Goal: Task Accomplishment & Management: Use online tool/utility

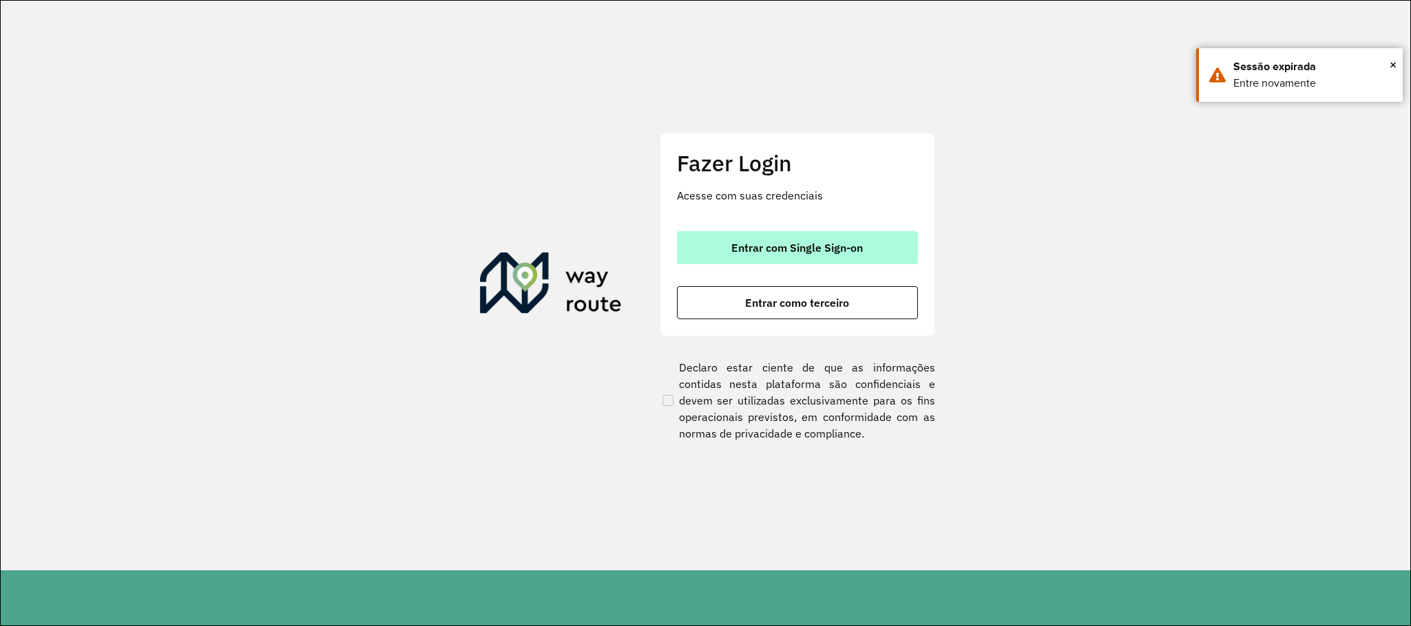
click at [760, 238] on button "Entrar com Single Sign-on" at bounding box center [797, 247] width 241 height 33
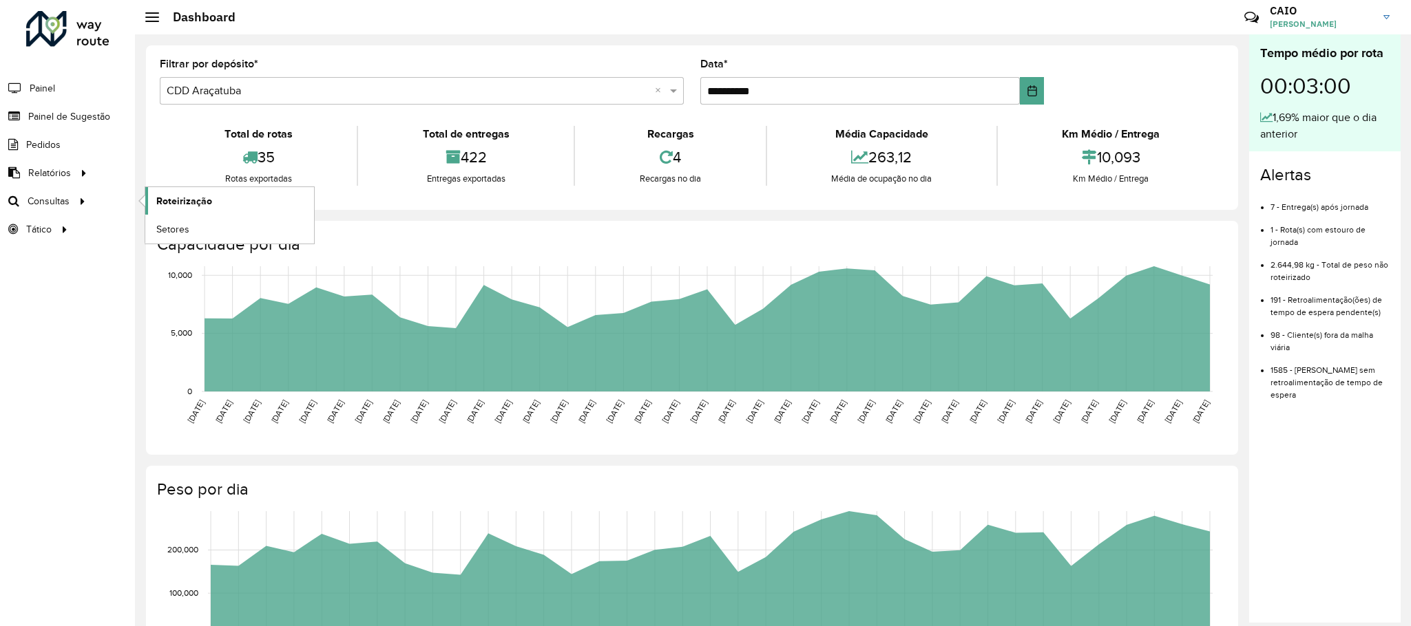
click at [158, 200] on span "Roteirização" at bounding box center [184, 201] width 56 height 14
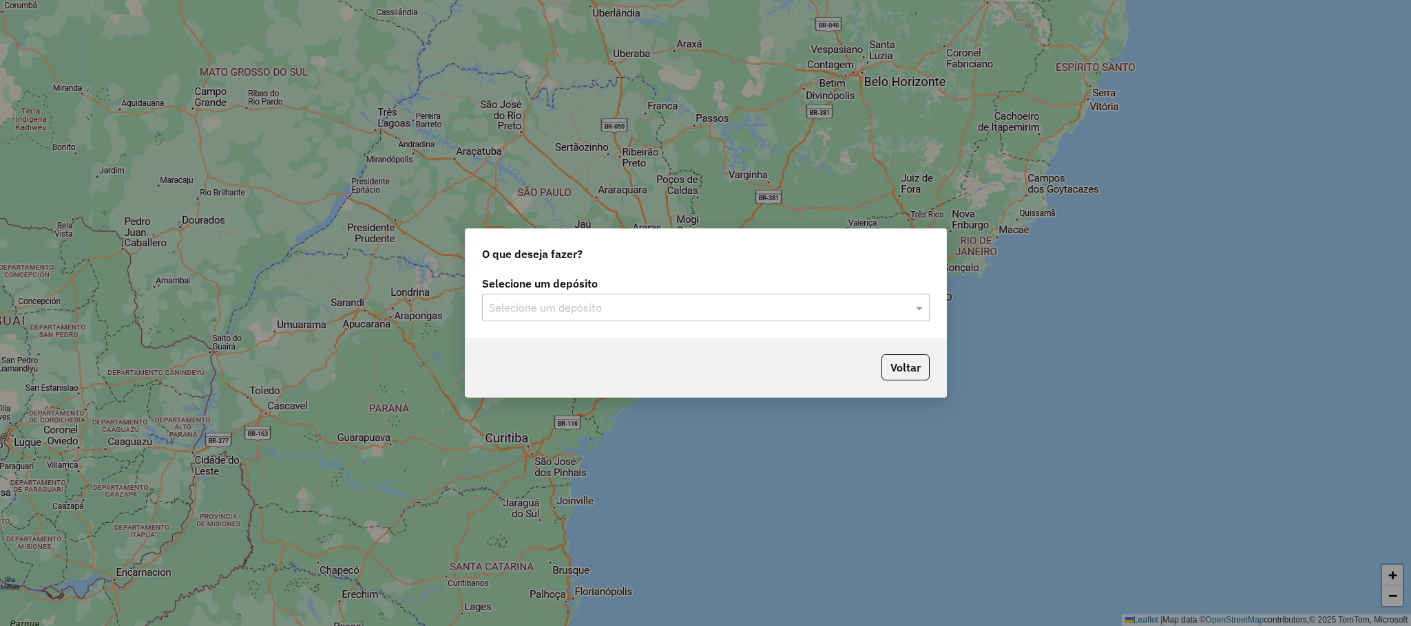
click at [591, 306] on input "text" at bounding box center [692, 308] width 406 height 17
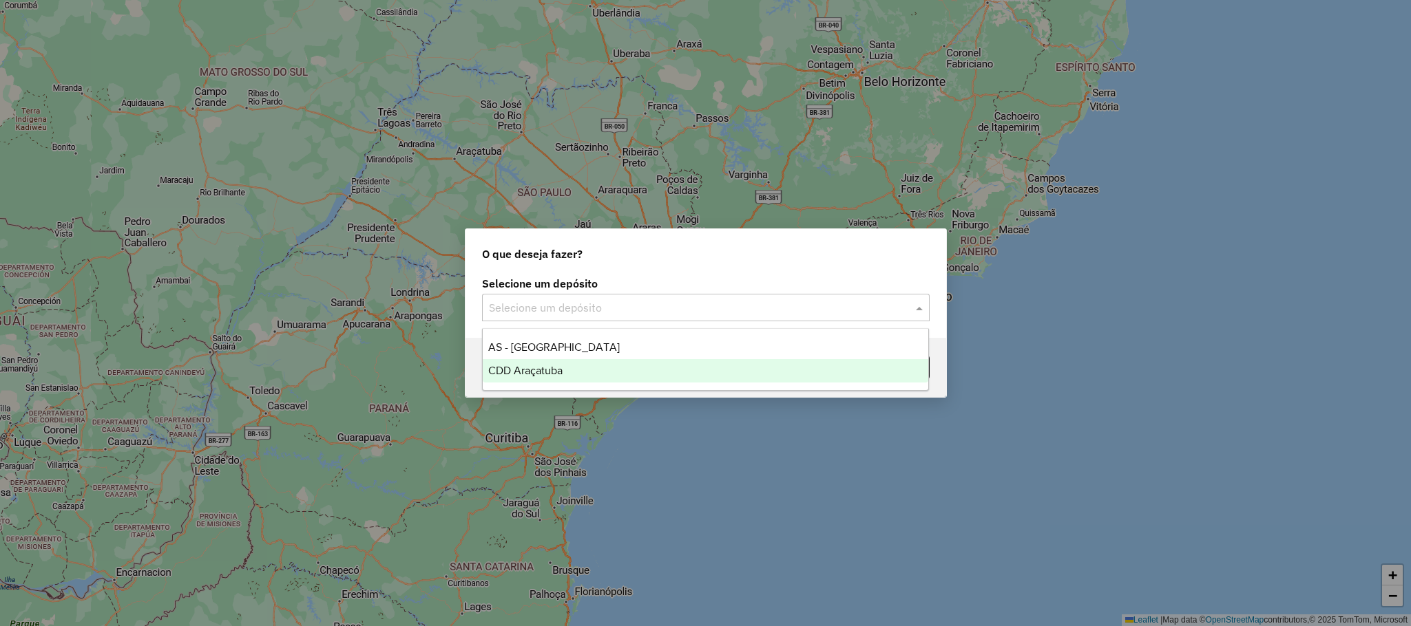
click at [581, 370] on div "CDD Araçatuba" at bounding box center [705, 370] width 445 height 23
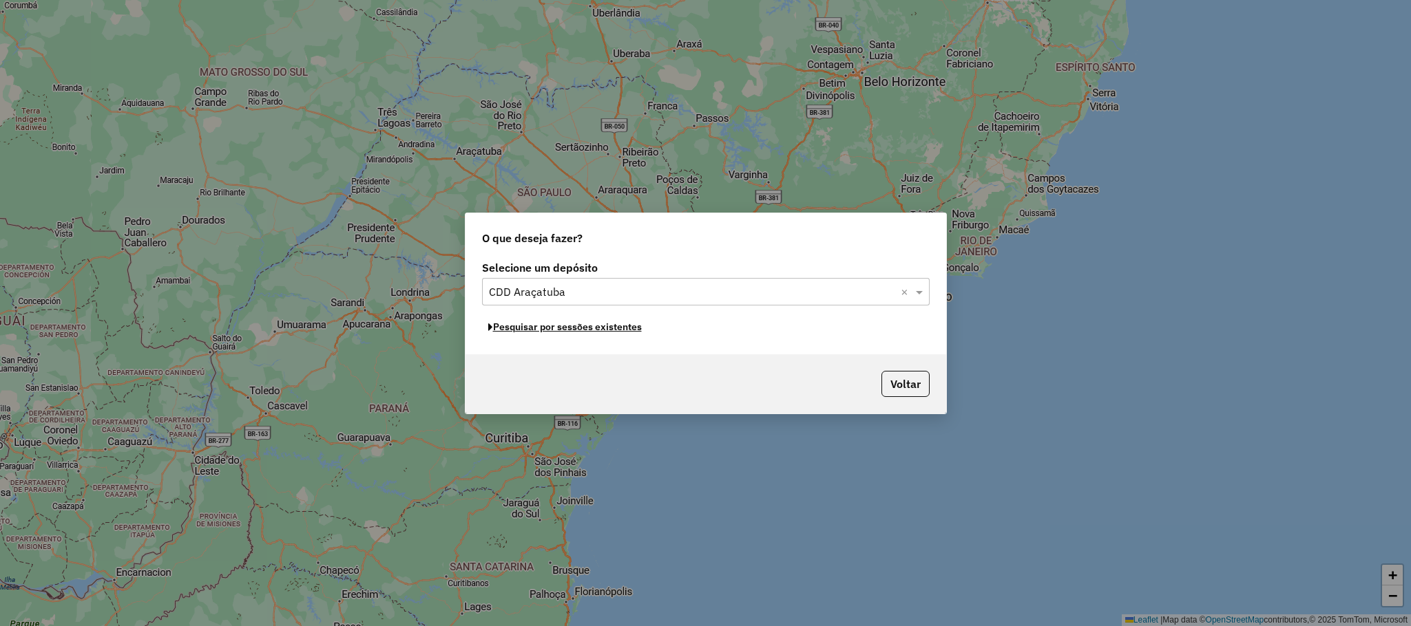
click at [591, 321] on button "Pesquisar por sessões existentes" at bounding box center [565, 327] width 166 height 21
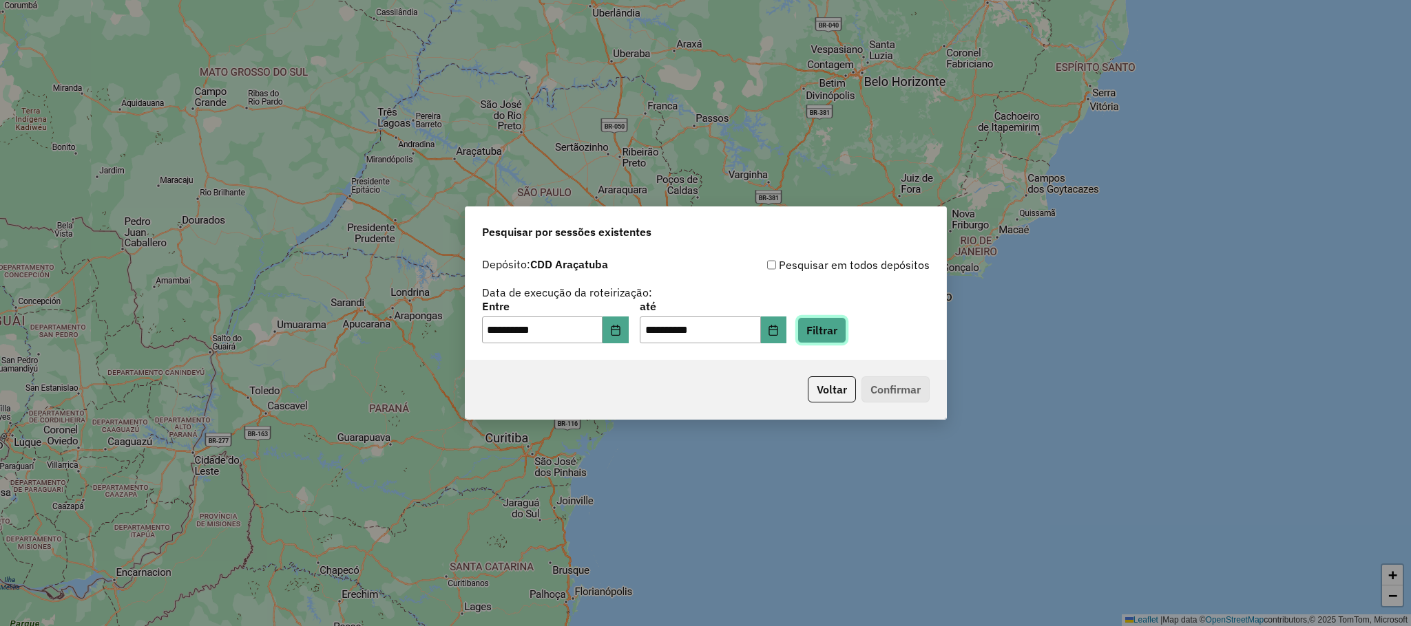
click at [846, 337] on button "Filtrar" at bounding box center [821, 330] width 49 height 26
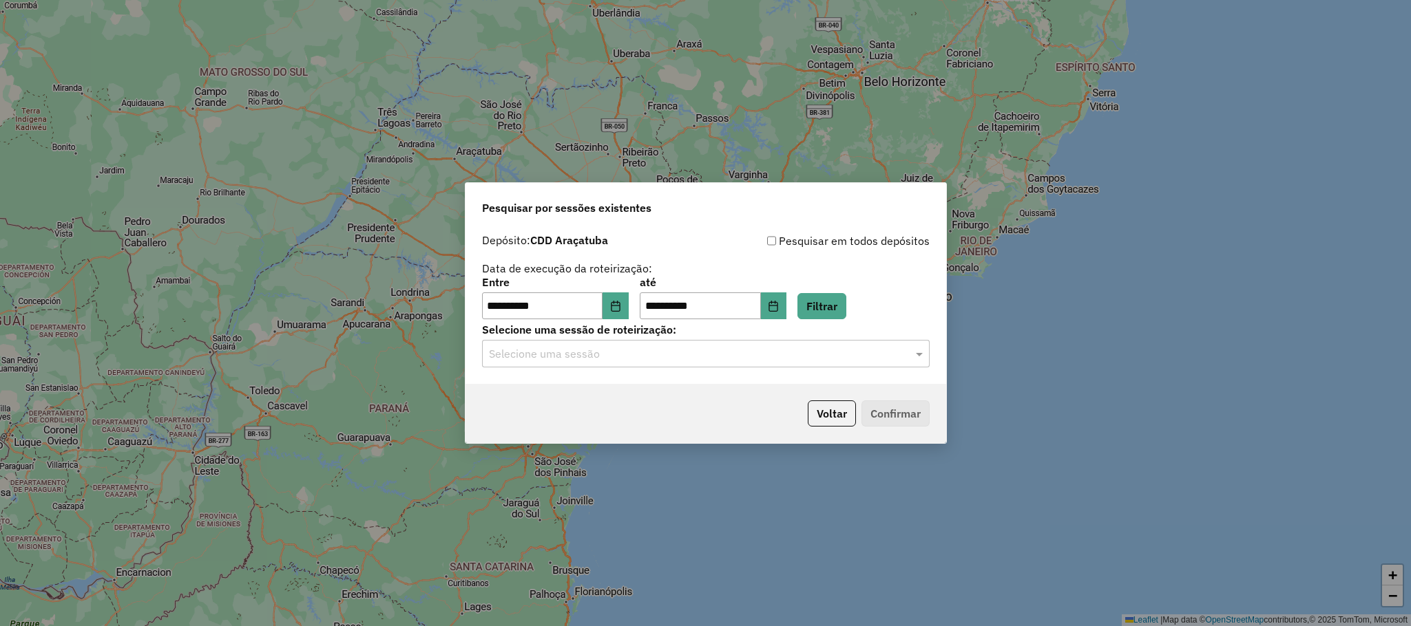
click at [533, 349] on input "text" at bounding box center [692, 354] width 406 height 17
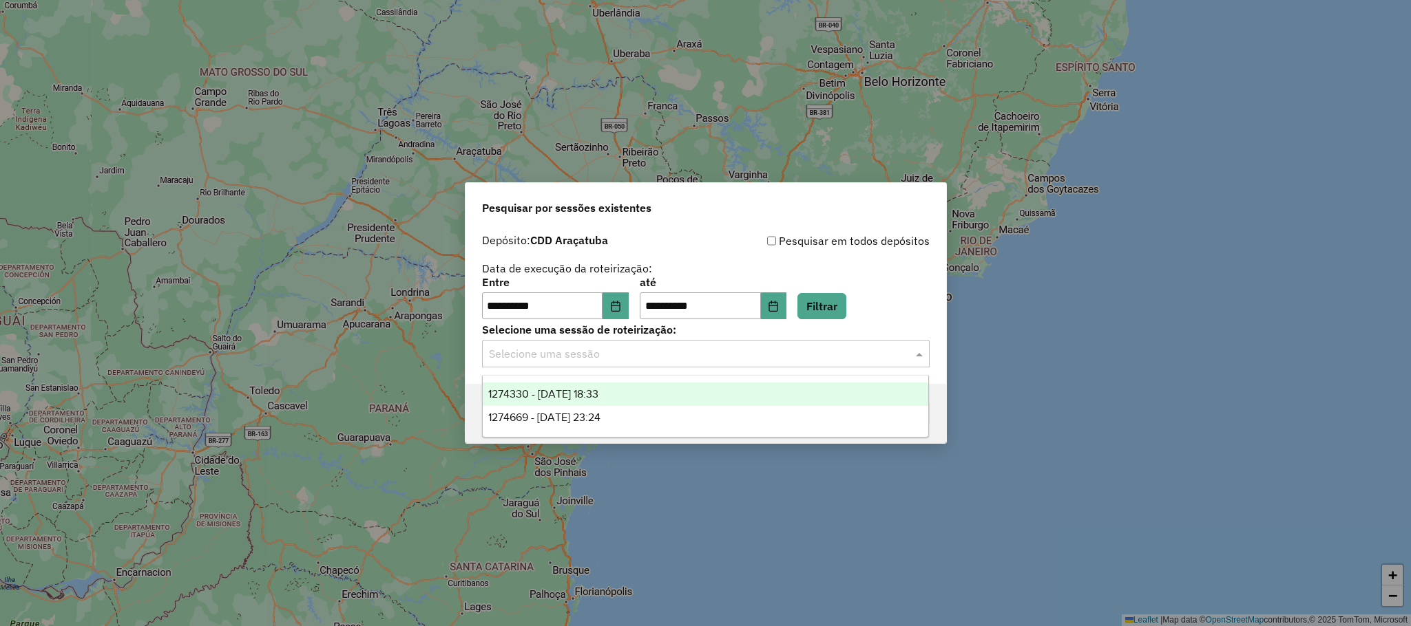
click at [580, 392] on span "1274330 - 12/09/2025 18:33" at bounding box center [543, 394] width 110 height 12
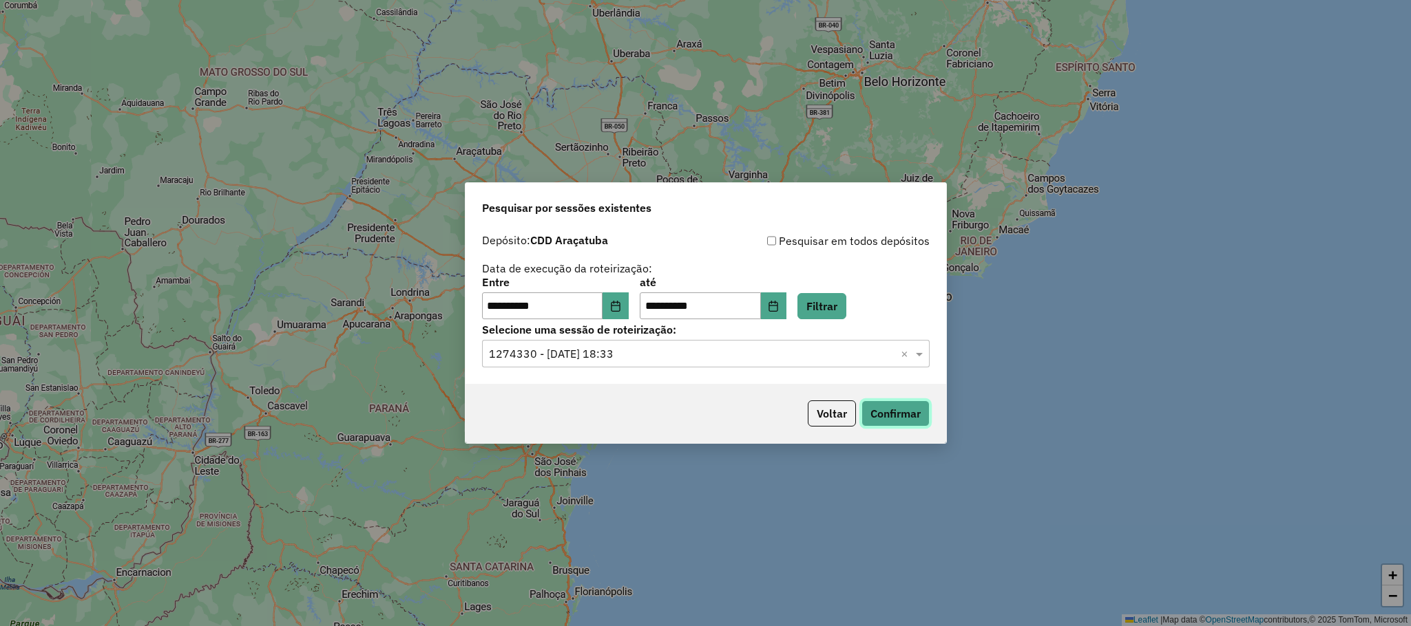
click at [876, 422] on button "Confirmar" at bounding box center [895, 414] width 68 height 26
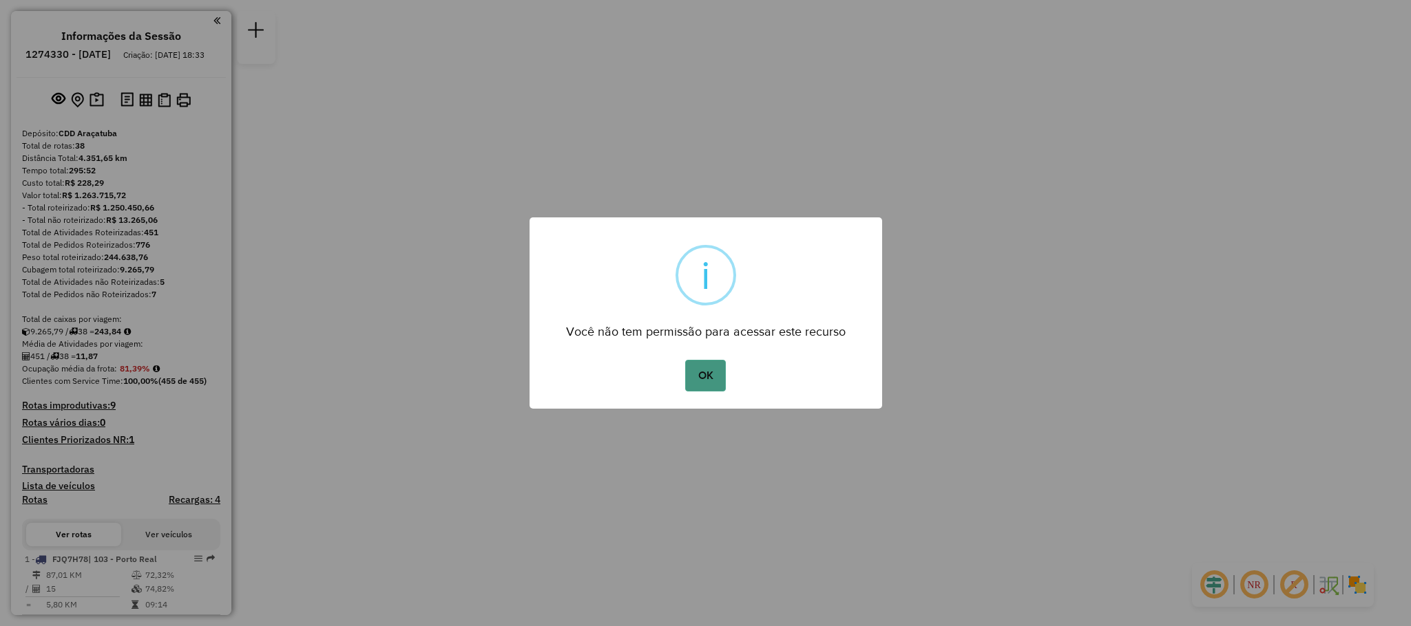
click at [700, 368] on button "OK" at bounding box center [705, 376] width 41 height 32
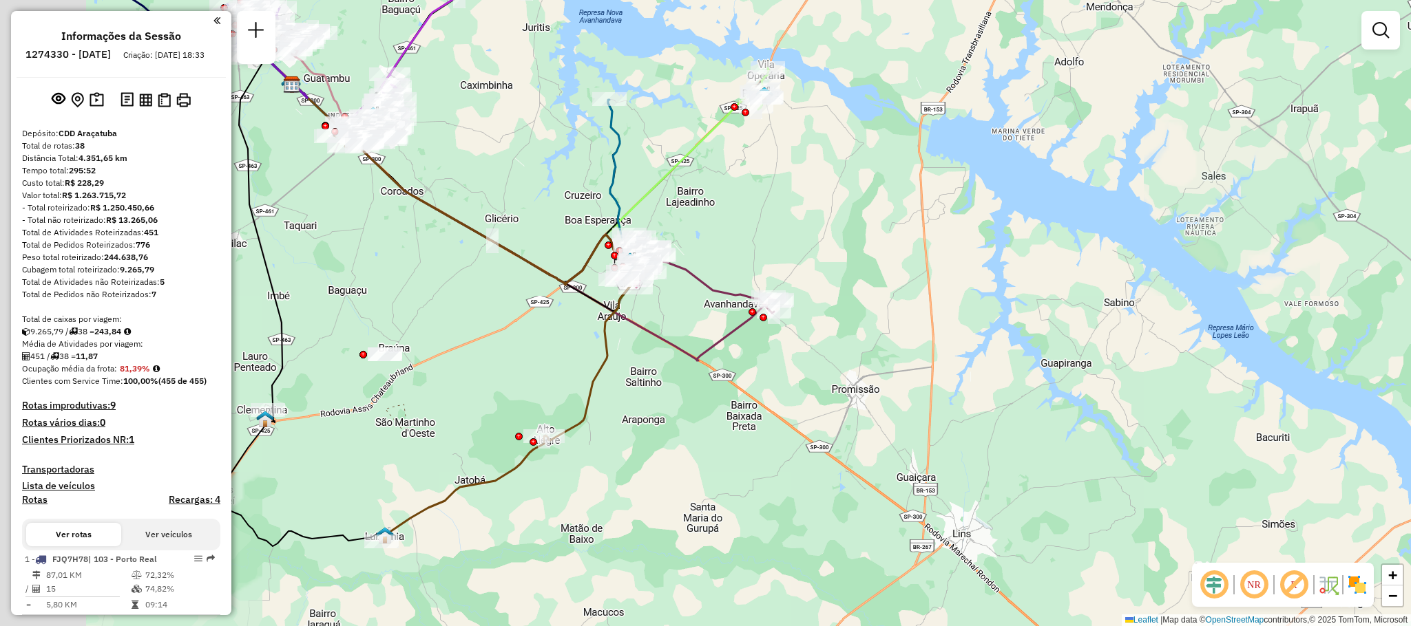
drag, startPoint x: 485, startPoint y: 411, endPoint x: 1031, endPoint y: 298, distance: 557.5
click at [1031, 298] on div "Janela de atendimento Grade de atendimento Capacidade Transportadoras Veículos …" at bounding box center [705, 313] width 1411 height 626
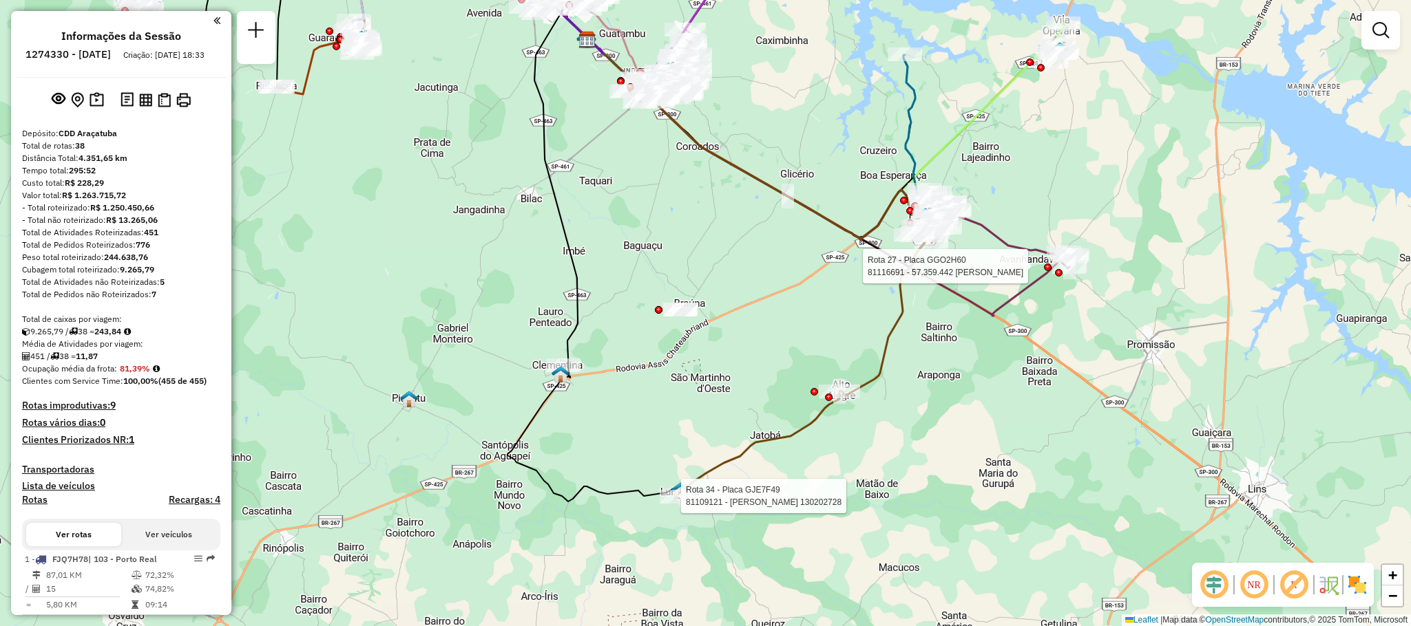
select select "**********"
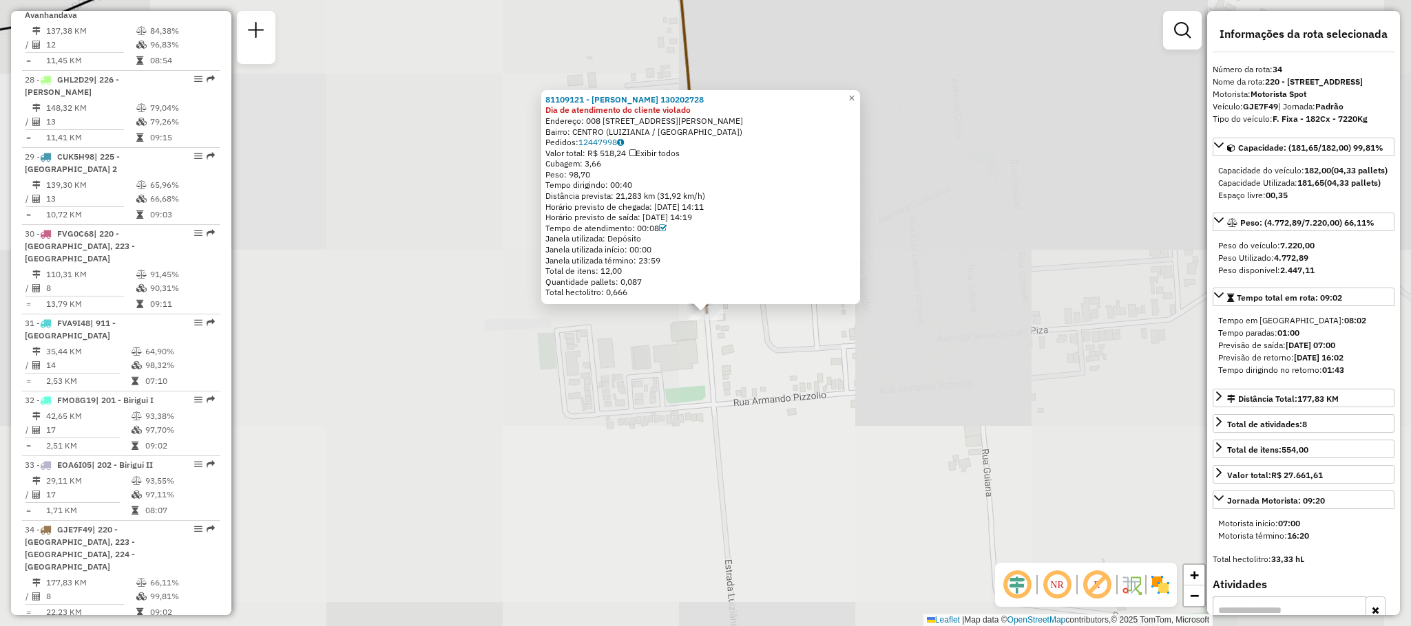
scroll to position [3029, 0]
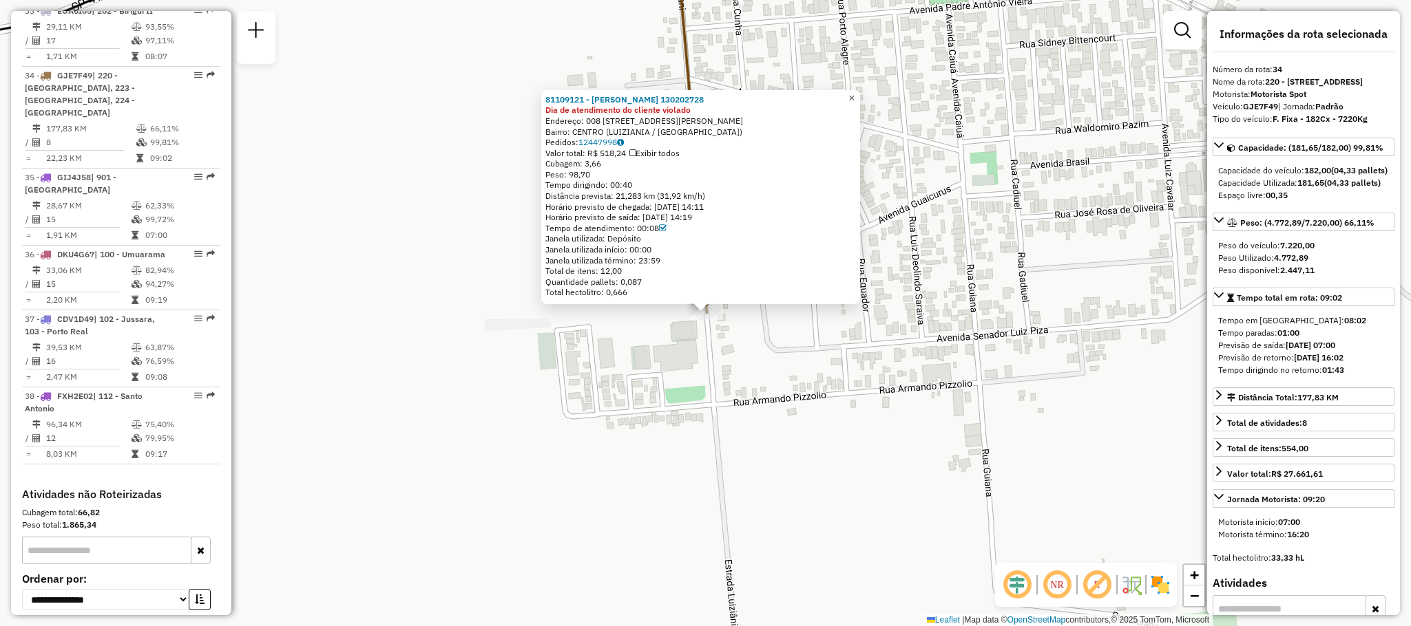
click at [858, 100] on link "×" at bounding box center [851, 98] width 17 height 17
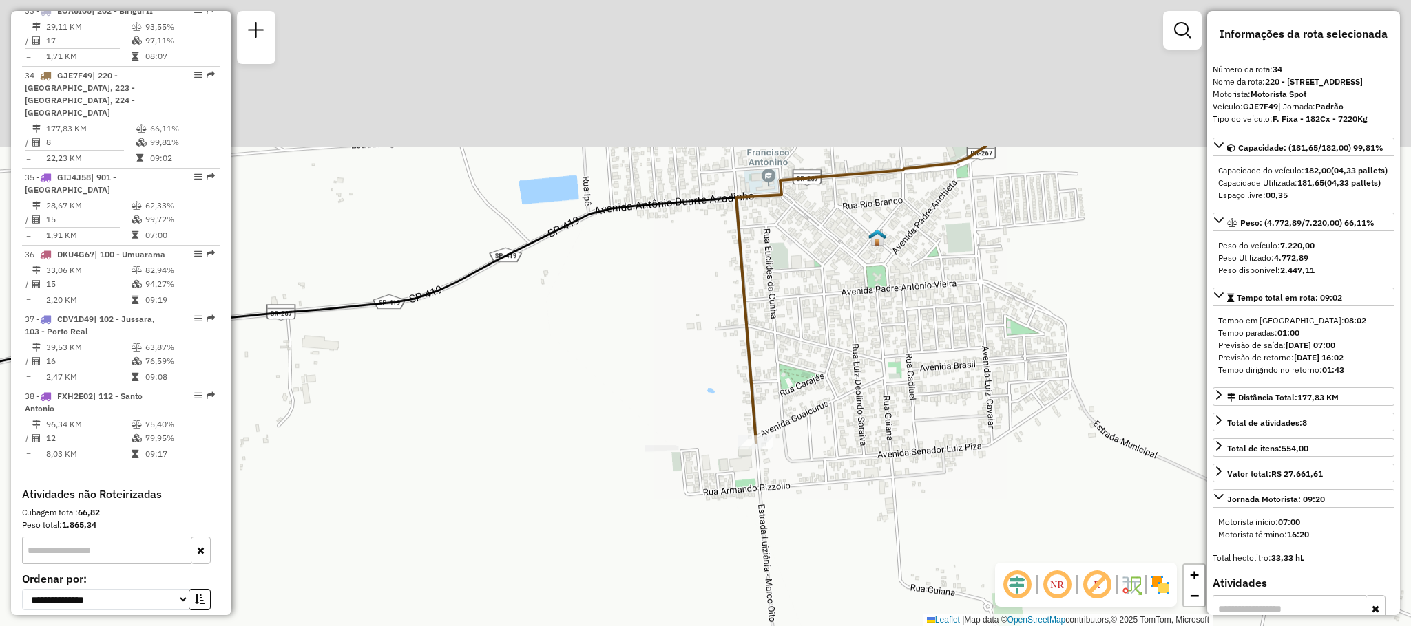
drag, startPoint x: 841, startPoint y: 151, endPoint x: 822, endPoint y: 382, distance: 232.1
click at [822, 382] on div "Janela de atendimento Grade de atendimento Capacidade Transportadoras Veículos …" at bounding box center [705, 313] width 1411 height 626
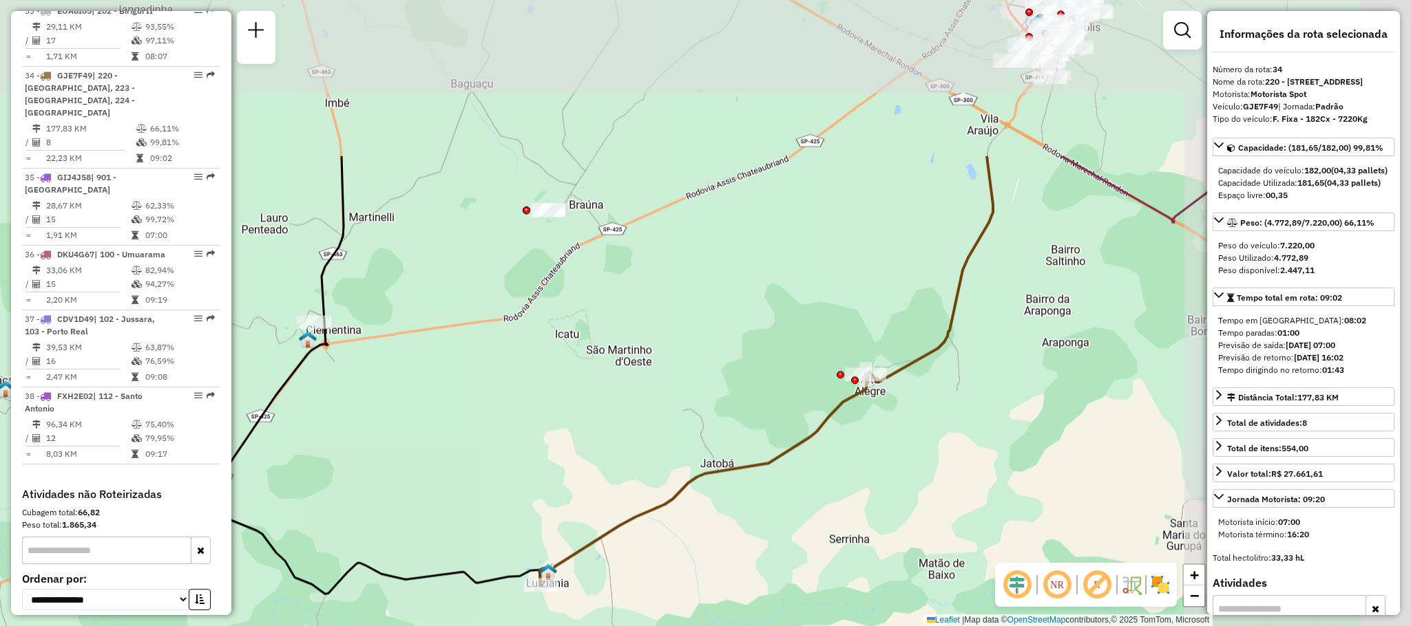
drag, startPoint x: 799, startPoint y: 194, endPoint x: 525, endPoint y: 413, distance: 350.7
click at [525, 413] on div "Janela de atendimento Grade de atendimento Capacidade Transportadoras Veículos …" at bounding box center [705, 313] width 1411 height 626
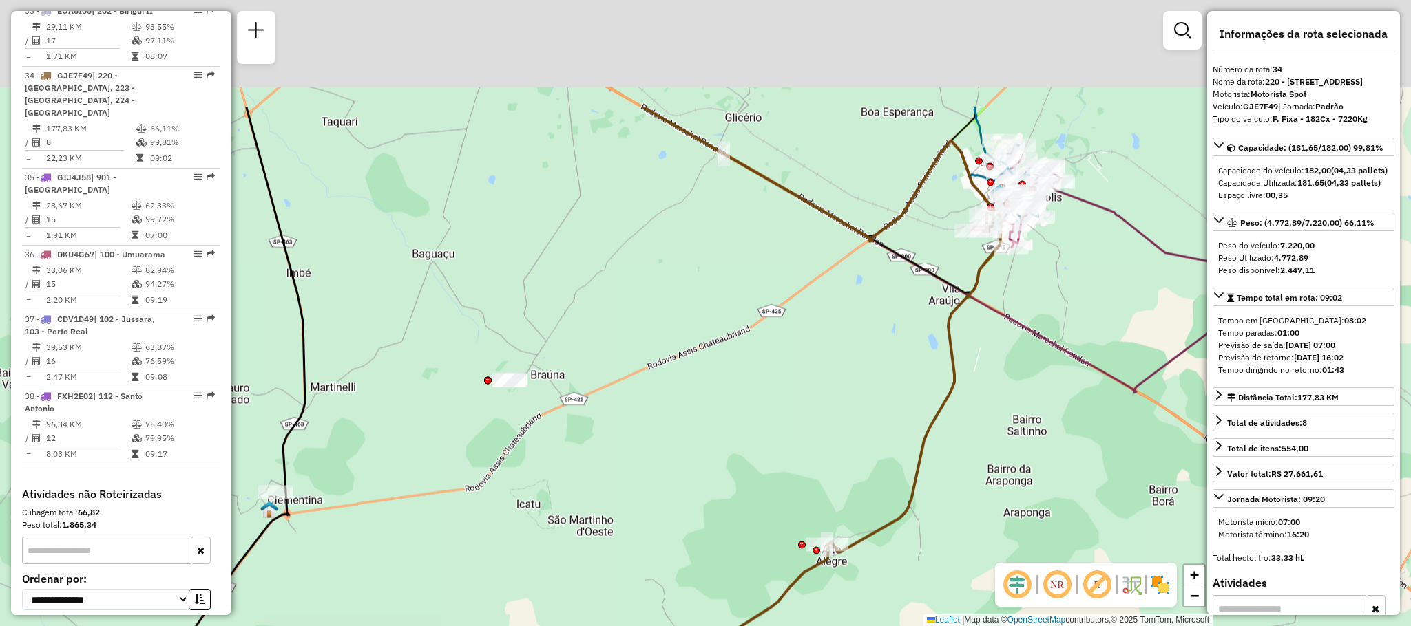
drag, startPoint x: 831, startPoint y: 295, endPoint x: 770, endPoint y: 477, distance: 191.6
click at [770, 477] on div "Janela de atendimento Grade de atendimento Capacidade Transportadoras Veículos …" at bounding box center [705, 313] width 1411 height 626
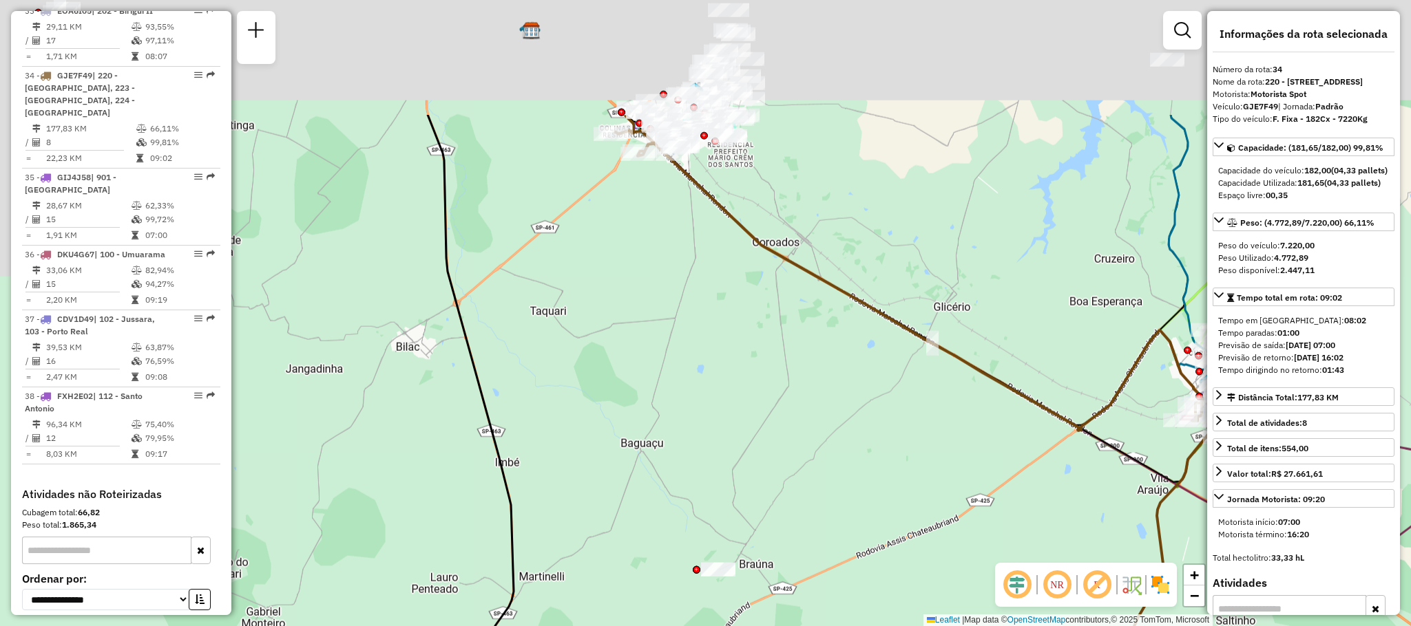
drag, startPoint x: 655, startPoint y: 256, endPoint x: 887, endPoint y: 434, distance: 292.2
click at [887, 434] on div "Janela de atendimento Grade de atendimento Capacidade Transportadoras Veículos …" at bounding box center [705, 313] width 1411 height 626
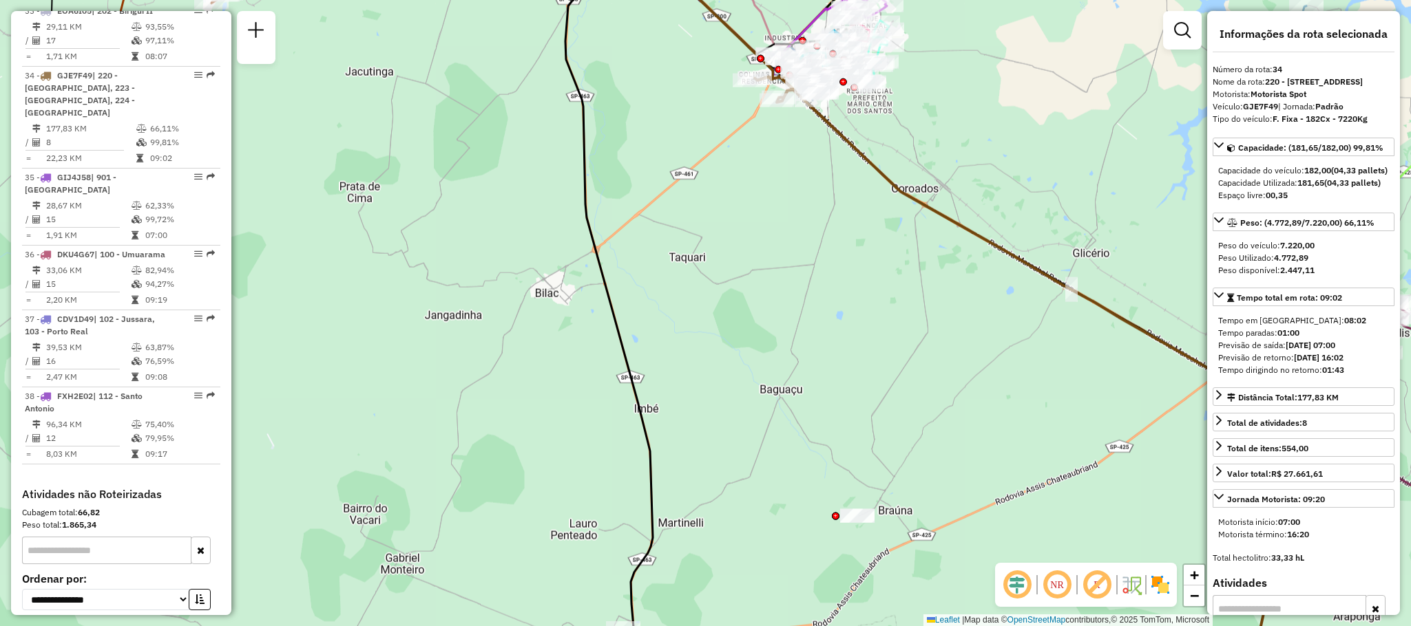
drag, startPoint x: 739, startPoint y: 333, endPoint x: 953, endPoint y: 542, distance: 298.4
click at [953, 542] on div "Janela de atendimento Grade de atendimento Capacidade Transportadoras Veículos …" at bounding box center [705, 313] width 1411 height 626
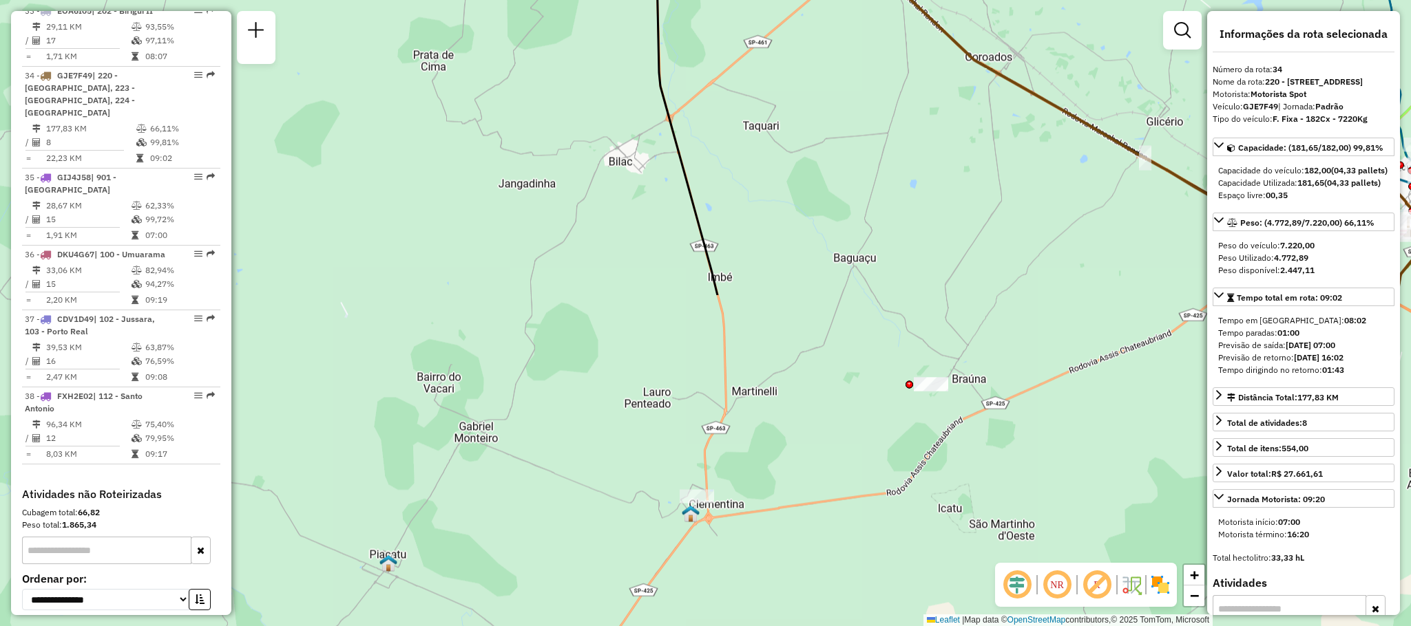
drag, startPoint x: 823, startPoint y: 444, endPoint x: 822, endPoint y: 50, distance: 393.8
click at [822, 50] on div "Janela de atendimento Grade de atendimento Capacidade Transportadoras Veículos …" at bounding box center [705, 313] width 1411 height 626
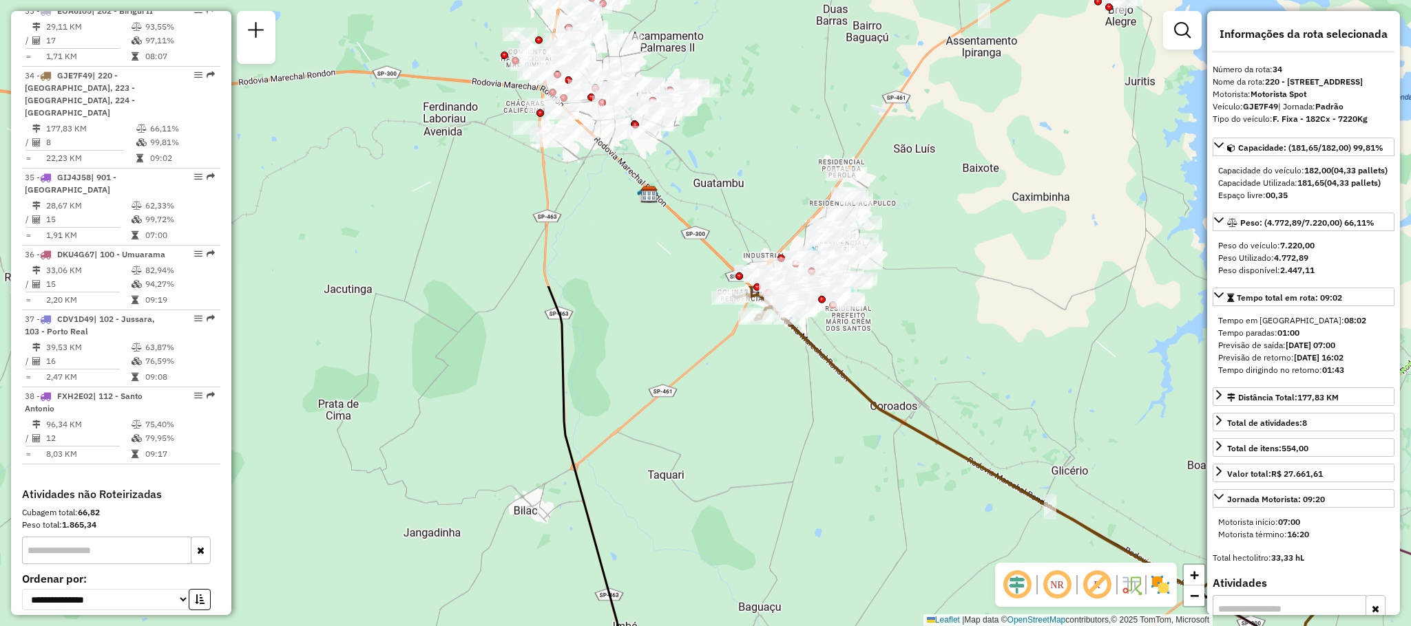
drag, startPoint x: 836, startPoint y: 156, endPoint x: 741, endPoint y: 505, distance: 361.7
click at [741, 505] on div "Janela de atendimento Grade de atendimento Capacidade Transportadoras Veículos …" at bounding box center [705, 313] width 1411 height 626
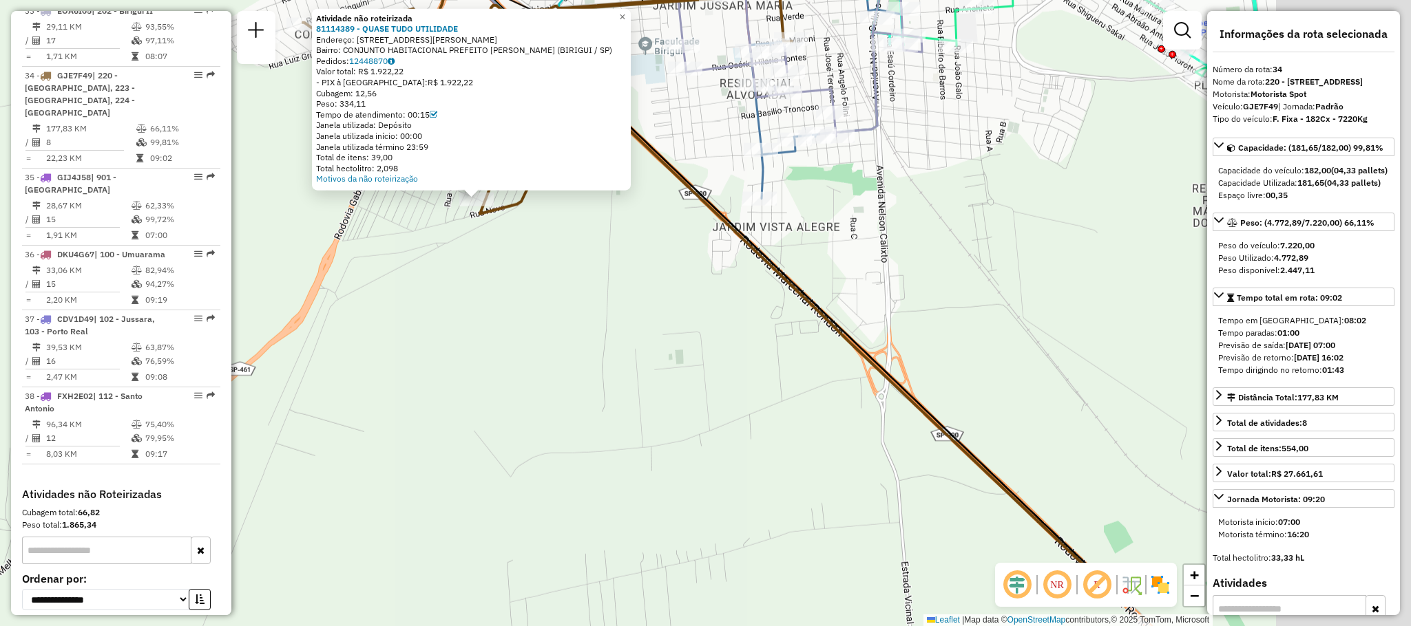
drag, startPoint x: 924, startPoint y: 483, endPoint x: 419, endPoint y: 224, distance: 567.5
click at [419, 224] on div "Atividade não roteirizada 81114389 - QUASE TUDO UTILIDADE Endereço: AV NADIR QU…" at bounding box center [705, 313] width 1411 height 626
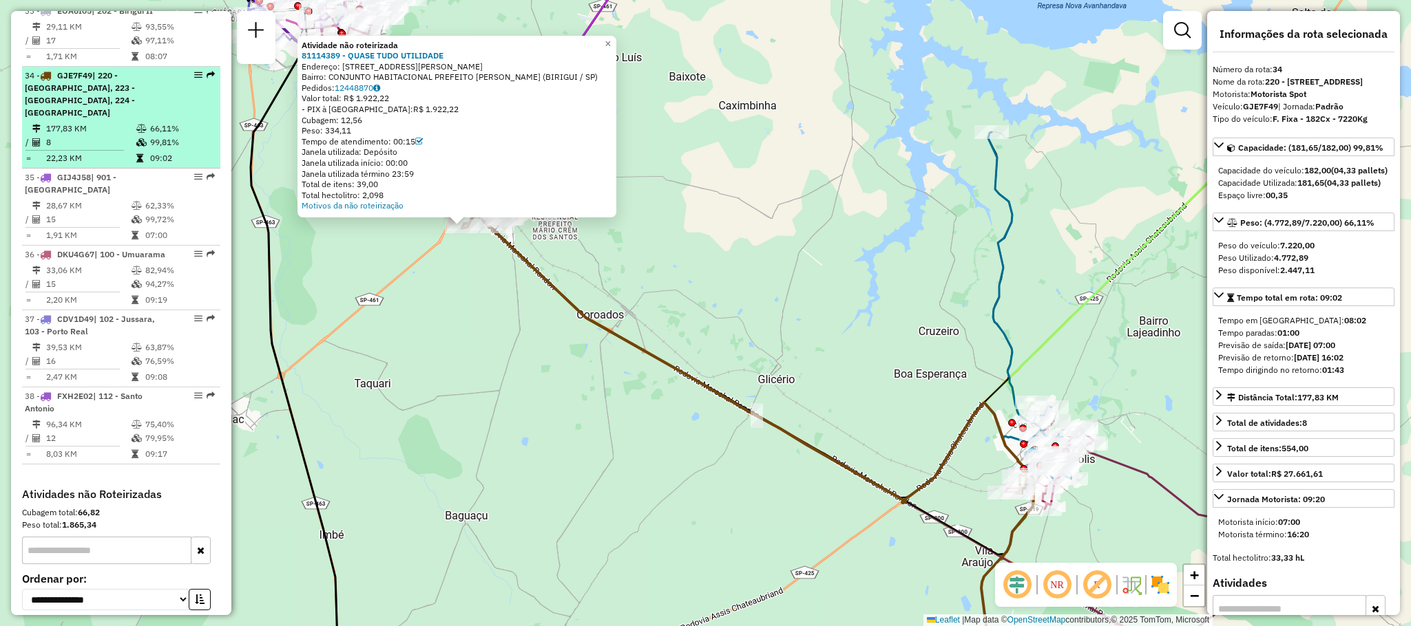
drag, startPoint x: 630, startPoint y: 393, endPoint x: 180, endPoint y: 71, distance: 553.7
click at [178, 72] on hb-router-mapa "Informações da Sessão 1274330 - 12/09/2025 Criação: 11/09/2025 18:33 Depósito: …" at bounding box center [705, 313] width 1411 height 626
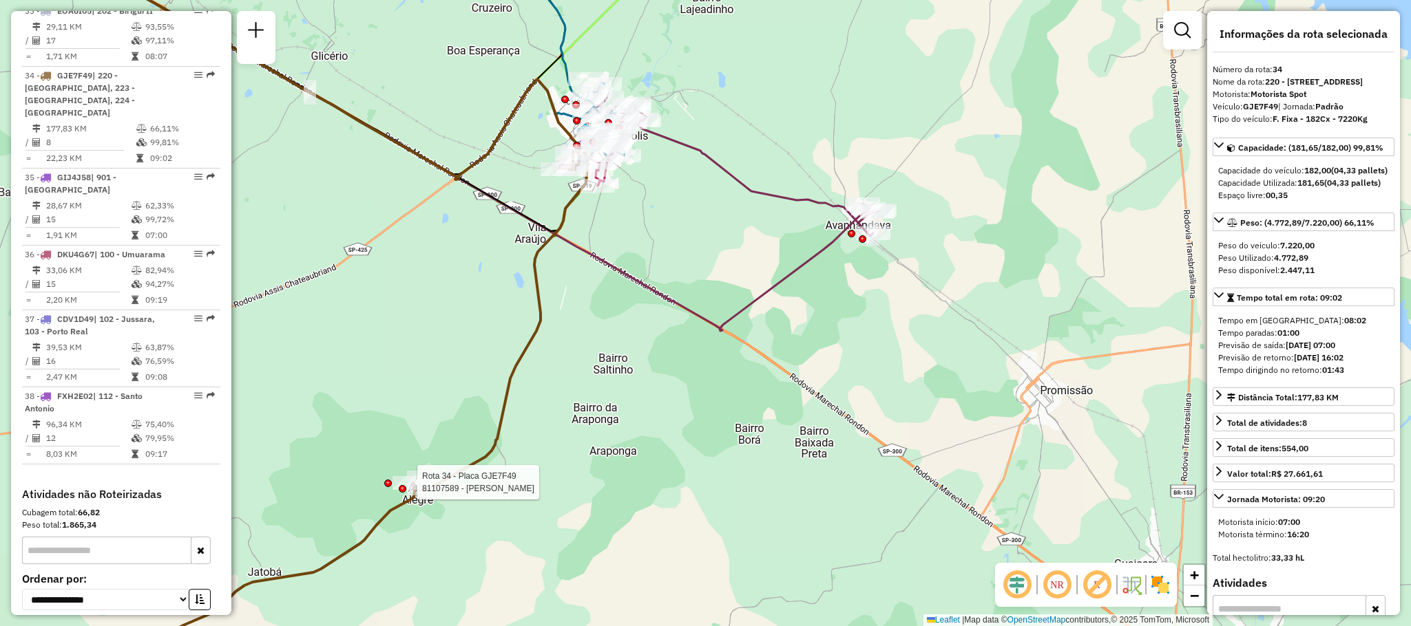
click at [399, 485] on div at bounding box center [403, 489] width 8 height 8
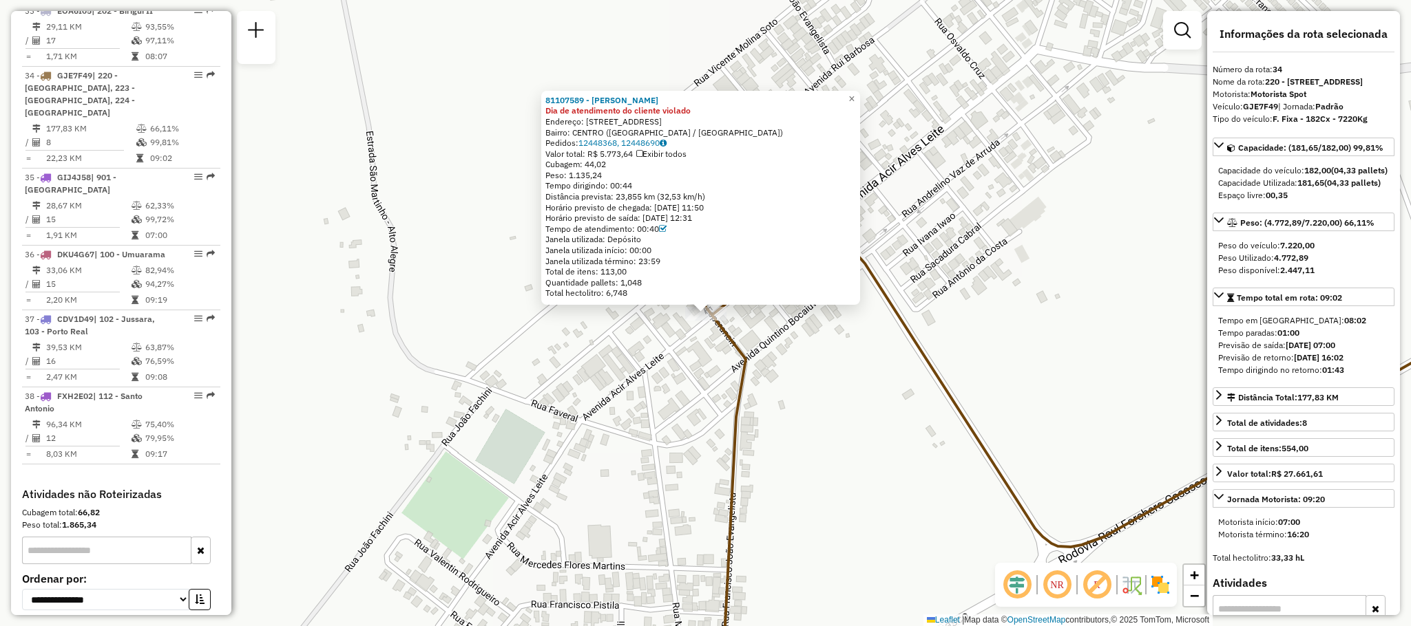
click at [839, 397] on div "81107589 - SELMA VENANCIO PAMPL Dia de atendimento do cliente violado Endereço:…" at bounding box center [705, 313] width 1411 height 626
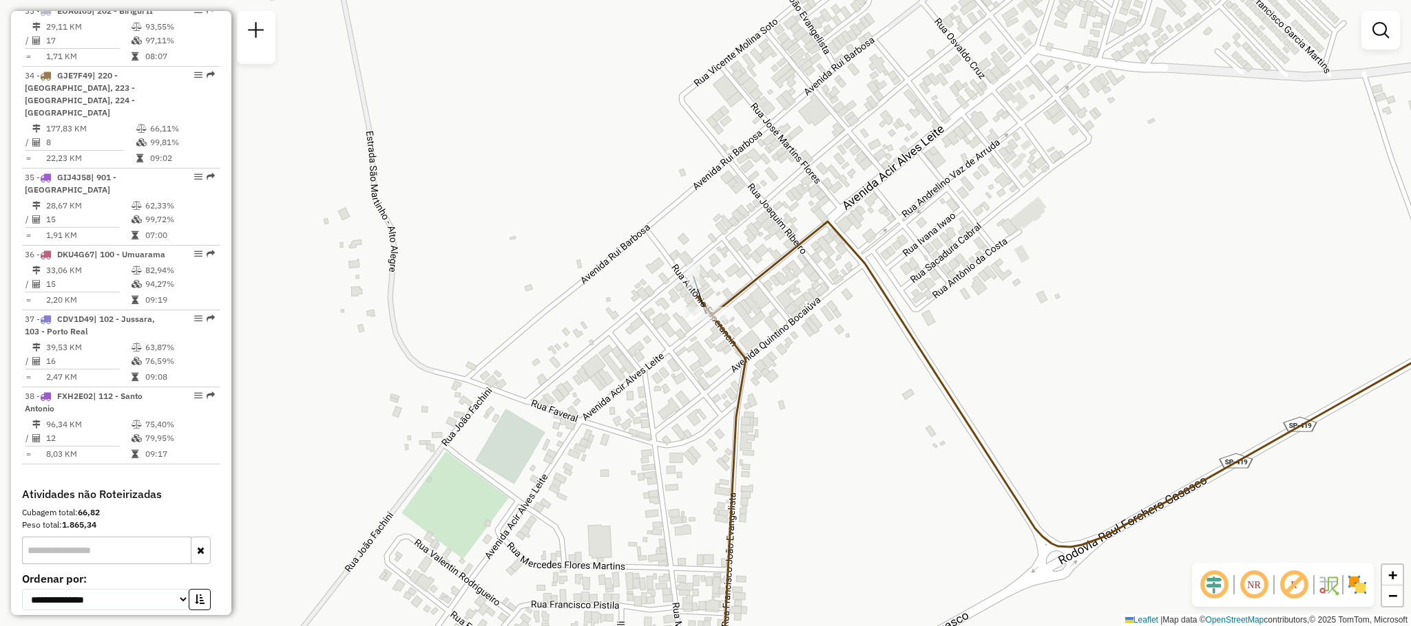
drag, startPoint x: 847, startPoint y: 405, endPoint x: 661, endPoint y: 415, distance: 186.8
click at [661, 415] on div "Janela de atendimento Grade de atendimento Capacidade Transportadoras Veículos …" at bounding box center [705, 313] width 1411 height 626
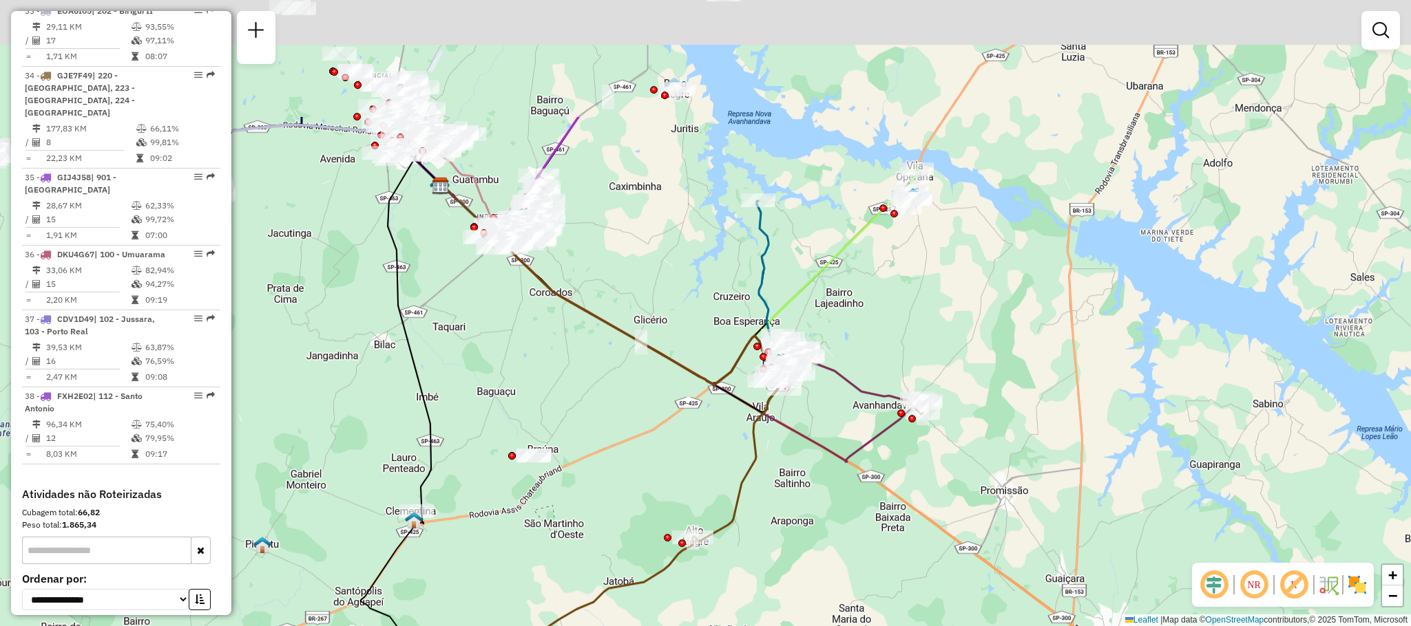
drag, startPoint x: 546, startPoint y: 240, endPoint x: 616, endPoint y: 506, distance: 275.5
click at [616, 506] on div "Janela de atendimento Grade de atendimento Capacidade Transportadoras Veículos …" at bounding box center [705, 313] width 1411 height 626
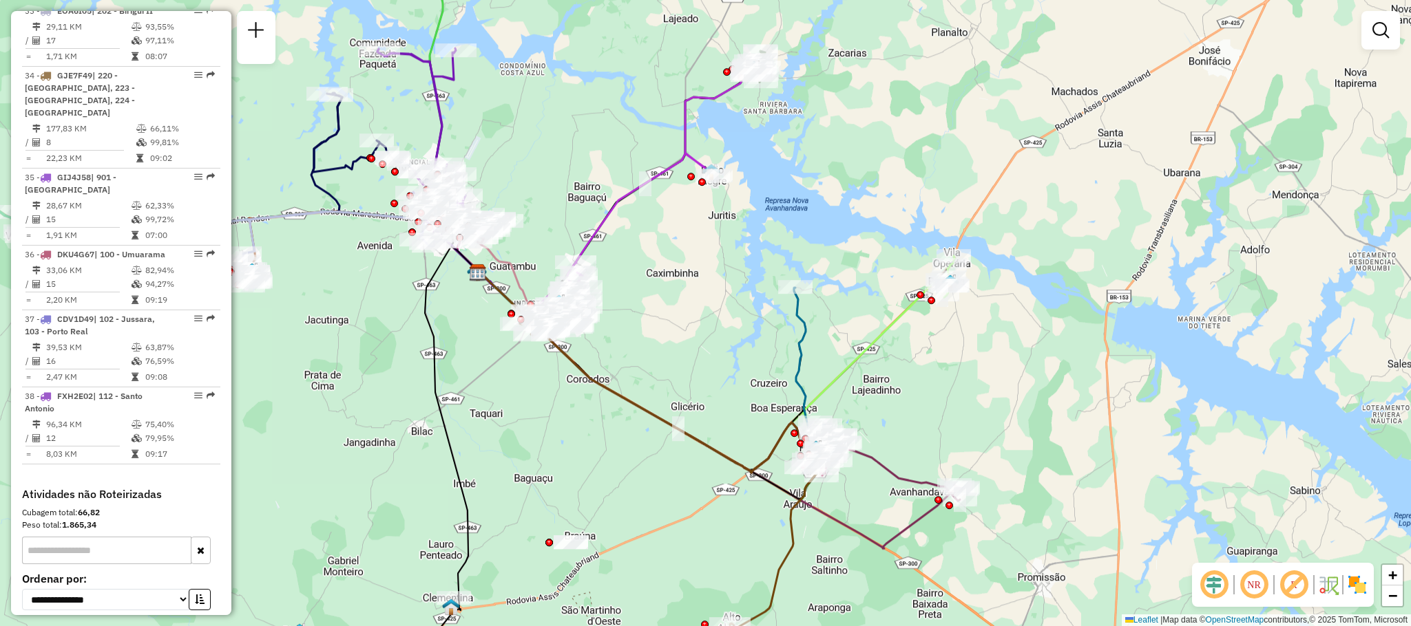
drag, startPoint x: 411, startPoint y: 302, endPoint x: 494, endPoint y: 403, distance: 130.5
click at [469, 414] on div "Janela de atendimento Grade de atendimento Capacidade Transportadoras Veículos …" at bounding box center [705, 313] width 1411 height 626
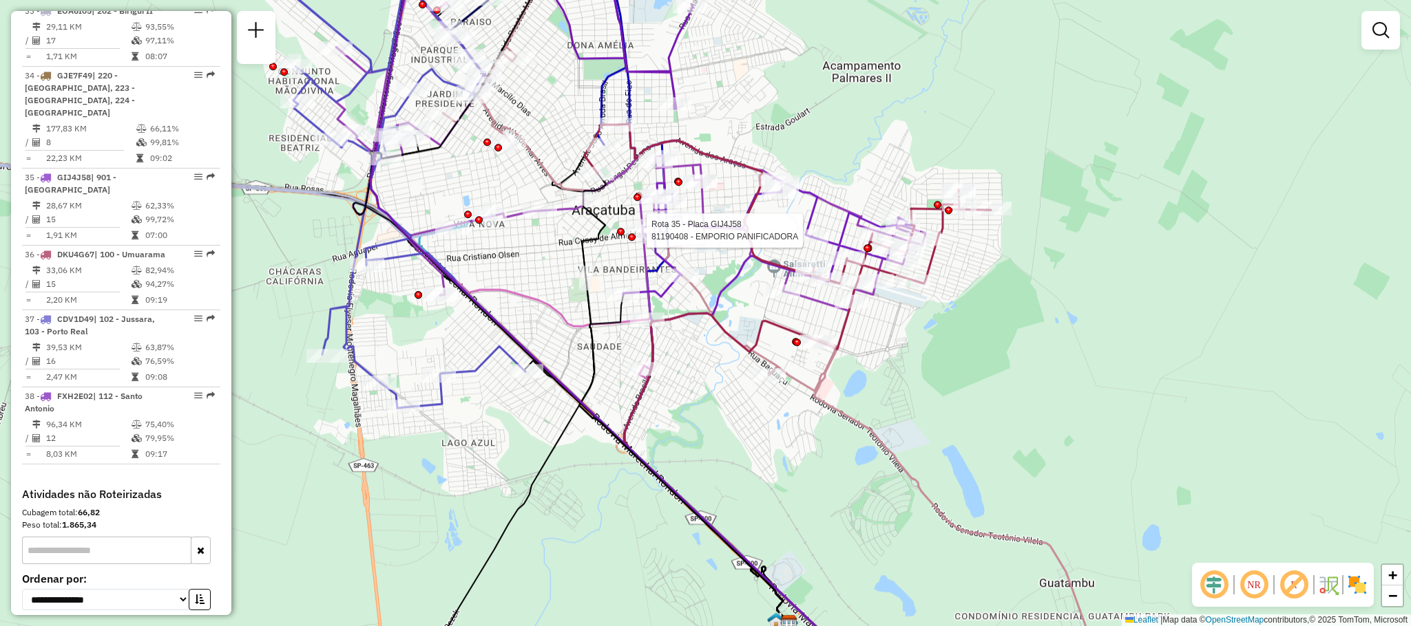
select select "**********"
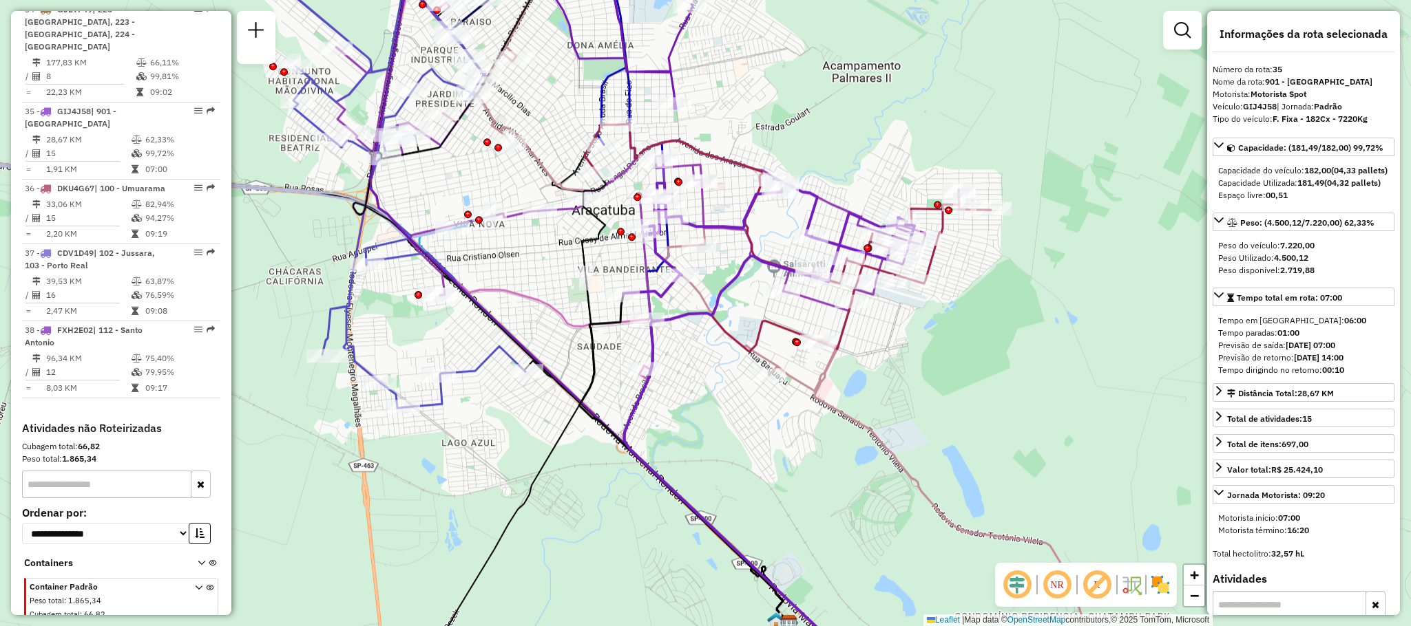
scroll to position [3105, 0]
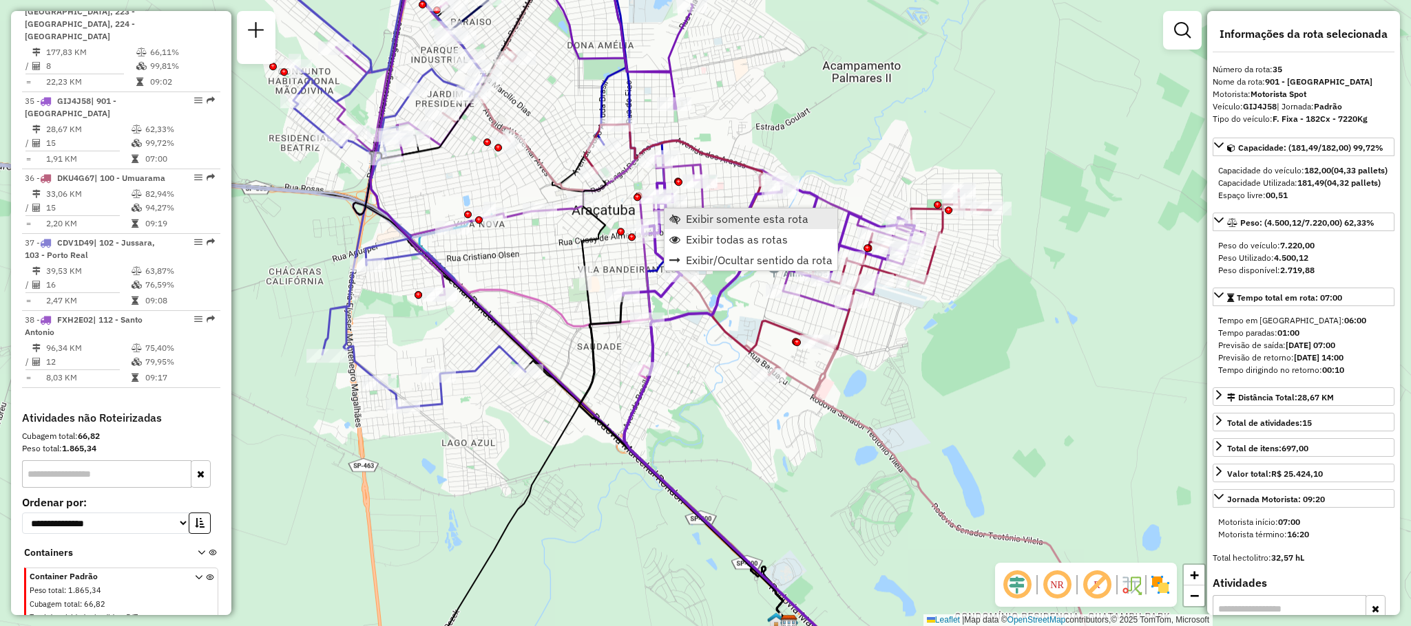
click at [686, 219] on span "Exibir somente esta rota" at bounding box center [747, 218] width 123 height 11
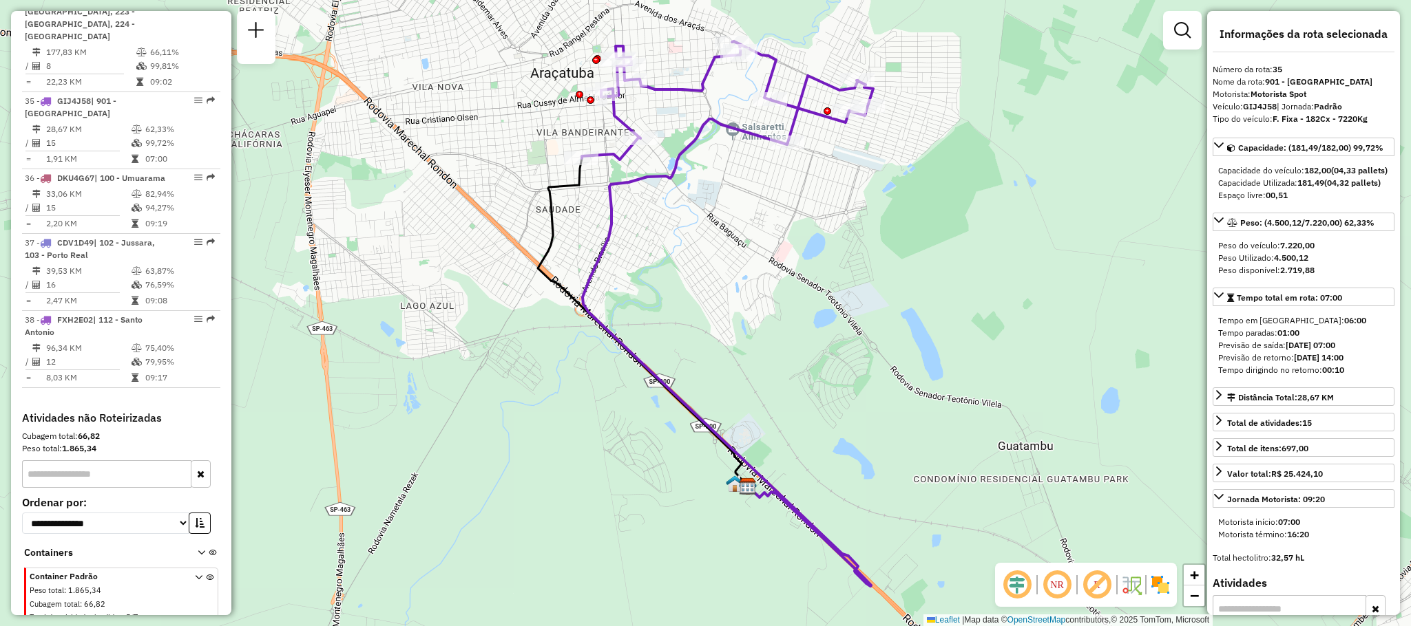
click at [1161, 576] on img at bounding box center [1160, 585] width 22 height 22
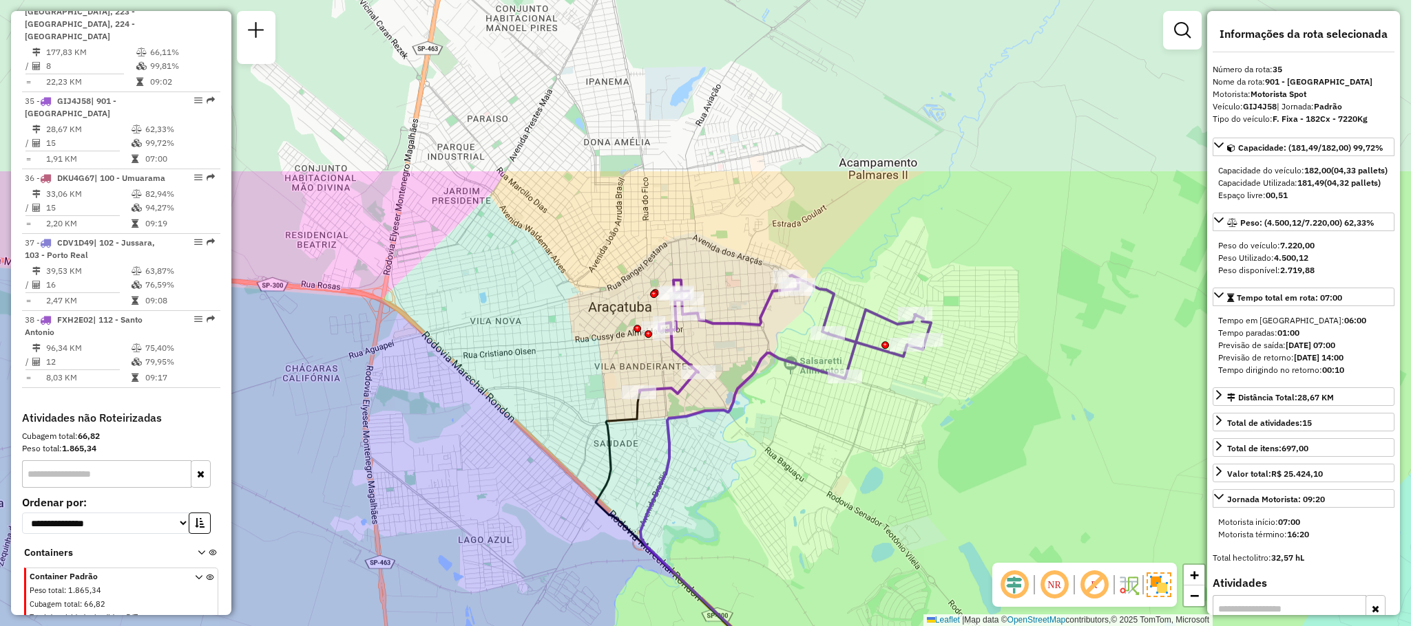
drag, startPoint x: 646, startPoint y: 173, endPoint x: 702, endPoint y: 412, distance: 244.6
click at [702, 412] on icon at bounding box center [784, 586] width 288 height 467
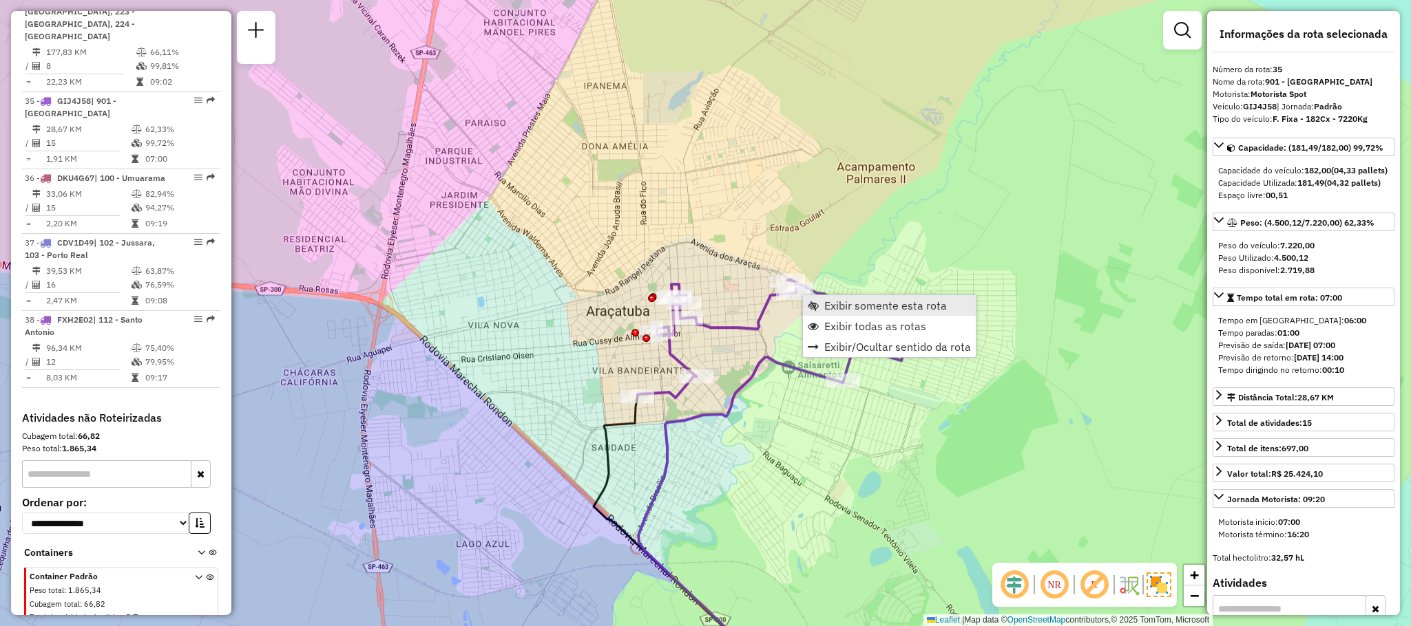
click at [845, 310] on span "Exibir somente esta rota" at bounding box center [885, 305] width 123 height 11
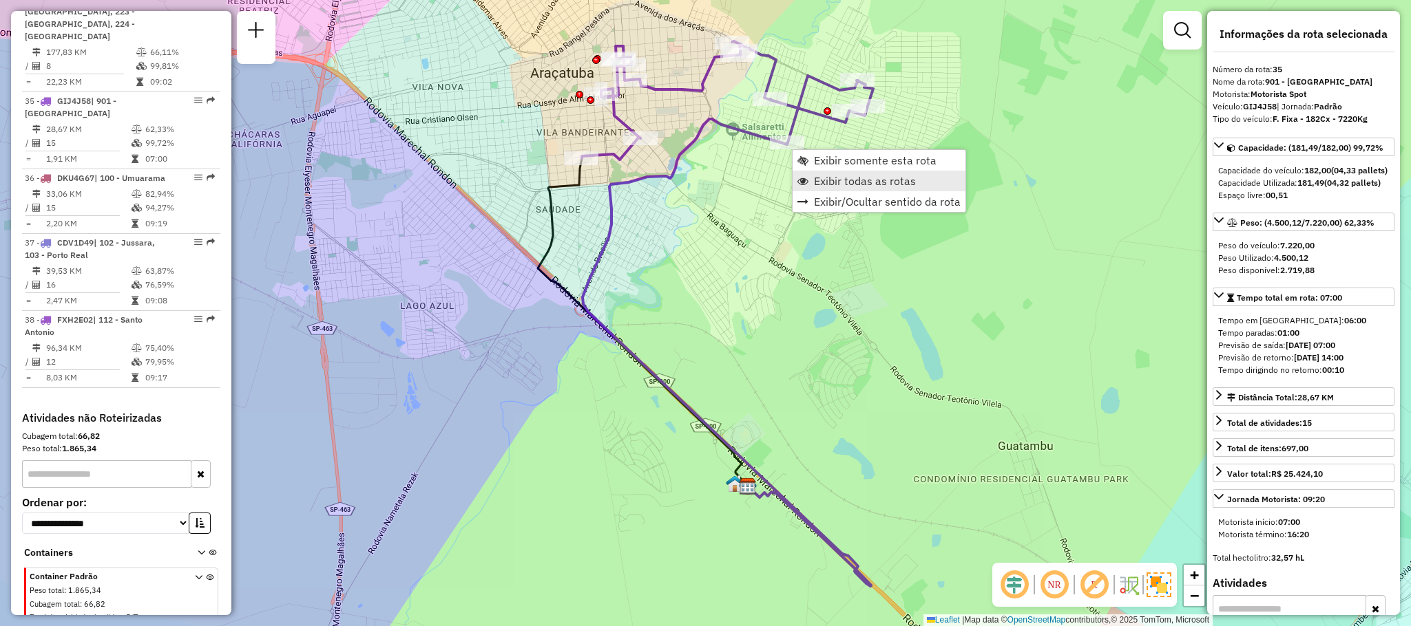
click at [820, 176] on span "Exibir todas as rotas" at bounding box center [865, 181] width 102 height 11
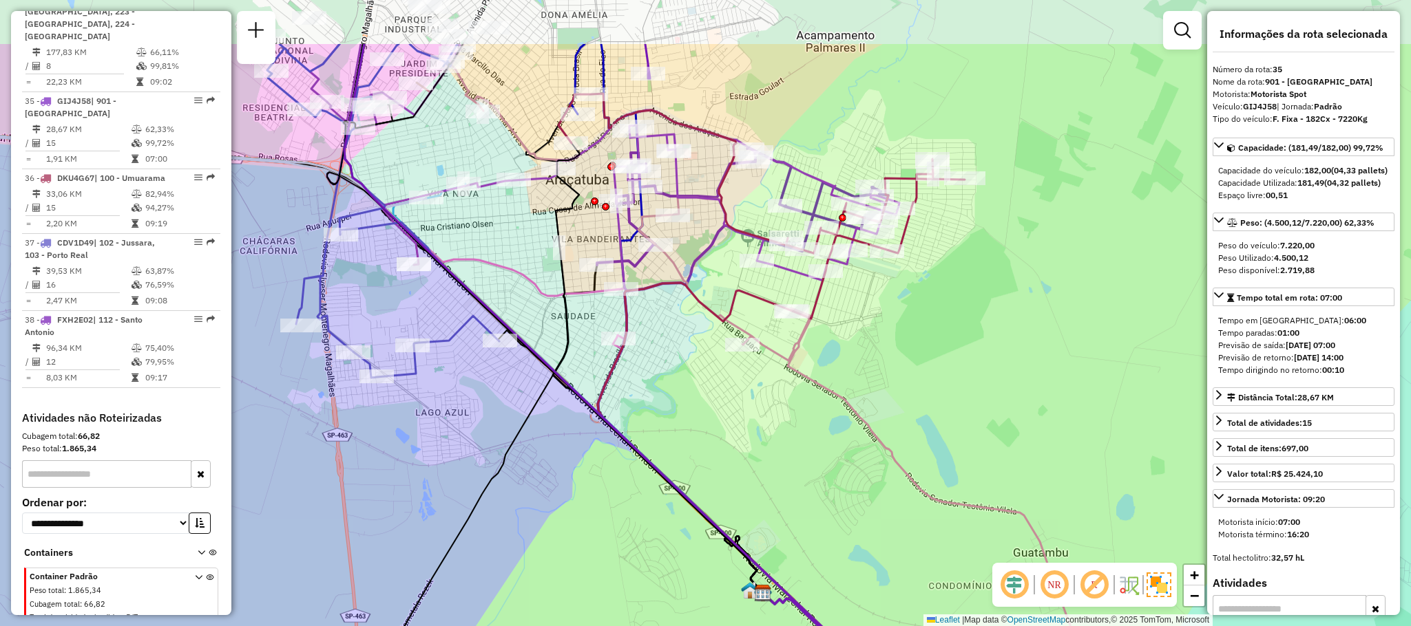
drag, startPoint x: 692, startPoint y: 242, endPoint x: 710, endPoint y: 343, distance: 102.2
click at [710, 343] on div "Janela de atendimento Grade de atendimento Capacidade Transportadoras Veículos …" at bounding box center [705, 313] width 1411 height 626
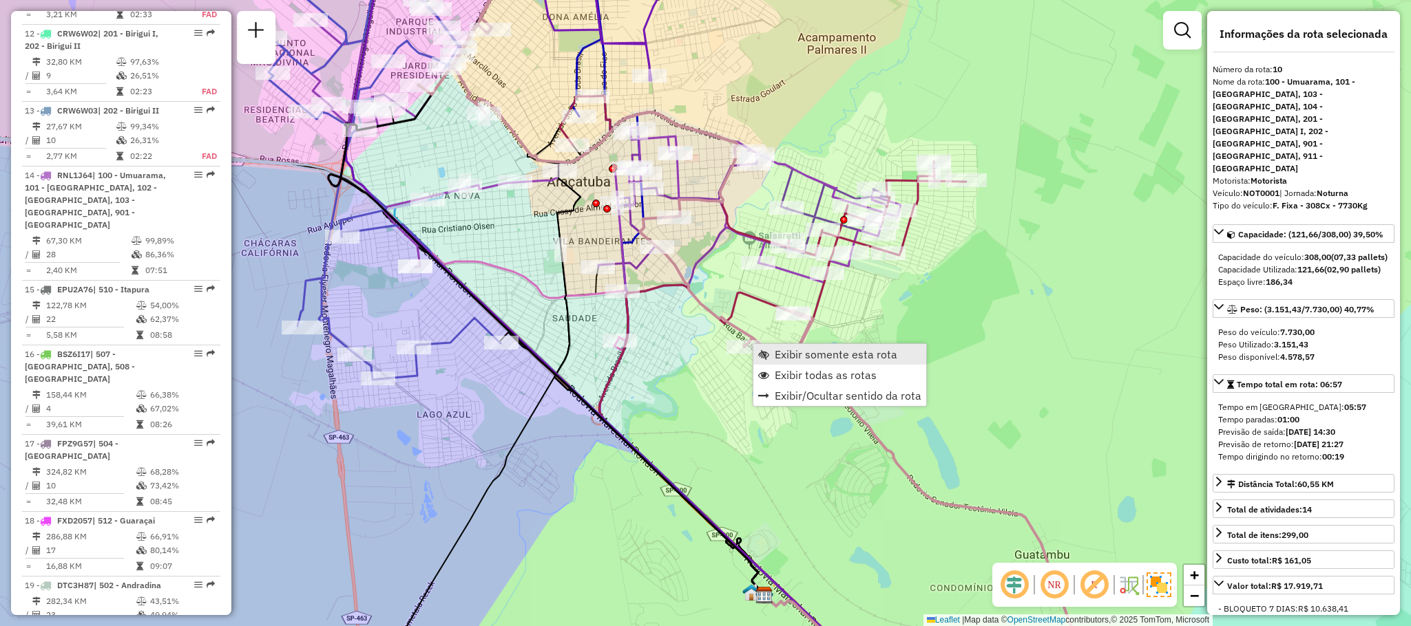
scroll to position [1210, 0]
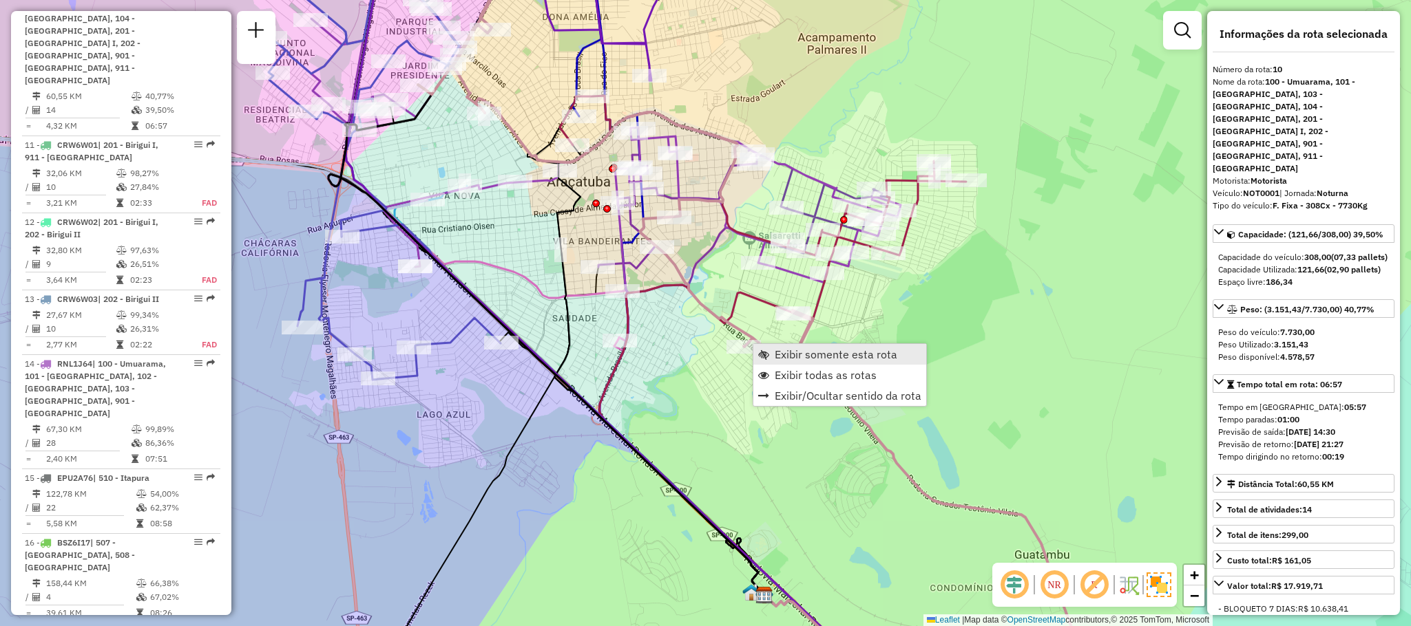
click at [777, 346] on link "Exibir somente esta rota" at bounding box center [839, 354] width 173 height 21
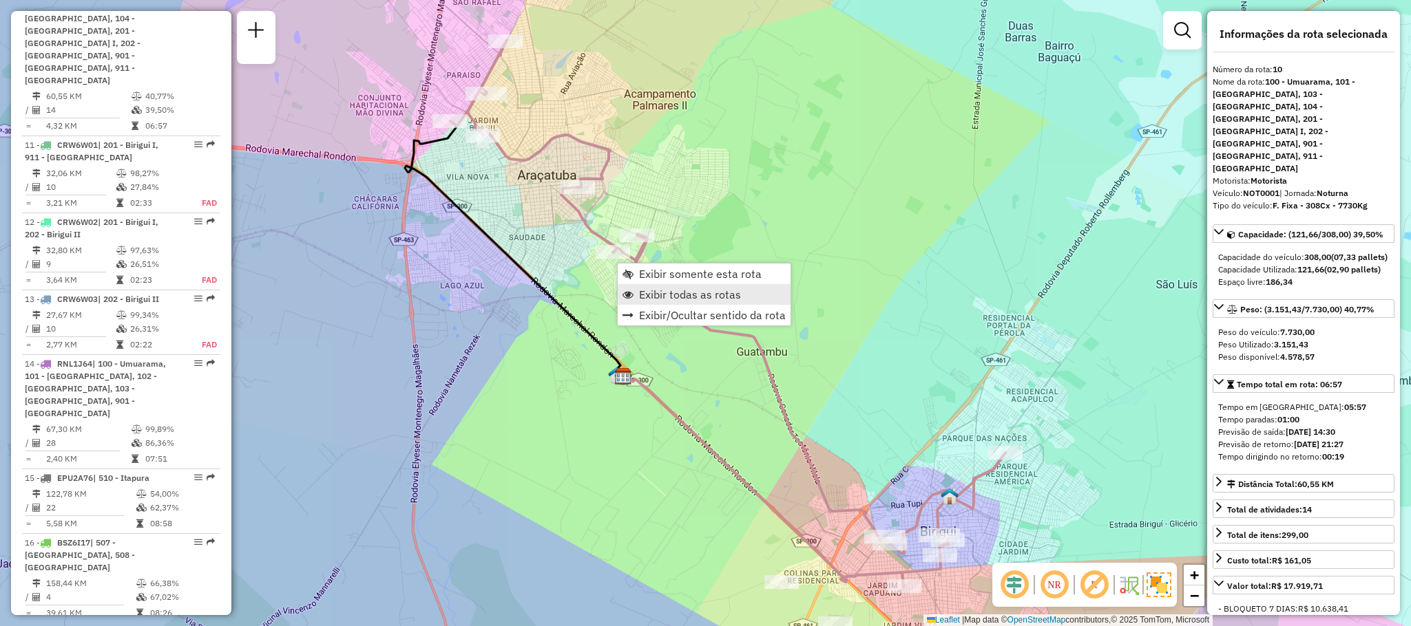
click at [672, 293] on span "Exibir todas as rotas" at bounding box center [690, 294] width 102 height 11
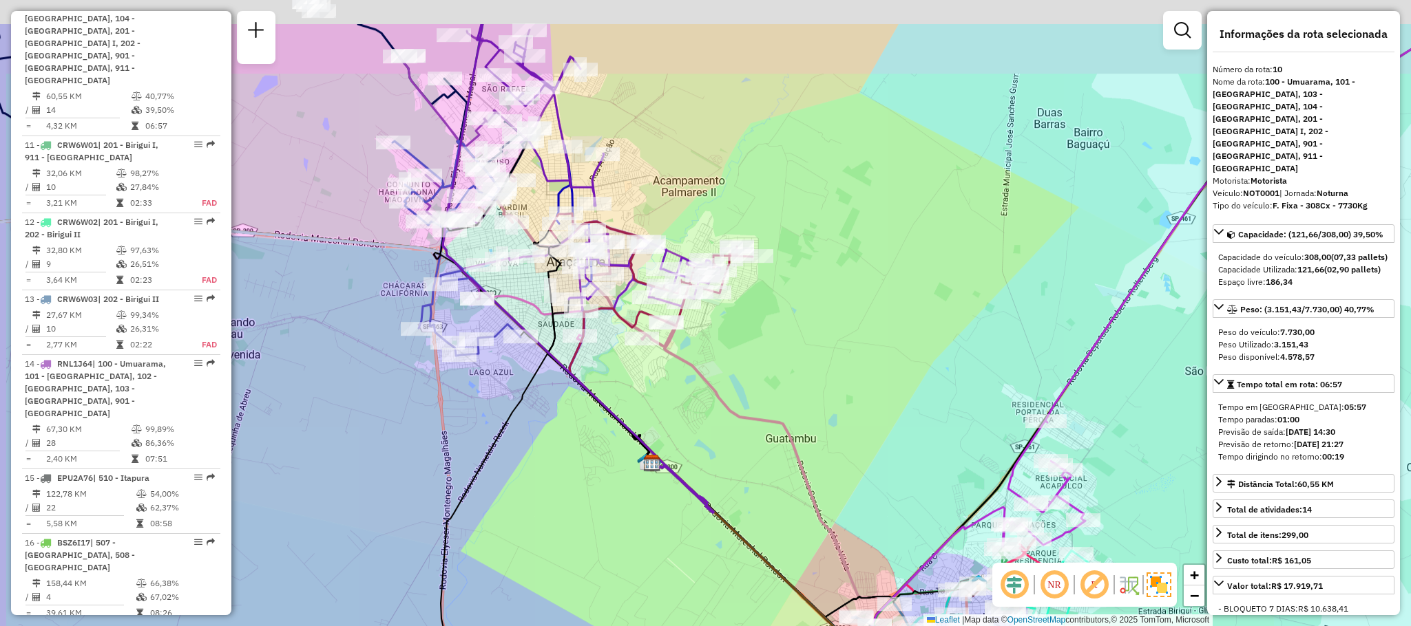
drag, startPoint x: 500, startPoint y: 262, endPoint x: 536, endPoint y: 370, distance: 113.2
click at [536, 370] on div "Janela de atendimento Grade de atendimento Capacidade Transportadoras Veículos …" at bounding box center [705, 313] width 1411 height 626
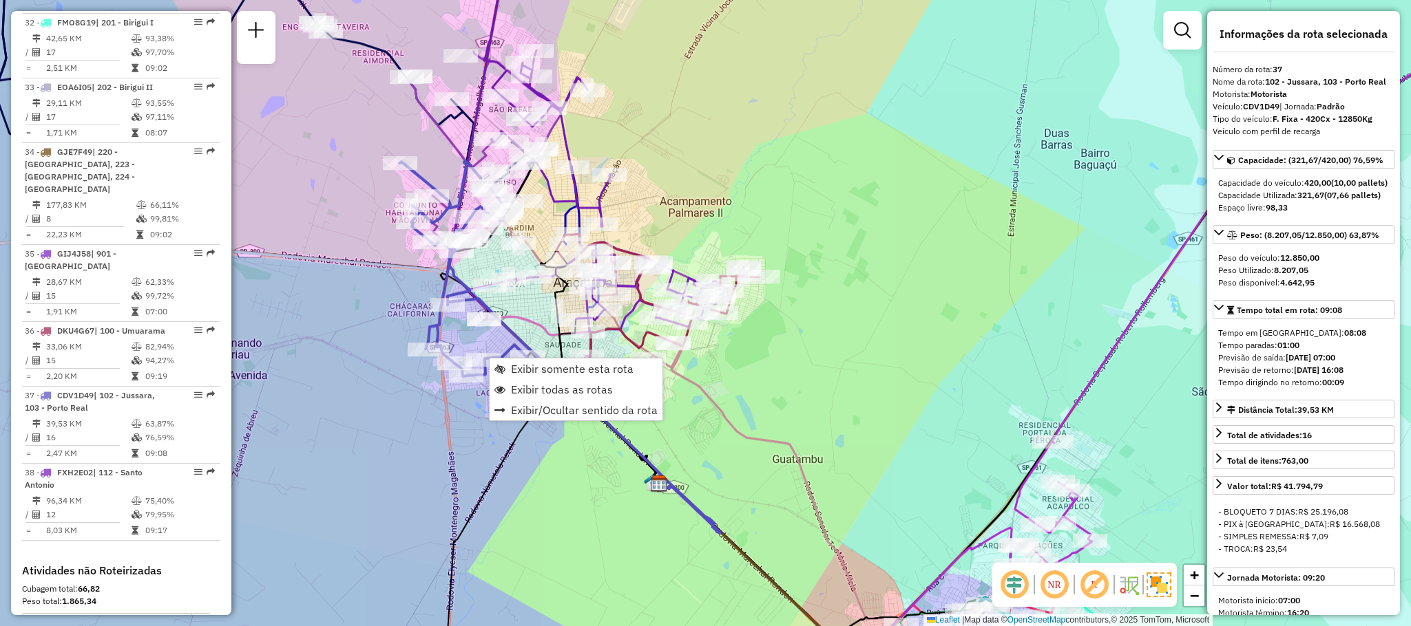
scroll to position [3113, 0]
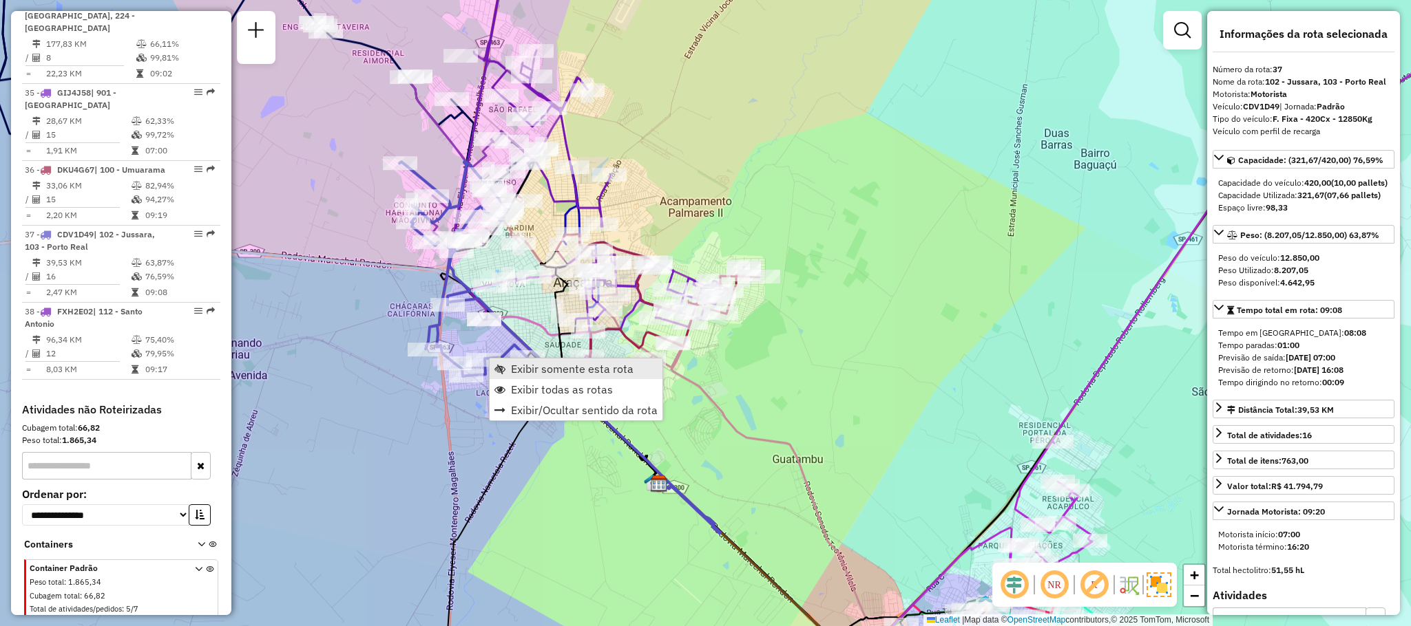
click at [550, 370] on span "Exibir somente esta rota" at bounding box center [572, 369] width 123 height 11
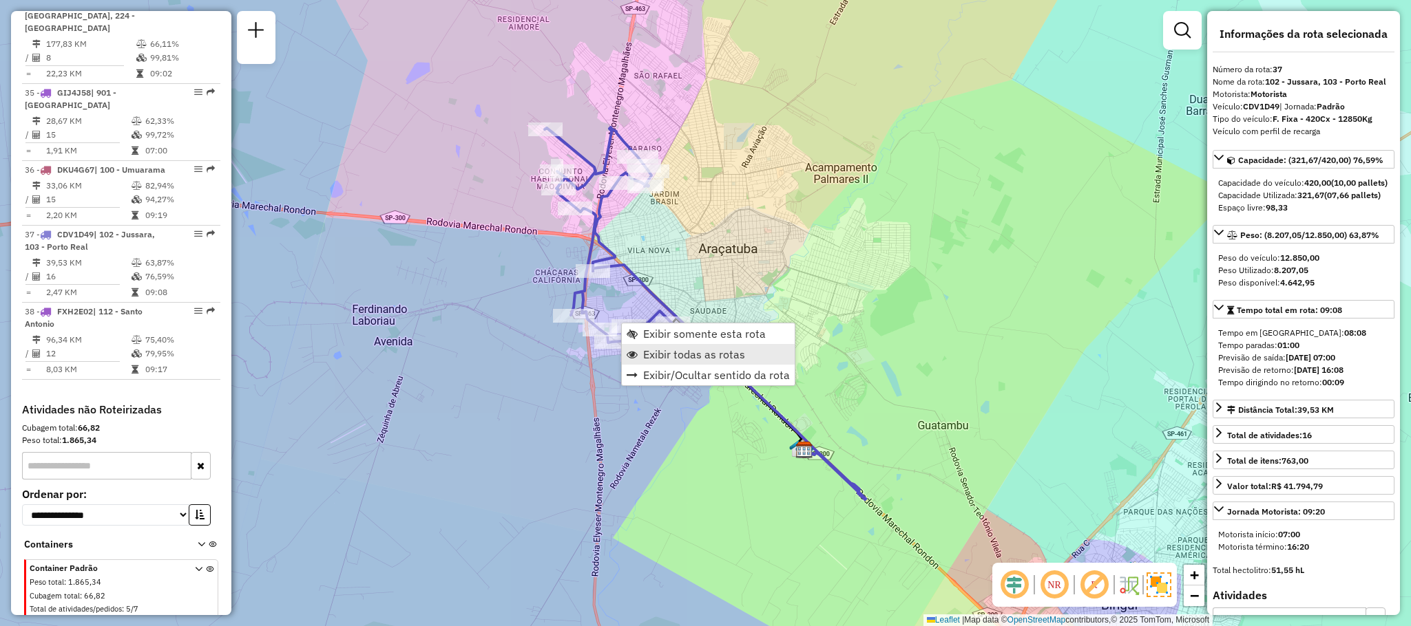
click at [653, 349] on span "Exibir todas as rotas" at bounding box center [694, 354] width 102 height 11
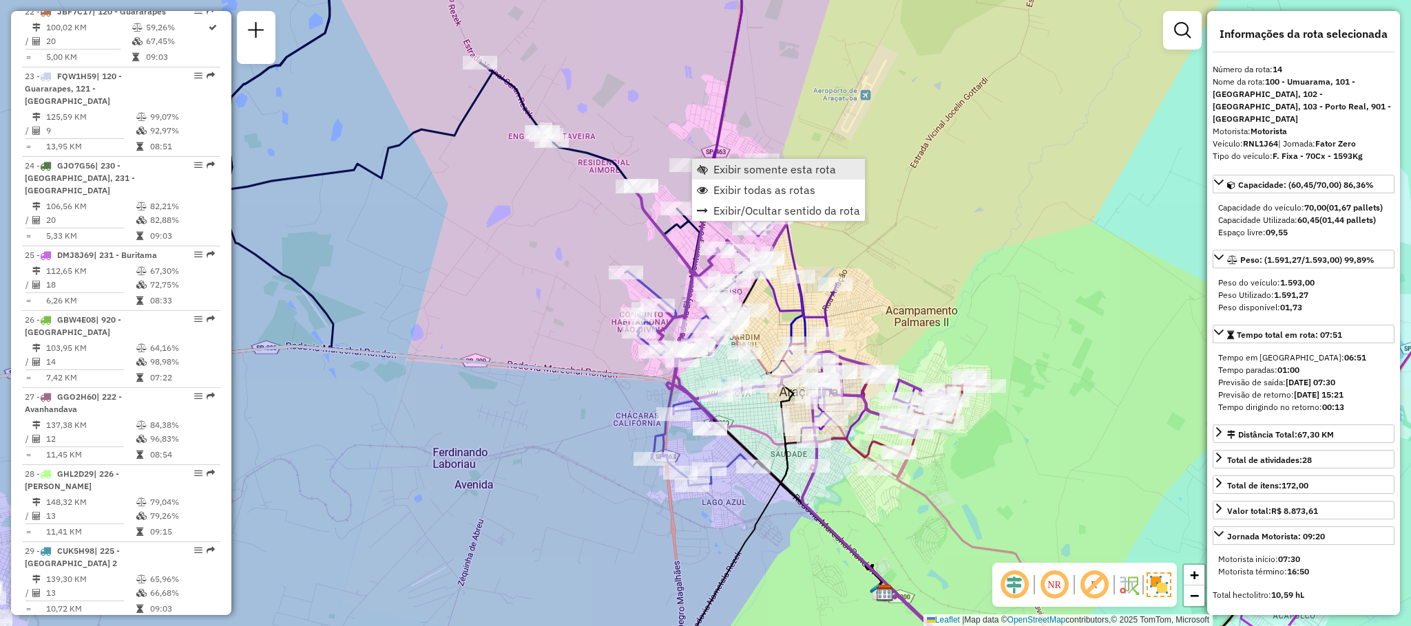
scroll to position [1556, 0]
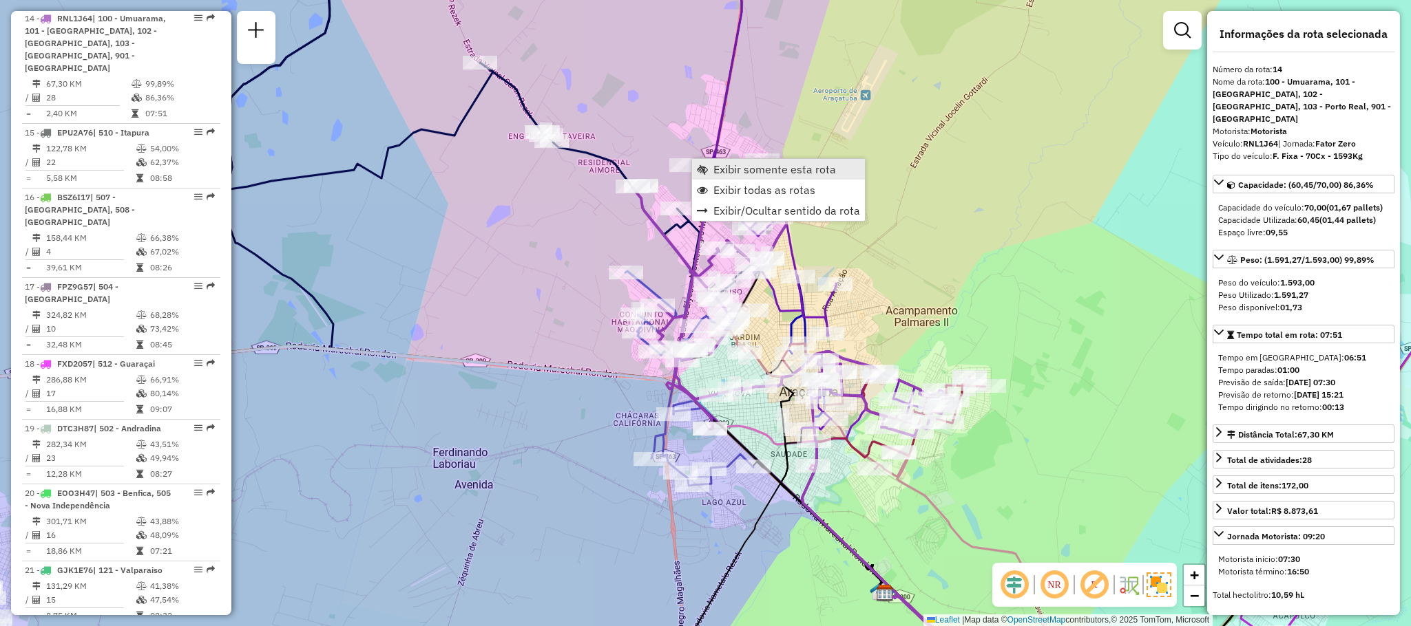
click at [739, 171] on span "Exibir somente esta rota" at bounding box center [774, 169] width 123 height 11
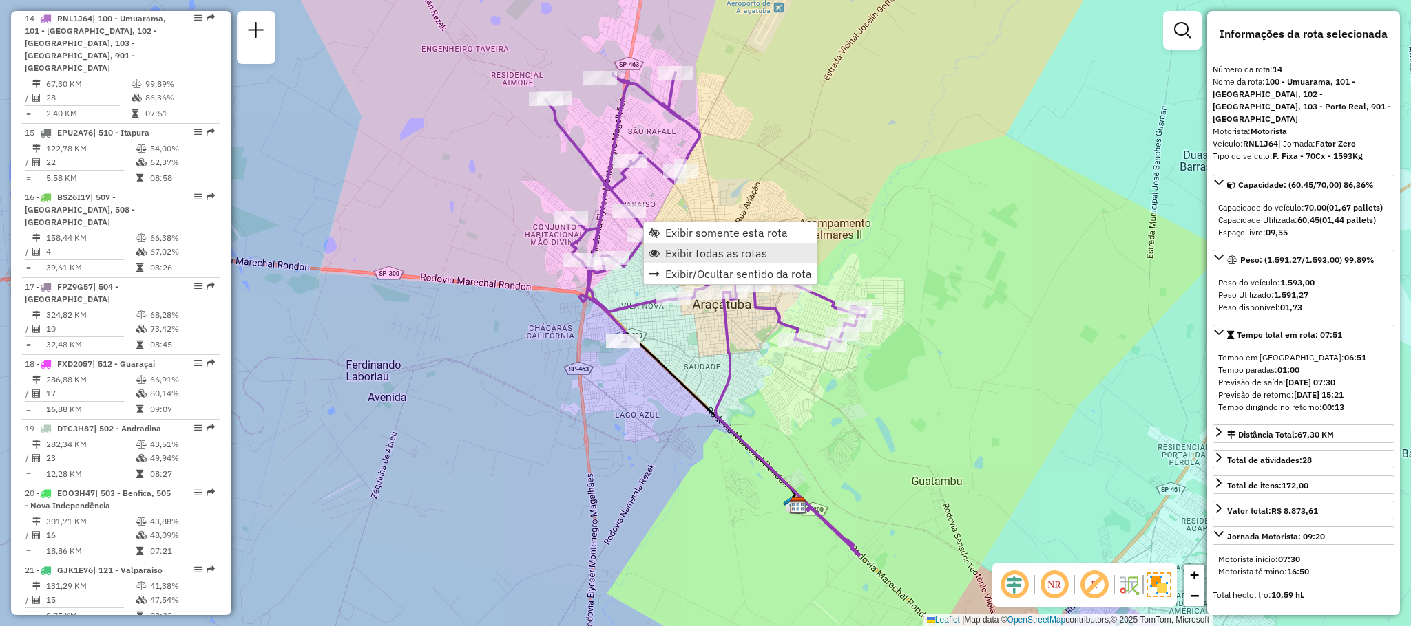
click at [677, 248] on span "Exibir todas as rotas" at bounding box center [716, 253] width 102 height 11
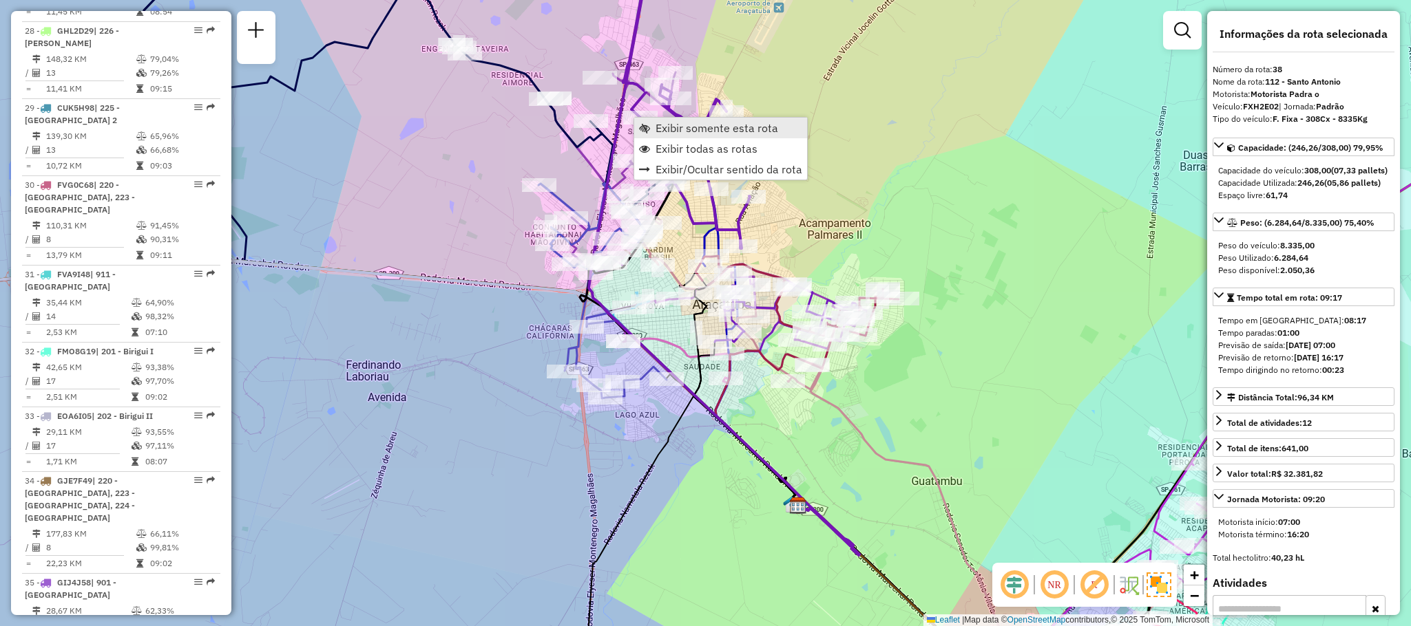
scroll to position [3113, 0]
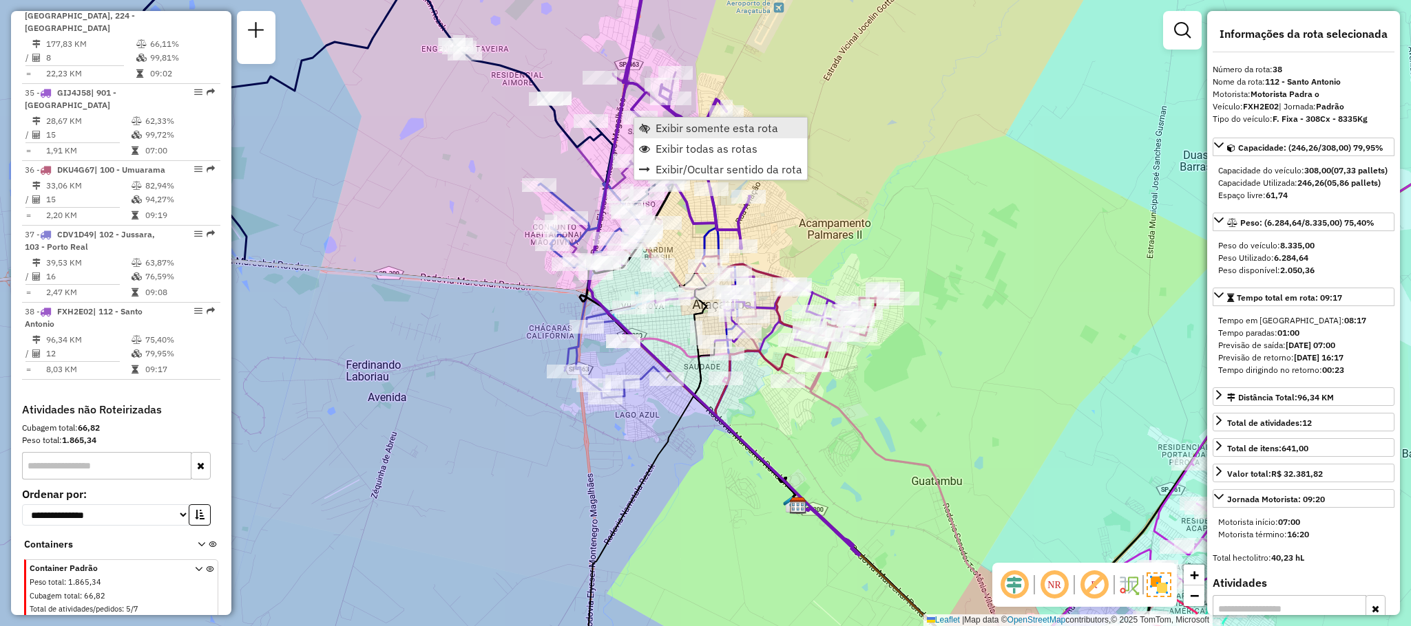
click at [680, 128] on span "Exibir somente esta rota" at bounding box center [716, 128] width 123 height 11
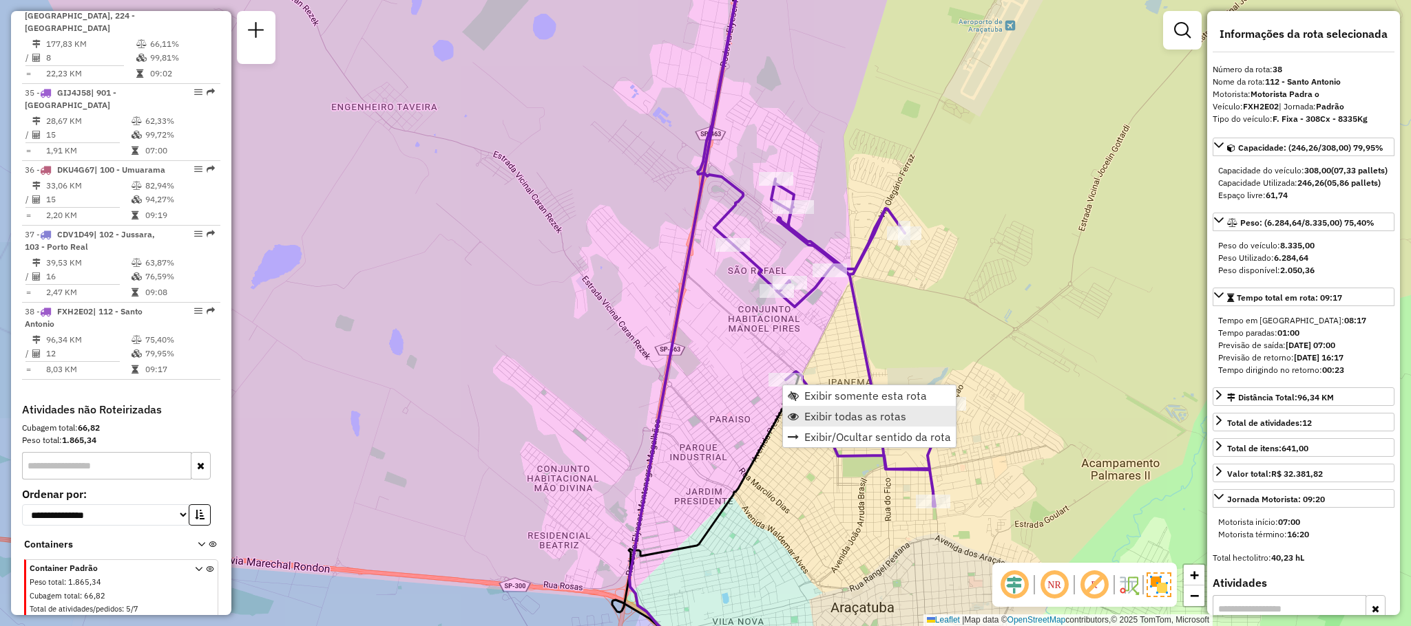
click at [834, 414] on span "Exibir todas as rotas" at bounding box center [855, 416] width 102 height 11
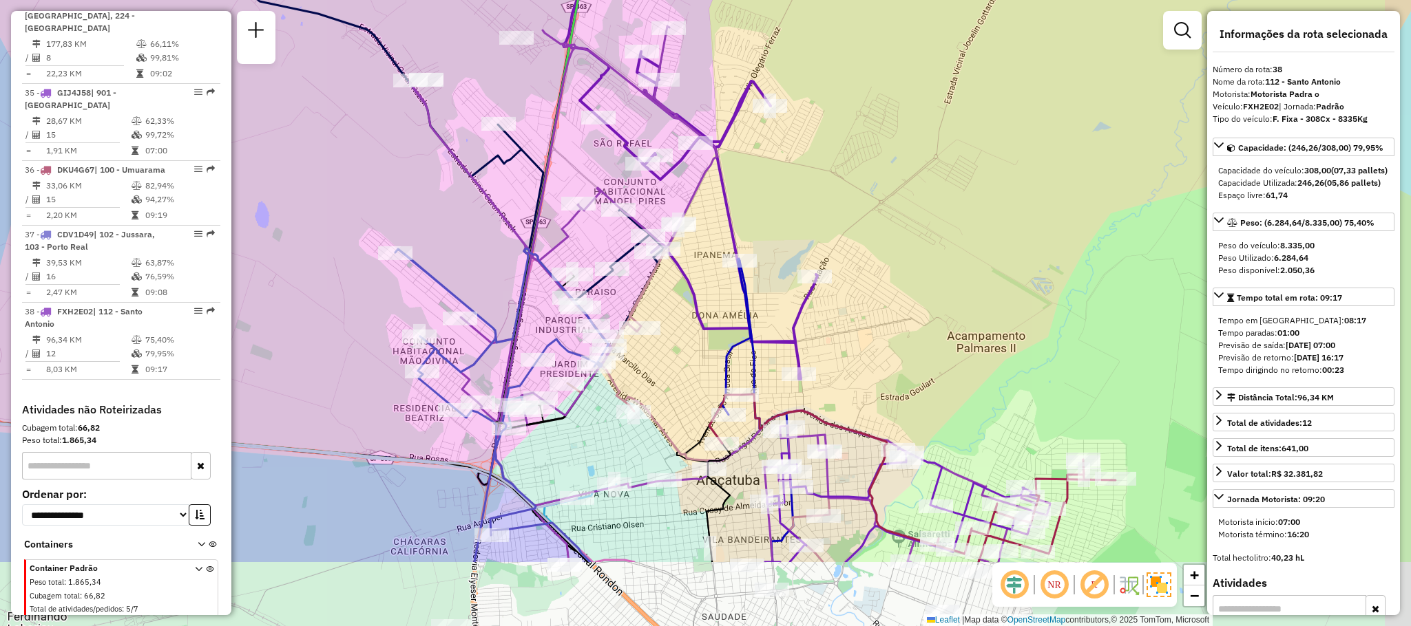
drag, startPoint x: 783, startPoint y: 501, endPoint x: 653, endPoint y: 377, distance: 179.7
click at [653, 377] on div "Rota 1 - Placa FJQ7H78 81100024 - PANIF PLANALTO ARACA Janela de atendimento Gr…" at bounding box center [705, 313] width 1411 height 626
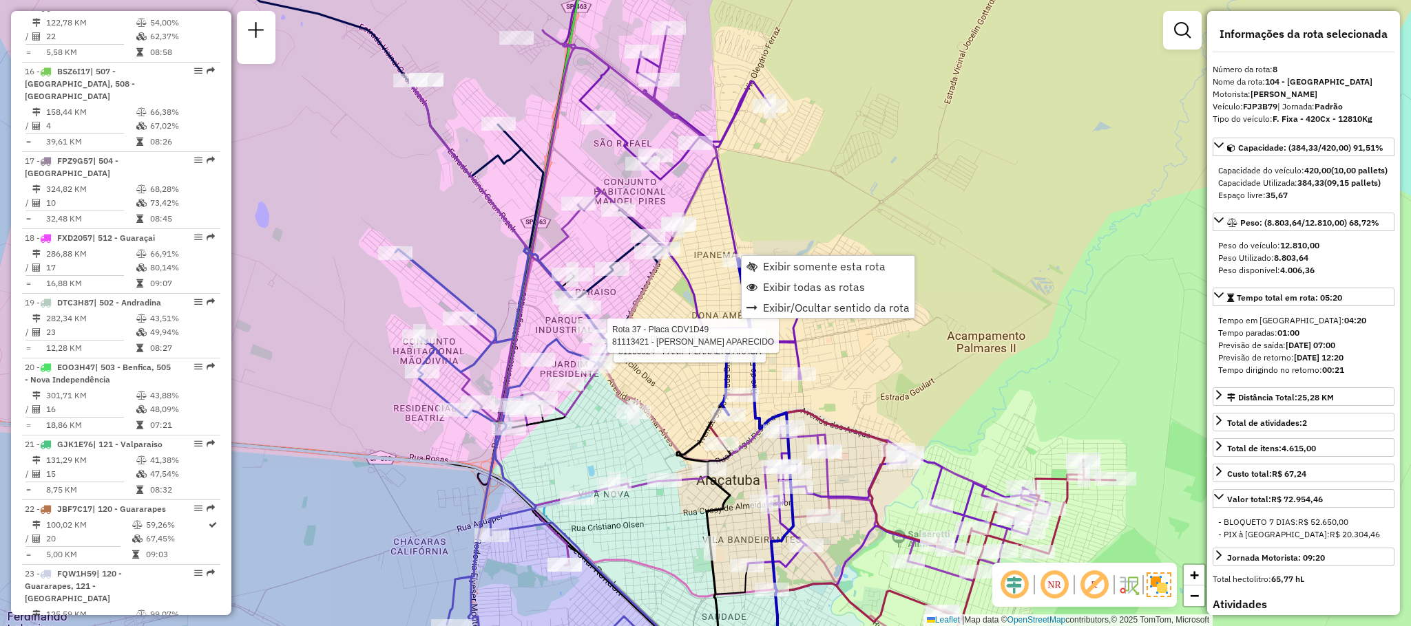
scroll to position [1068, 0]
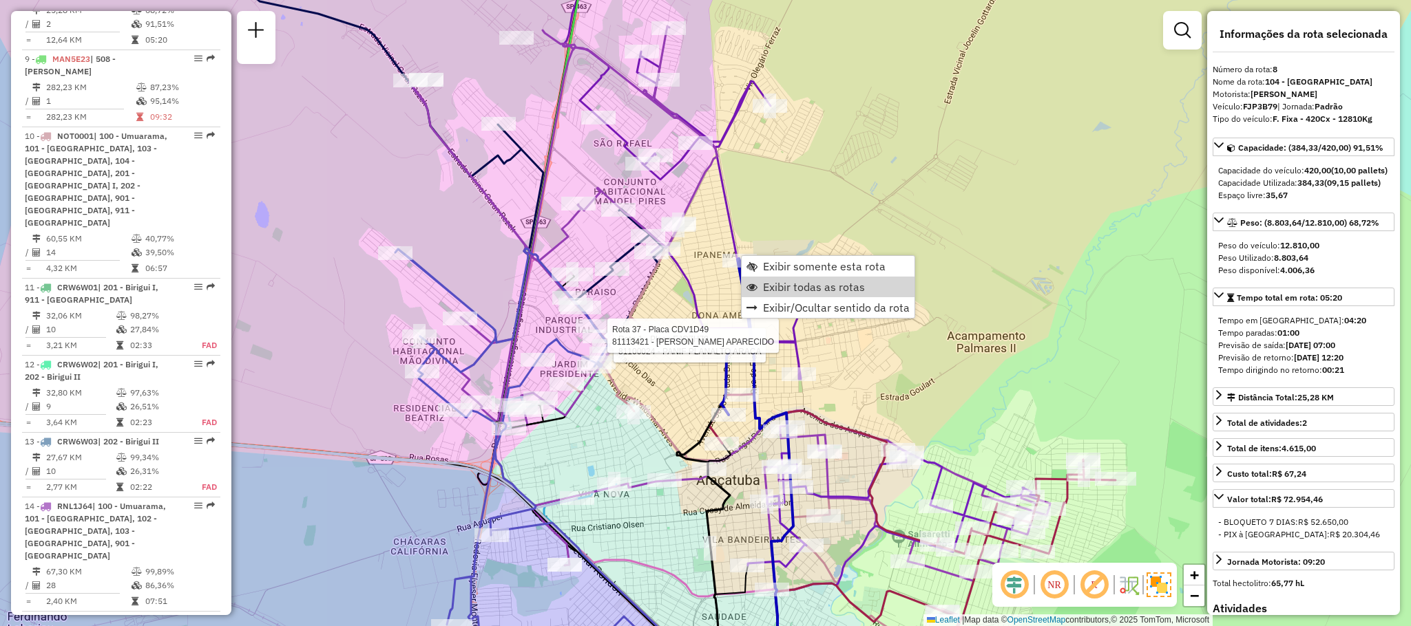
click at [946, 320] on div "Rota 1 - Placa FJQ7H78 81100024 - PANIF PLANALTO ARACA Rota 37 - Placa CDV1D49 …" at bounding box center [705, 313] width 1411 height 626
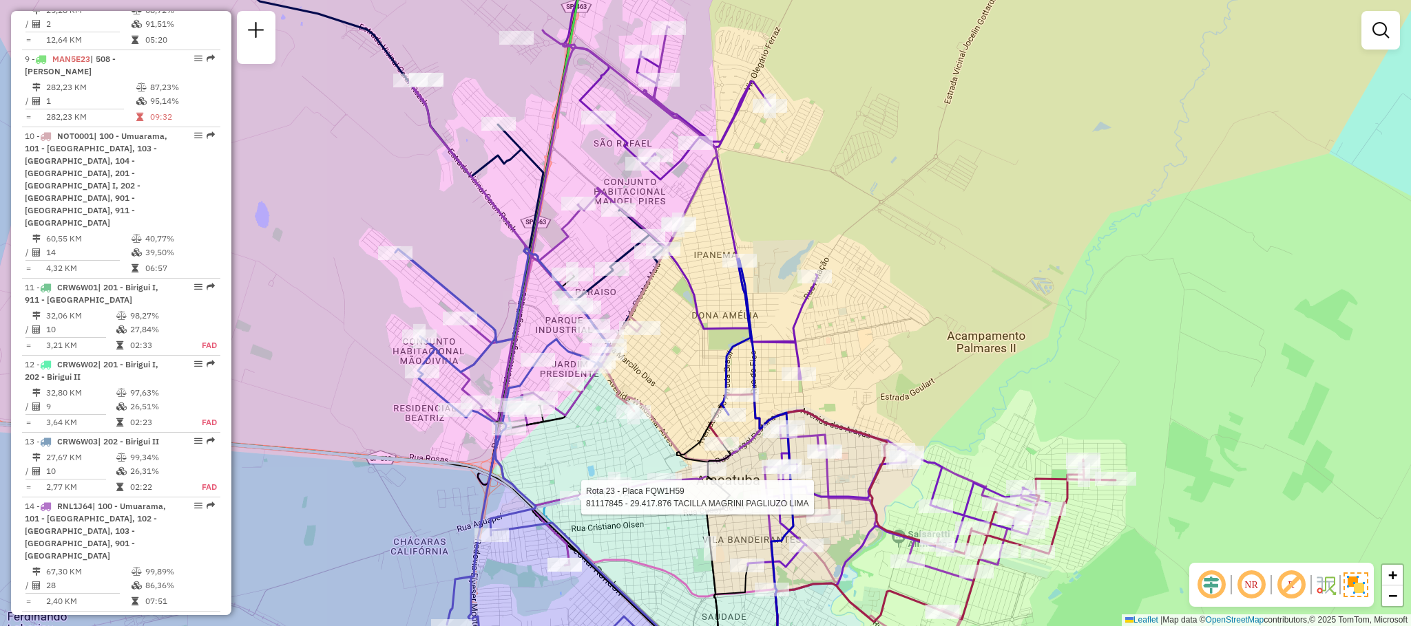
select select "**********"
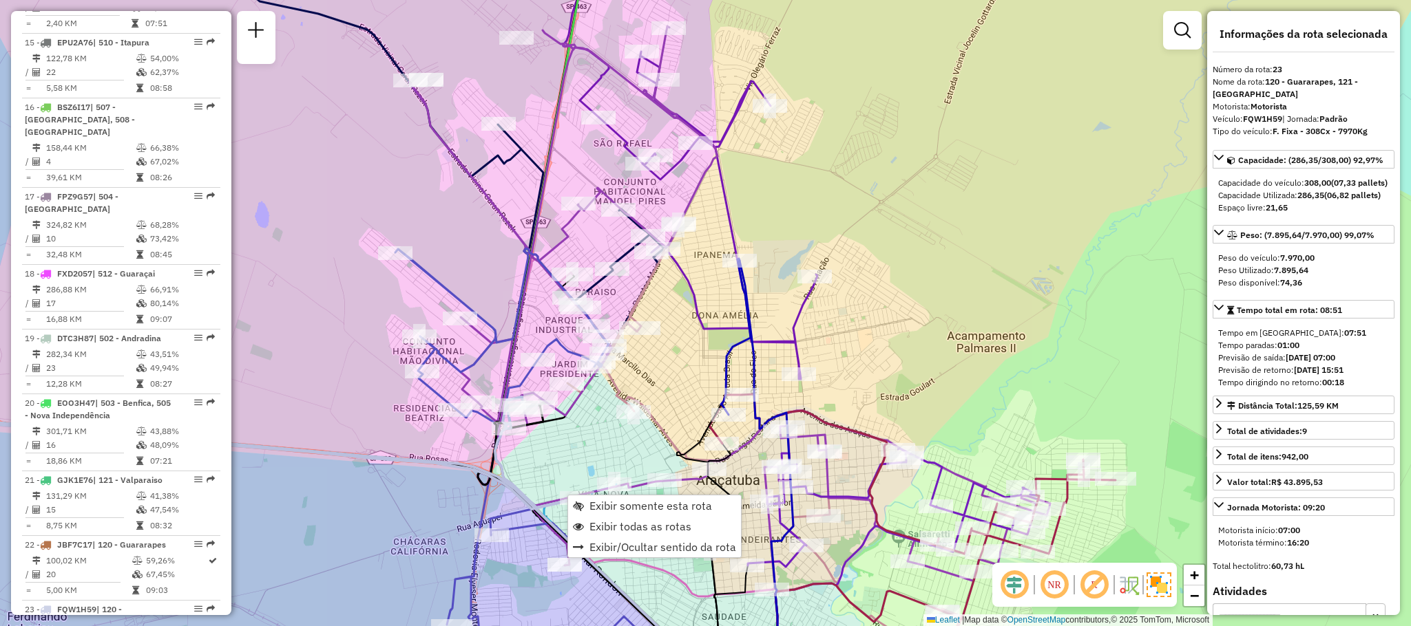
scroll to position [2227, 0]
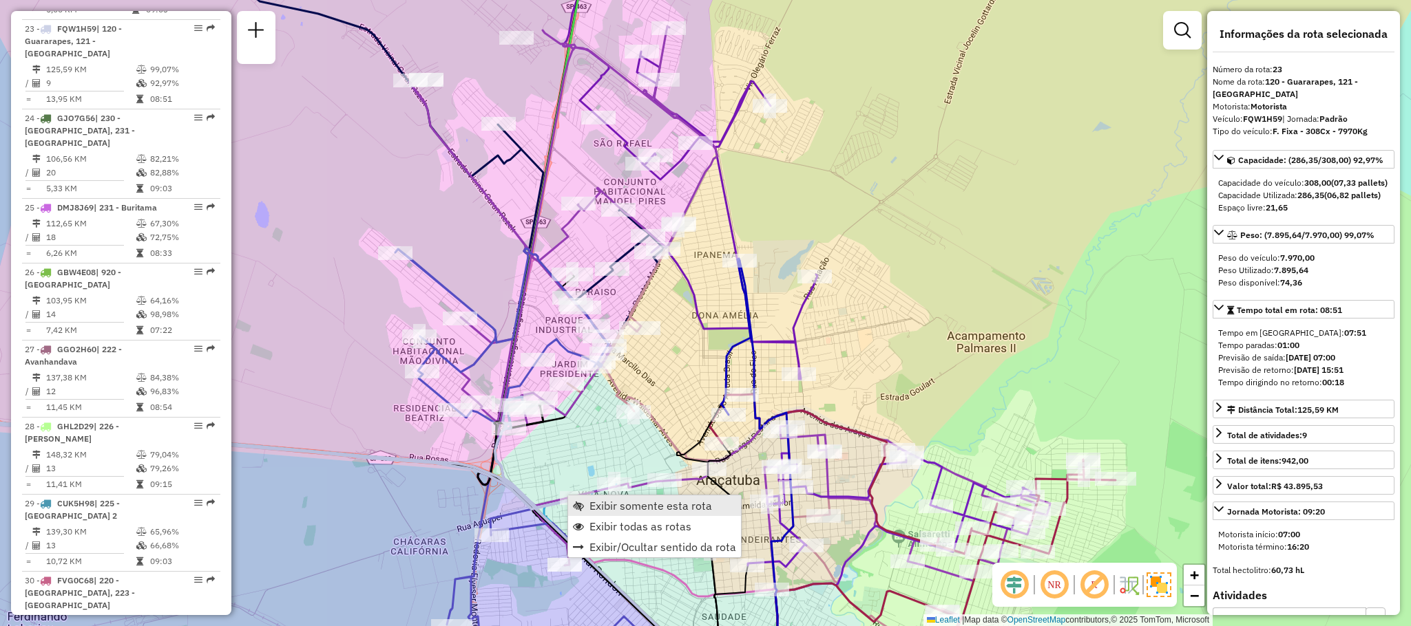
click at [615, 498] on link "Exibir somente esta rota" at bounding box center [654, 506] width 173 height 21
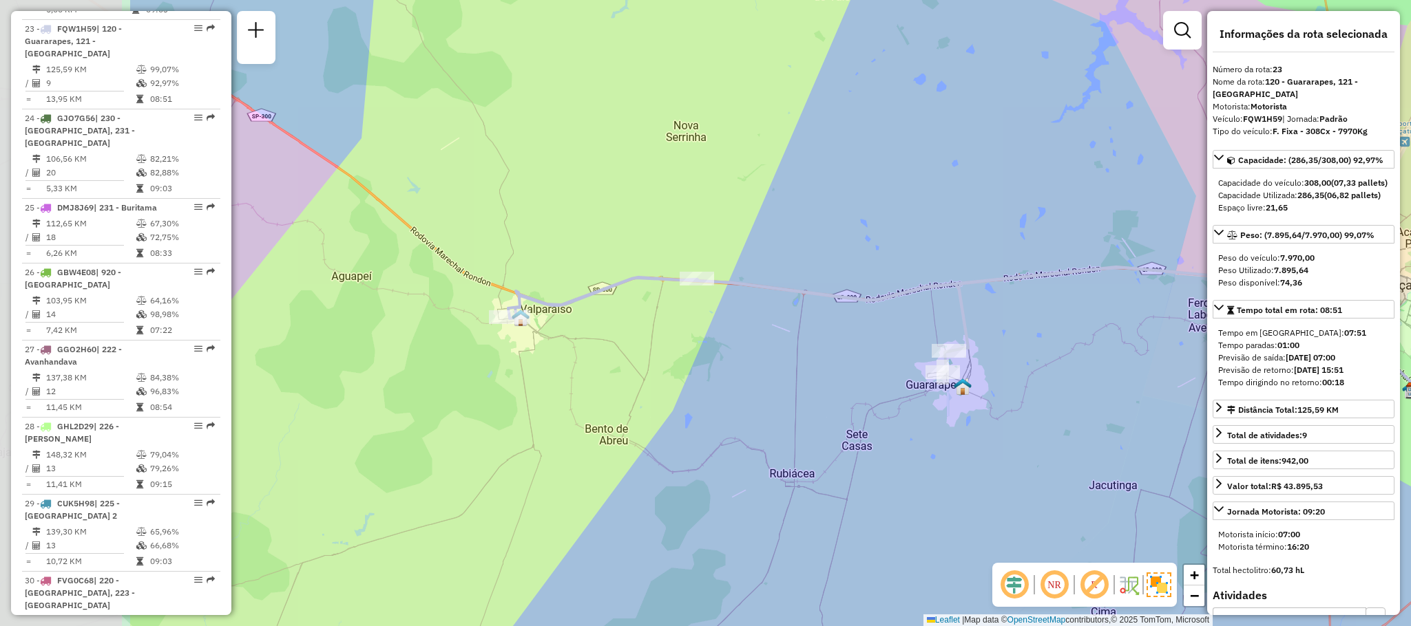
drag, startPoint x: 448, startPoint y: 299, endPoint x: 719, endPoint y: 327, distance: 272.6
click at [719, 327] on div "Janela de atendimento Grade de atendimento Capacidade Transportadoras Veículos …" at bounding box center [705, 313] width 1411 height 626
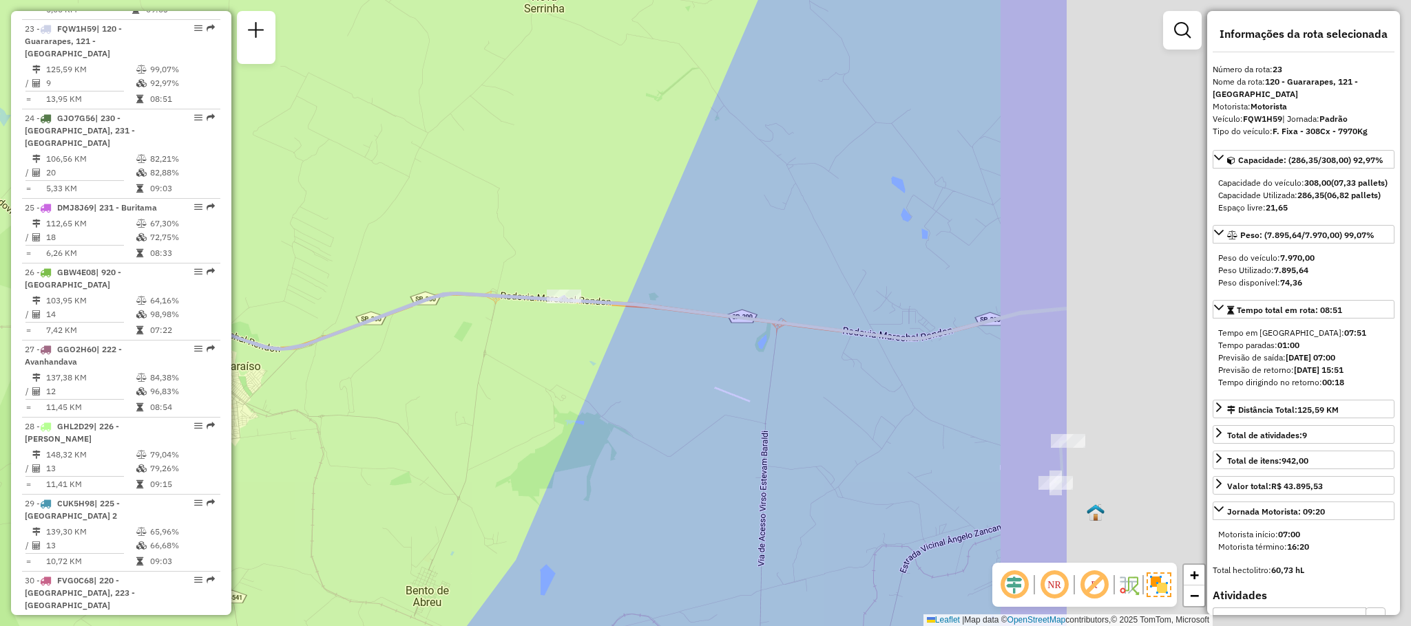
drag, startPoint x: 888, startPoint y: 413, endPoint x: 387, endPoint y: 428, distance: 501.4
click at [387, 428] on div "Janela de atendimento Grade de atendimento Capacidade Transportadoras Veículos …" at bounding box center [705, 313] width 1411 height 626
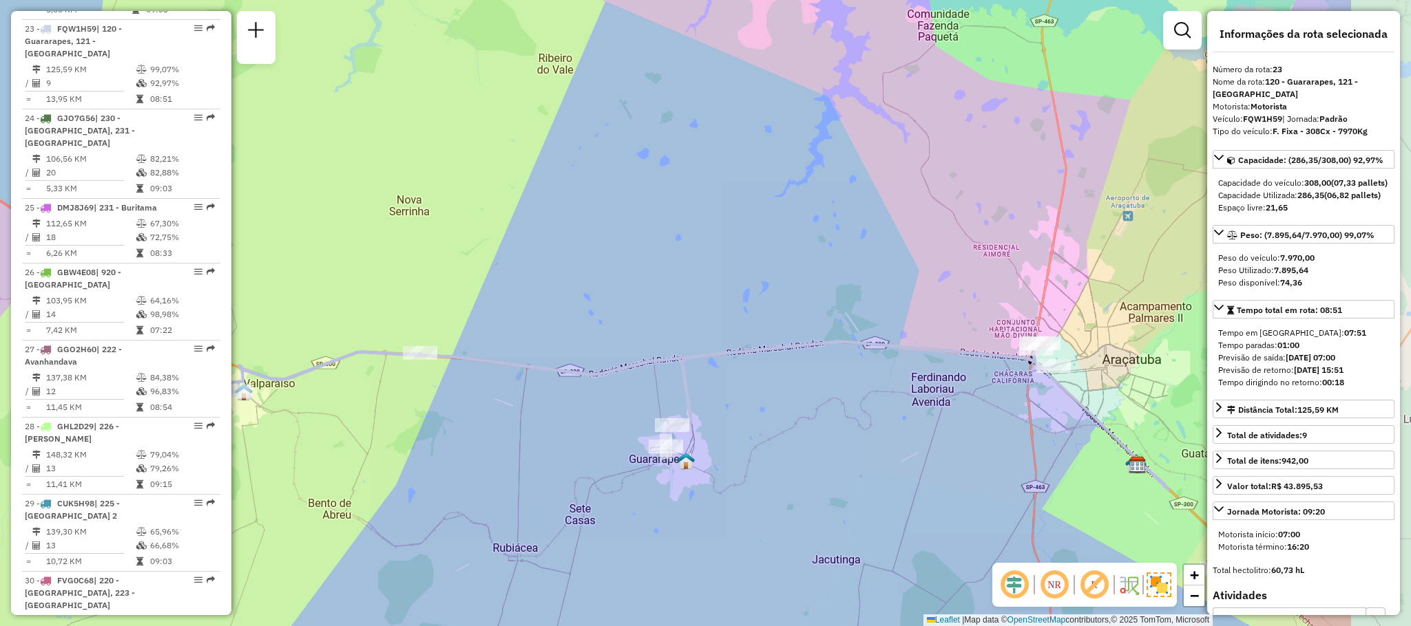
drag, startPoint x: 823, startPoint y: 428, endPoint x: 618, endPoint y: 421, distance: 205.3
click at [618, 421] on div "Janela de atendimento Grade de atendimento Capacidade Transportadoras Veículos …" at bounding box center [705, 313] width 1411 height 626
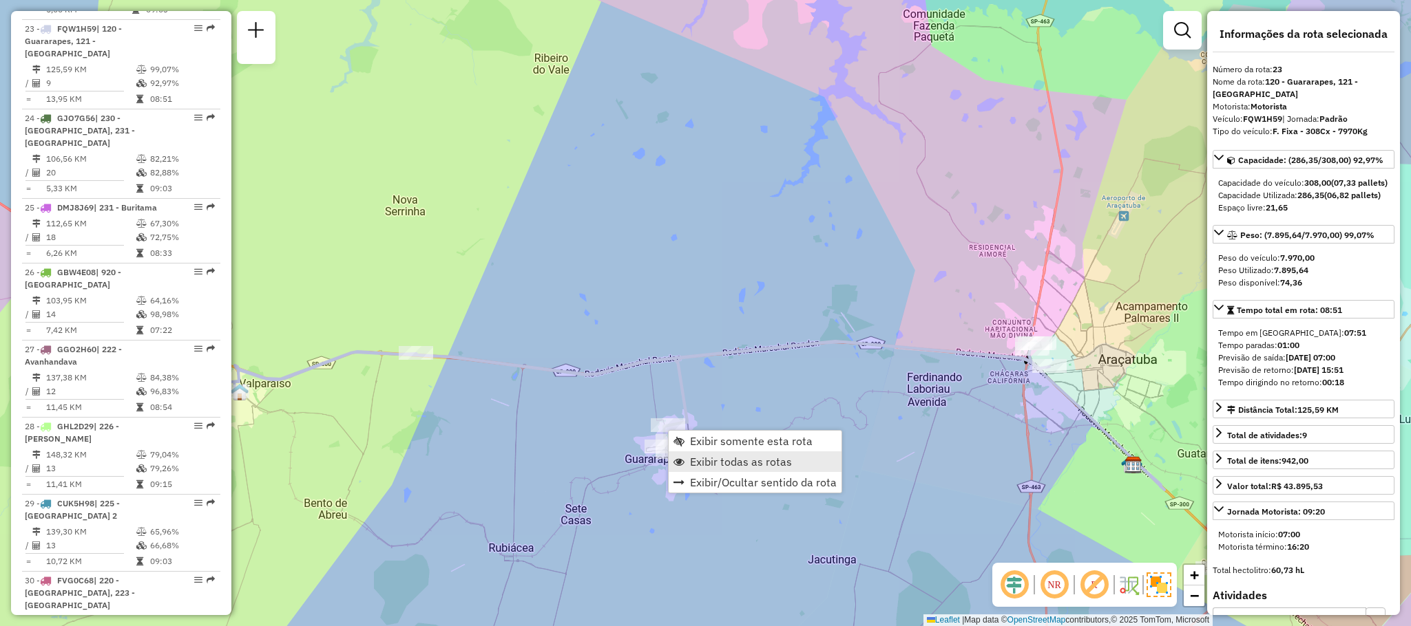
click at [709, 459] on span "Exibir todas as rotas" at bounding box center [741, 461] width 102 height 11
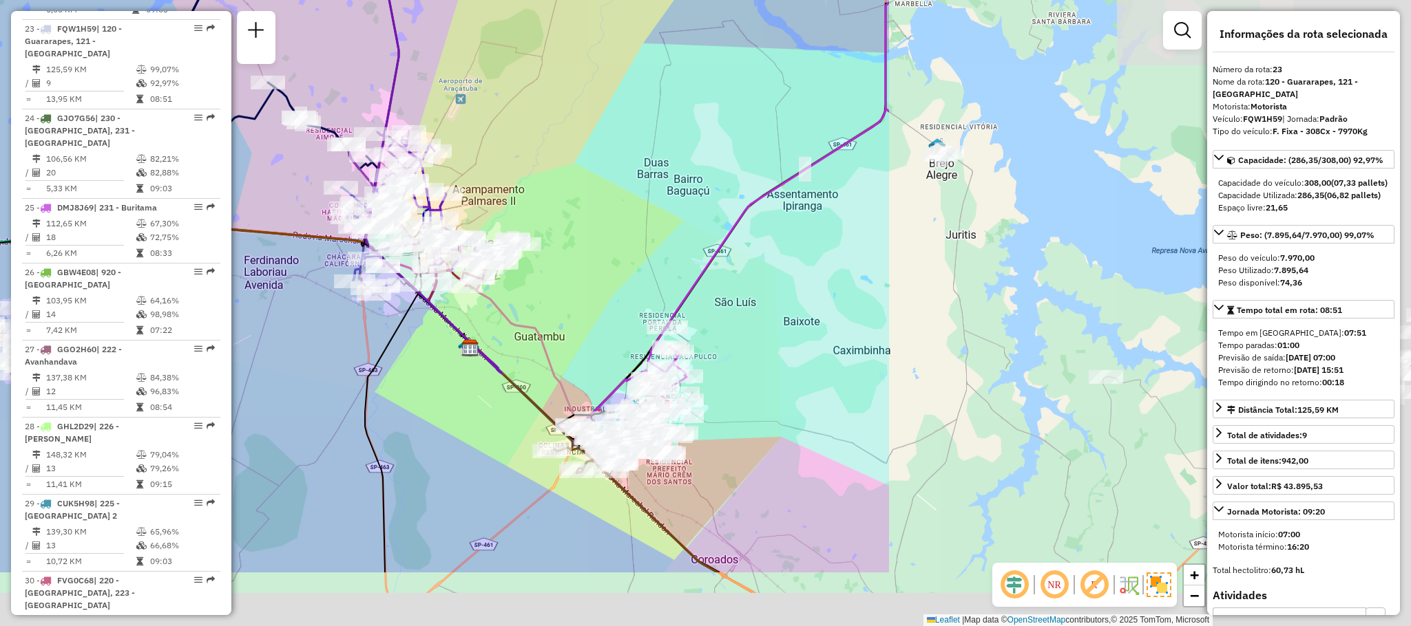
drag, startPoint x: 930, startPoint y: 288, endPoint x: 259, endPoint y: 145, distance: 686.2
click at [259, 145] on div "Janela de atendimento Grade de atendimento Capacidade Transportadoras Veículos …" at bounding box center [705, 313] width 1411 height 626
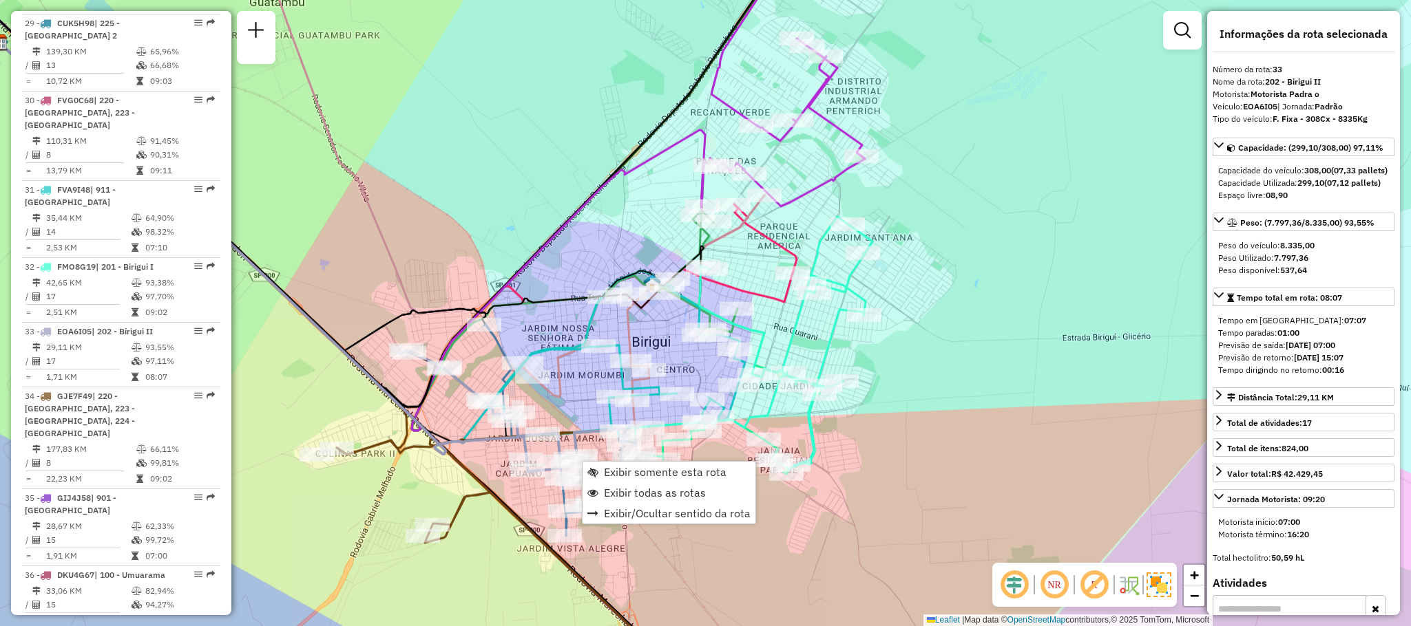
scroll to position [2964, 0]
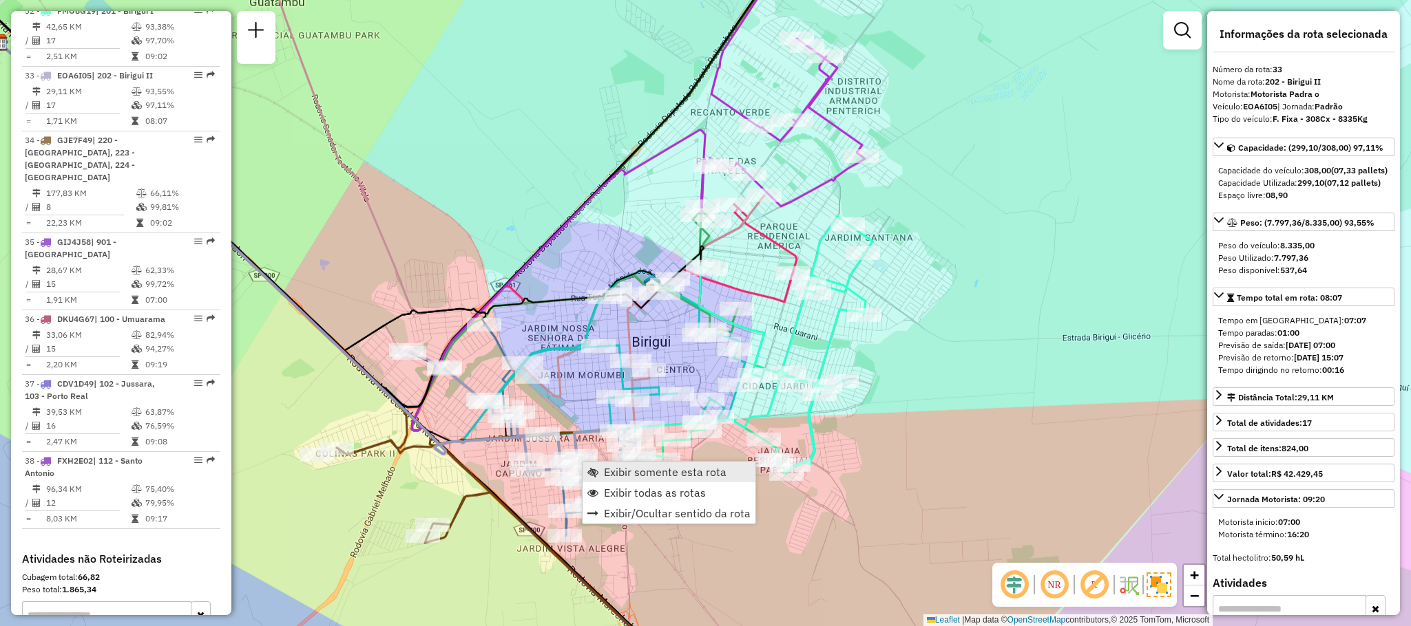
click at [613, 463] on link "Exibir somente esta rota" at bounding box center [668, 472] width 173 height 21
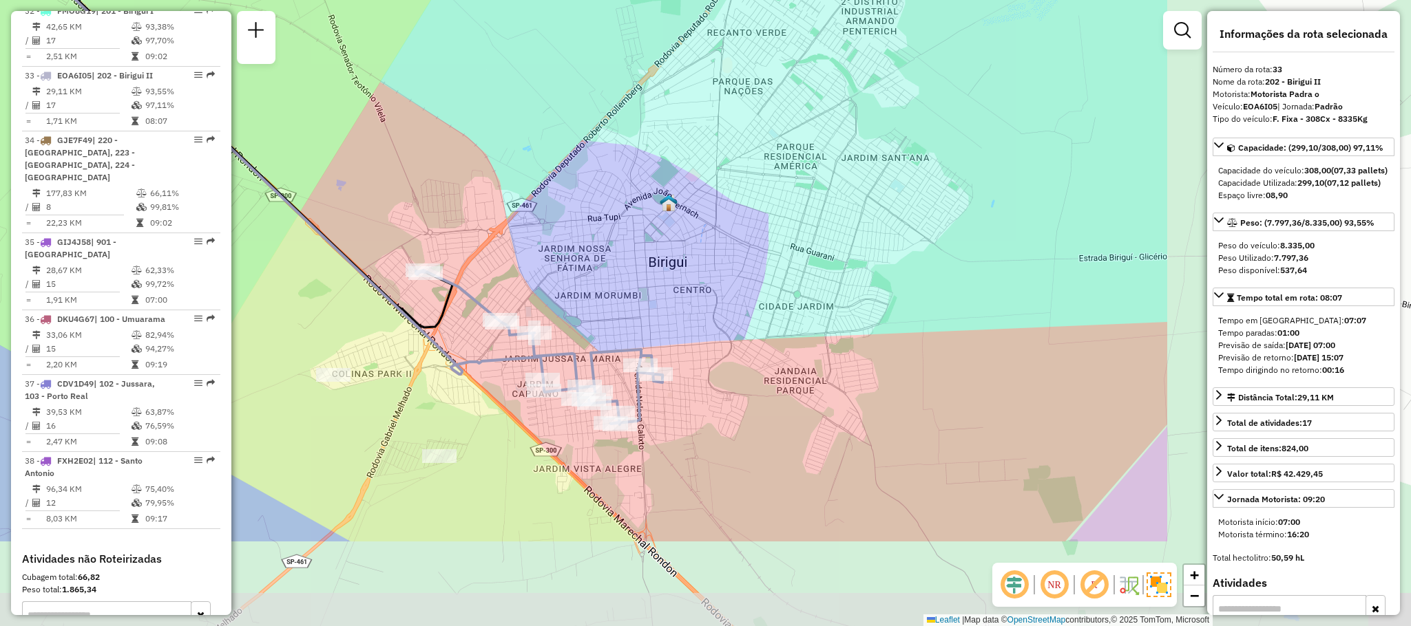
drag, startPoint x: 676, startPoint y: 448, endPoint x: 291, endPoint y: 300, distance: 412.3
click at [291, 300] on div "Janela de atendimento Grade de atendimento Capacidade Transportadoras Veículos …" at bounding box center [705, 313] width 1411 height 626
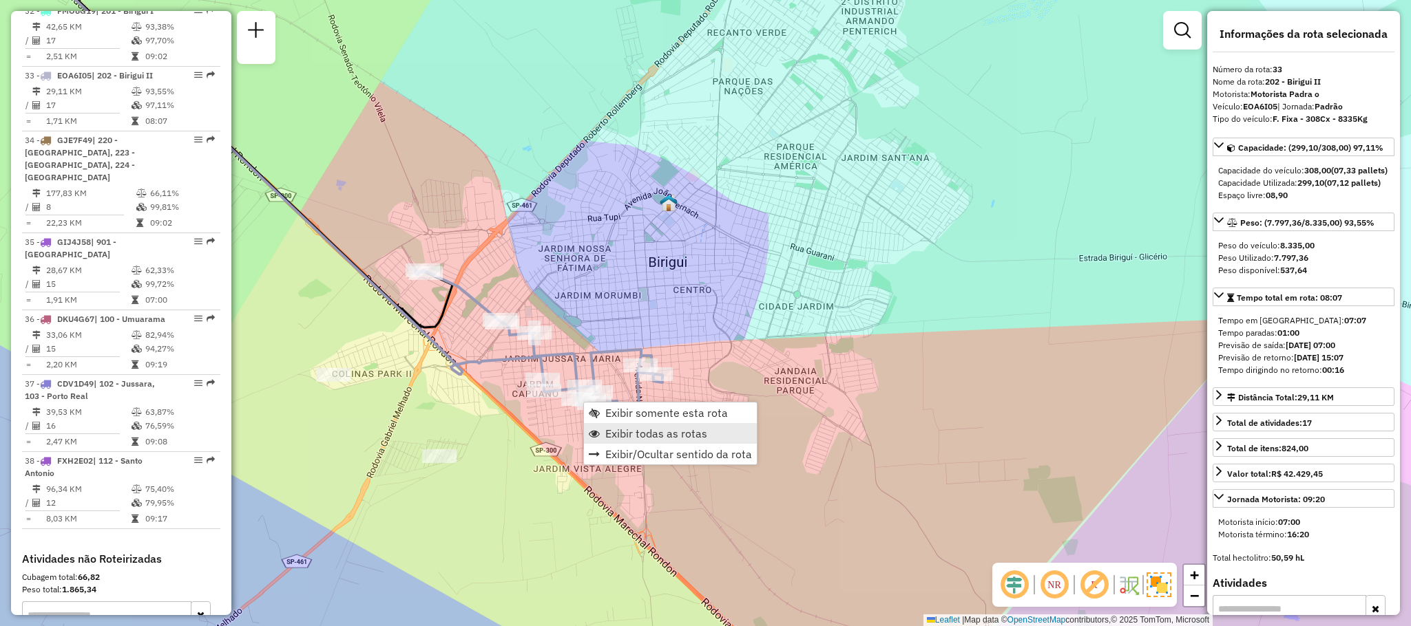
click at [598, 430] on span "Exibir todas as rotas" at bounding box center [594, 433] width 11 height 11
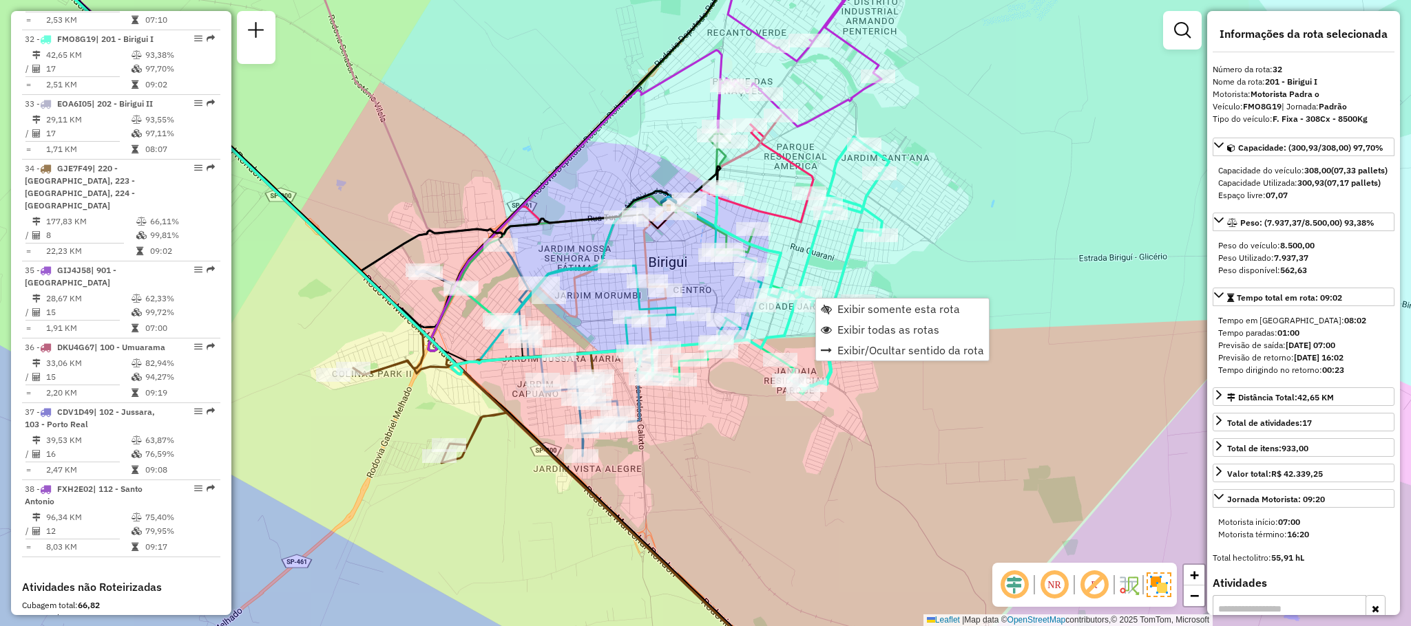
scroll to position [2898, 0]
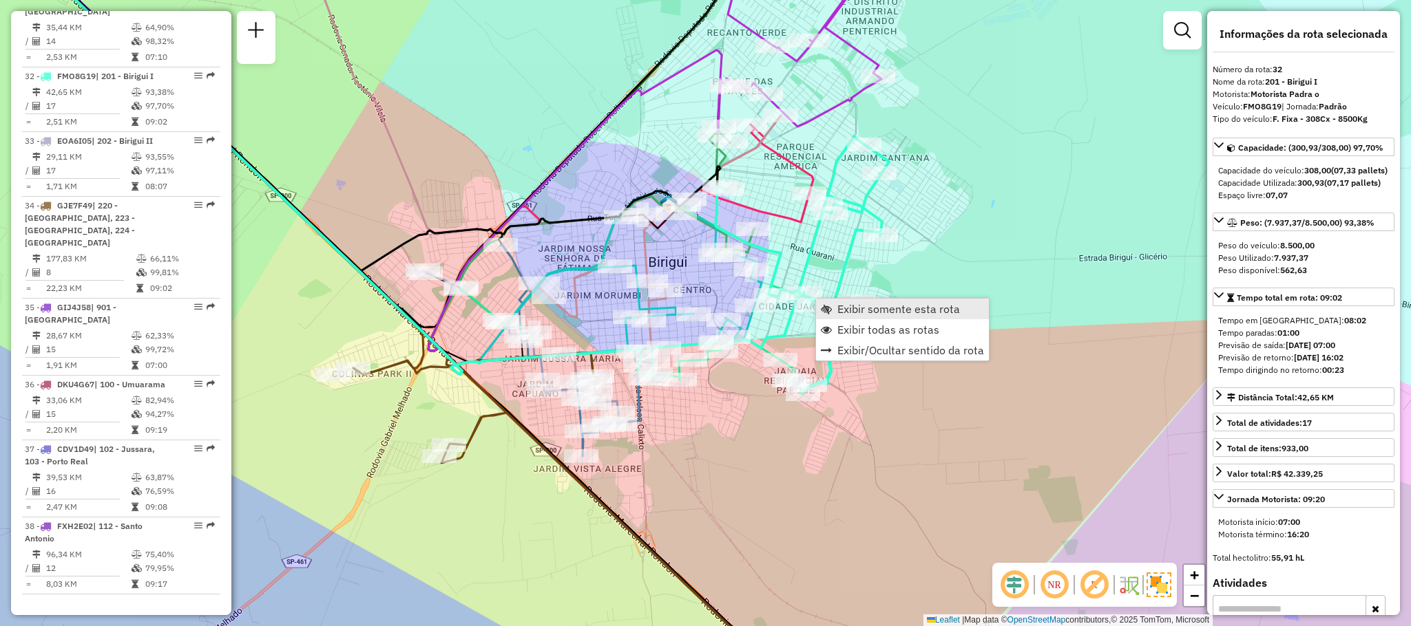
click at [856, 306] on span "Exibir somente esta rota" at bounding box center [898, 309] width 123 height 11
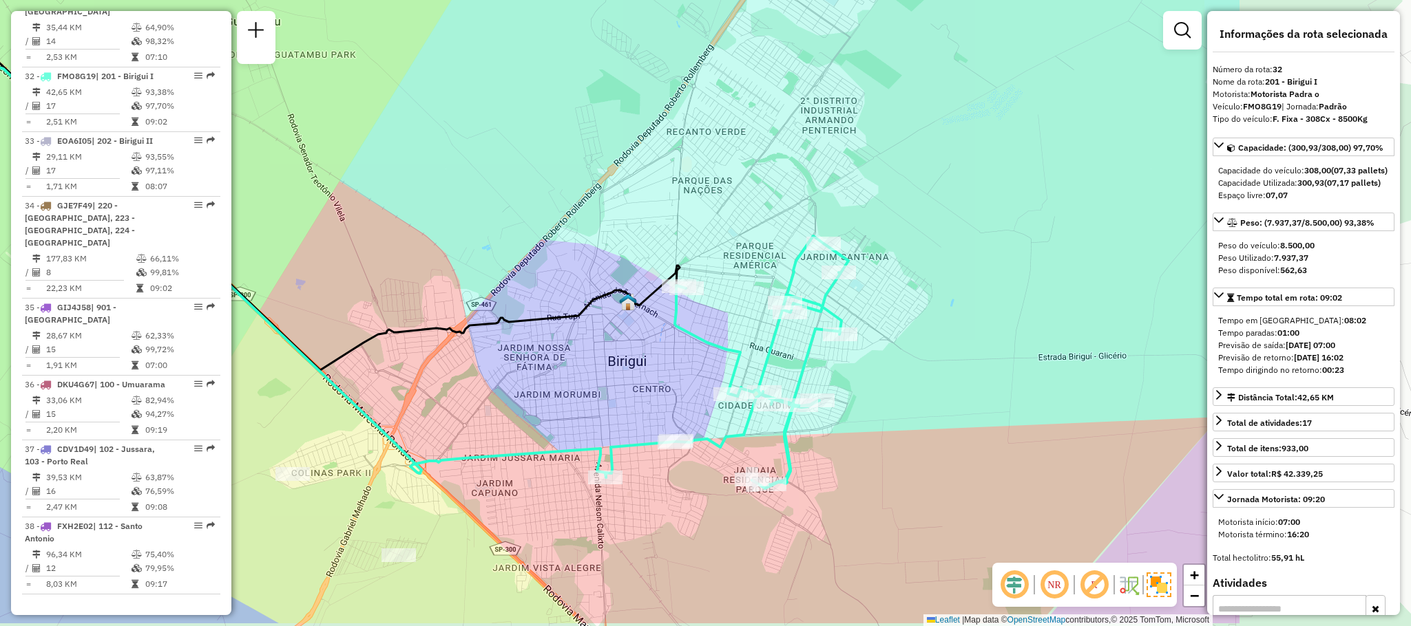
drag, startPoint x: 856, startPoint y: 306, endPoint x: 543, endPoint y: 240, distance: 319.5
click at [543, 240] on div "Janela de atendimento Grade de atendimento Capacidade Transportadoras Veículos …" at bounding box center [705, 313] width 1411 height 626
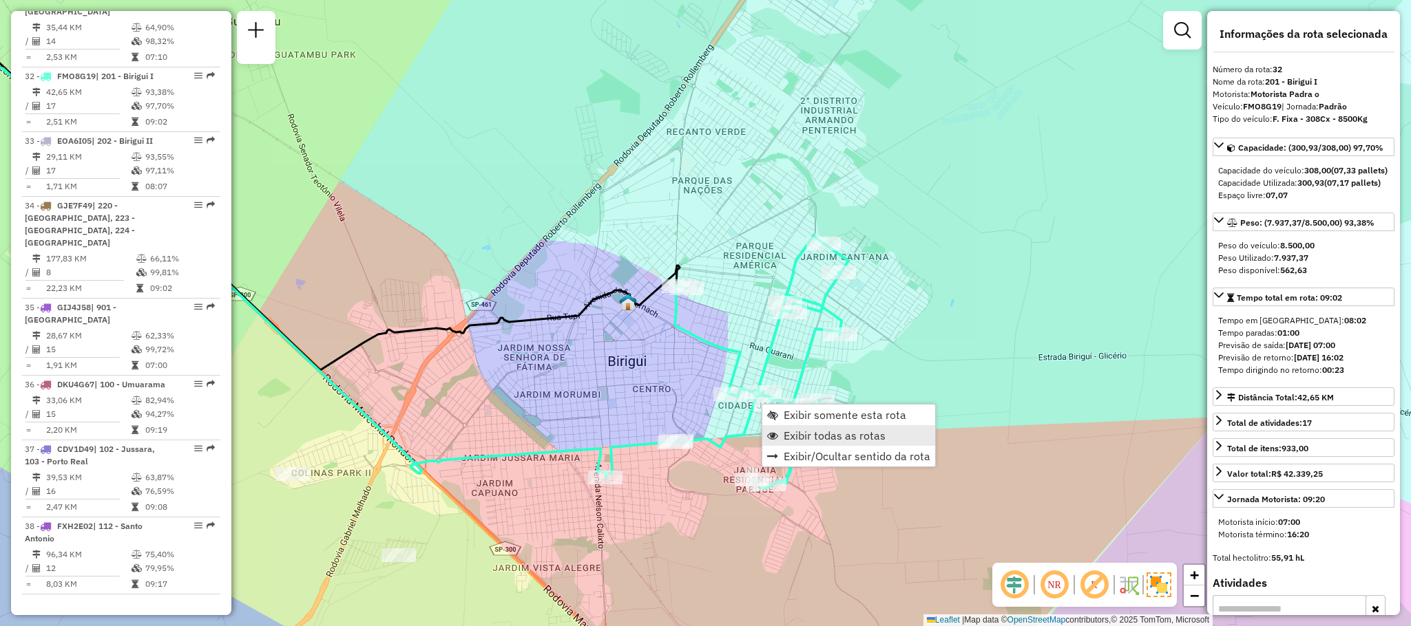
click at [791, 436] on span "Exibir todas as rotas" at bounding box center [834, 435] width 102 height 11
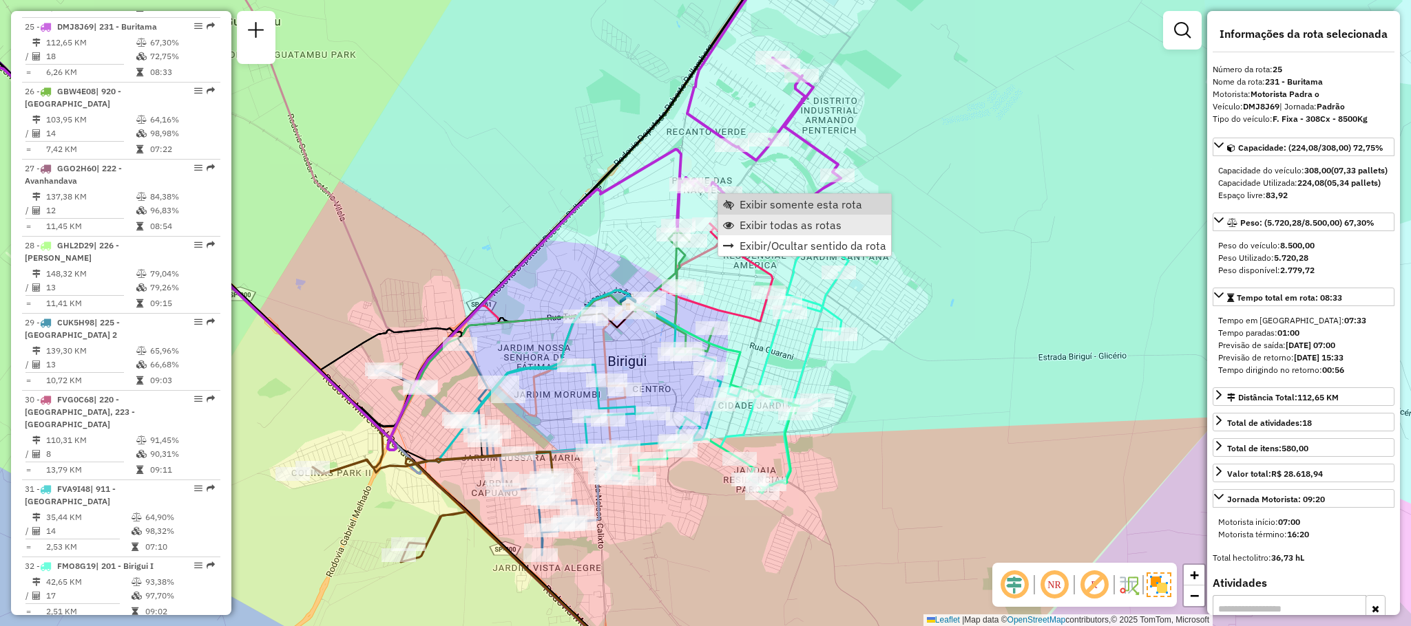
scroll to position [2382, 0]
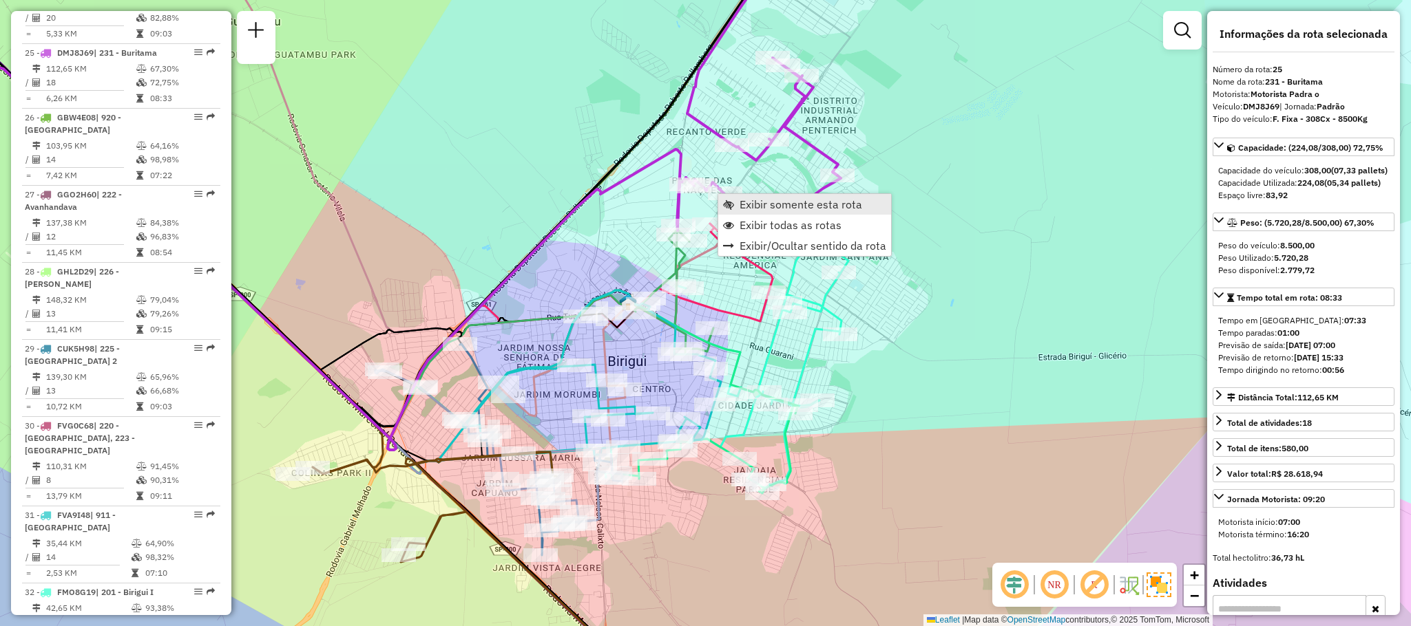
click at [766, 202] on span "Exibir somente esta rota" at bounding box center [800, 204] width 123 height 11
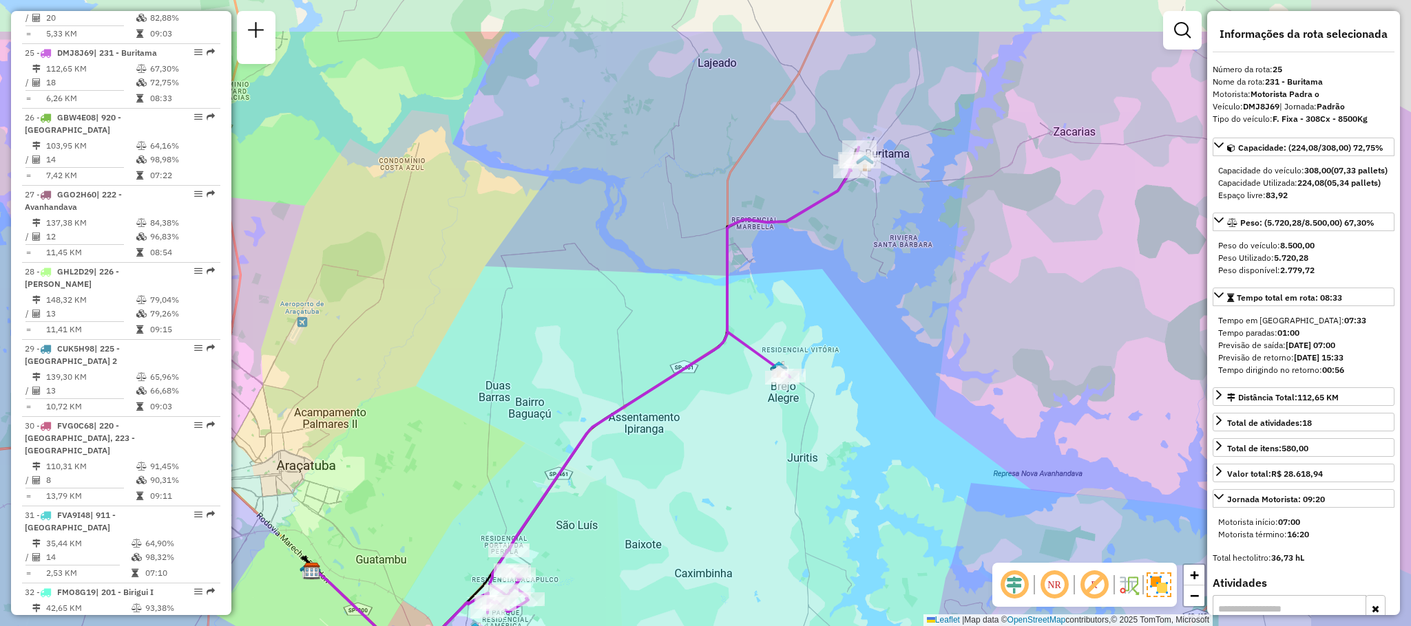
drag, startPoint x: 824, startPoint y: 168, endPoint x: 653, endPoint y: 283, distance: 205.8
click at [653, 283] on div "Janela de atendimento Grade de atendimento Capacidade Transportadoras Veículos …" at bounding box center [705, 313] width 1411 height 626
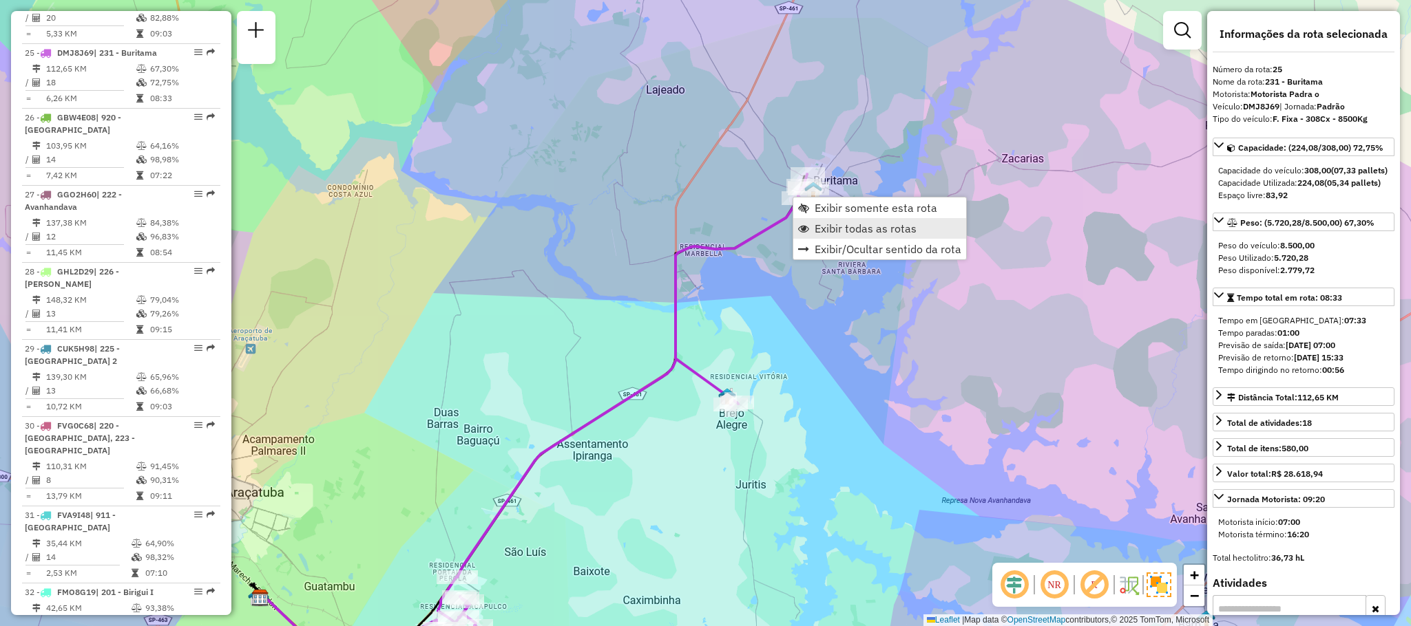
click at [831, 229] on span "Exibir todas as rotas" at bounding box center [865, 228] width 102 height 11
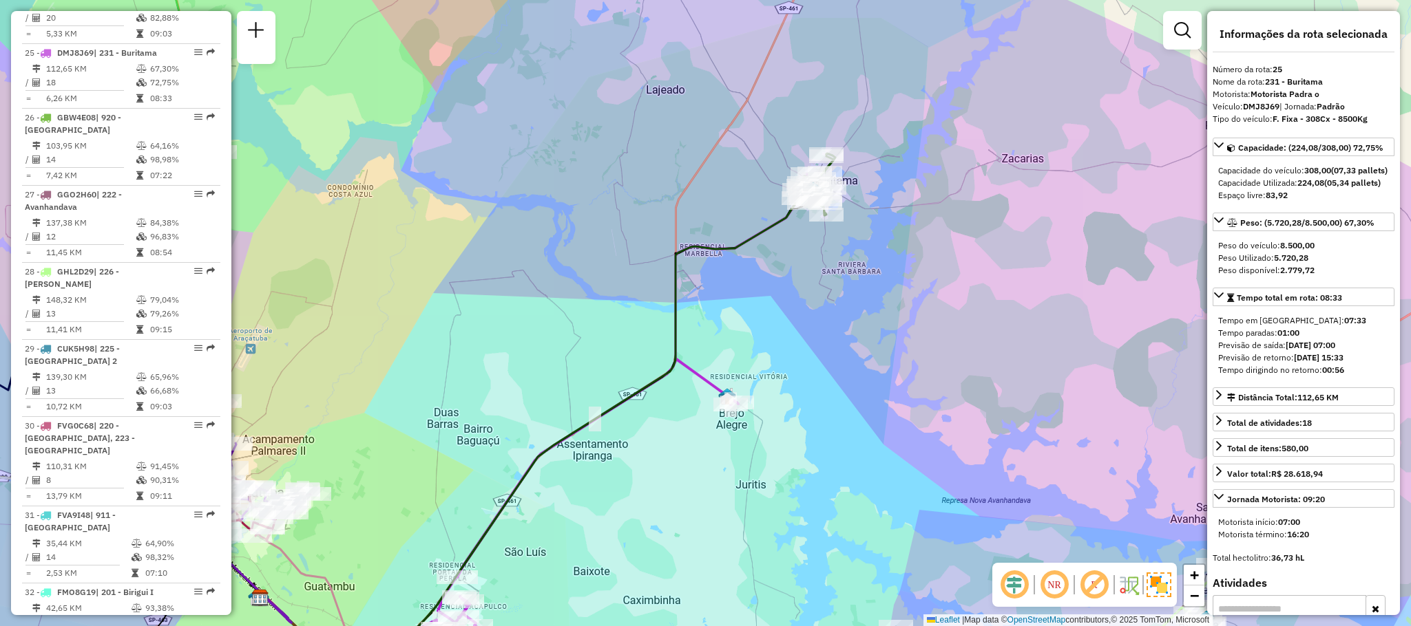
click at [819, 335] on div "Janela de atendimento Grade de atendimento Capacidade Transportadoras Veículos …" at bounding box center [705, 313] width 1411 height 626
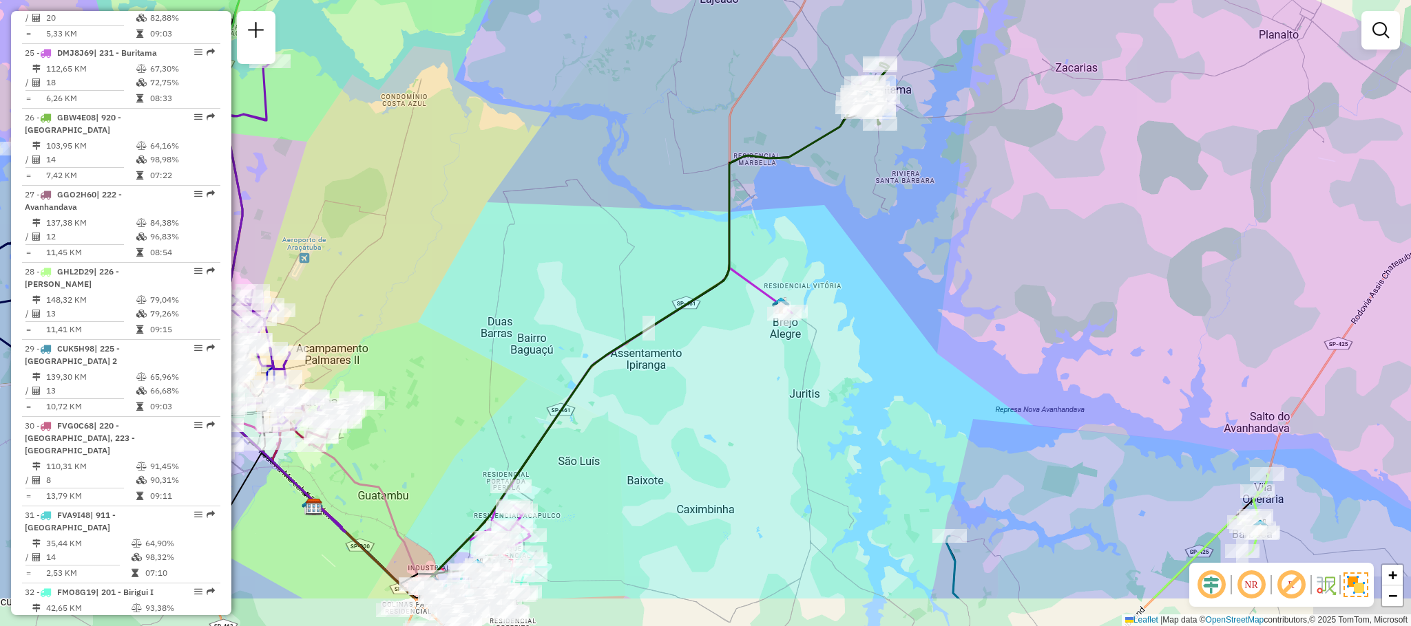
drag, startPoint x: 603, startPoint y: 471, endPoint x: 671, endPoint y: 417, distance: 86.8
click at [671, 417] on div "Janela de atendimento Grade de atendimento Capacidade Transportadoras Veículos …" at bounding box center [705, 313] width 1411 height 626
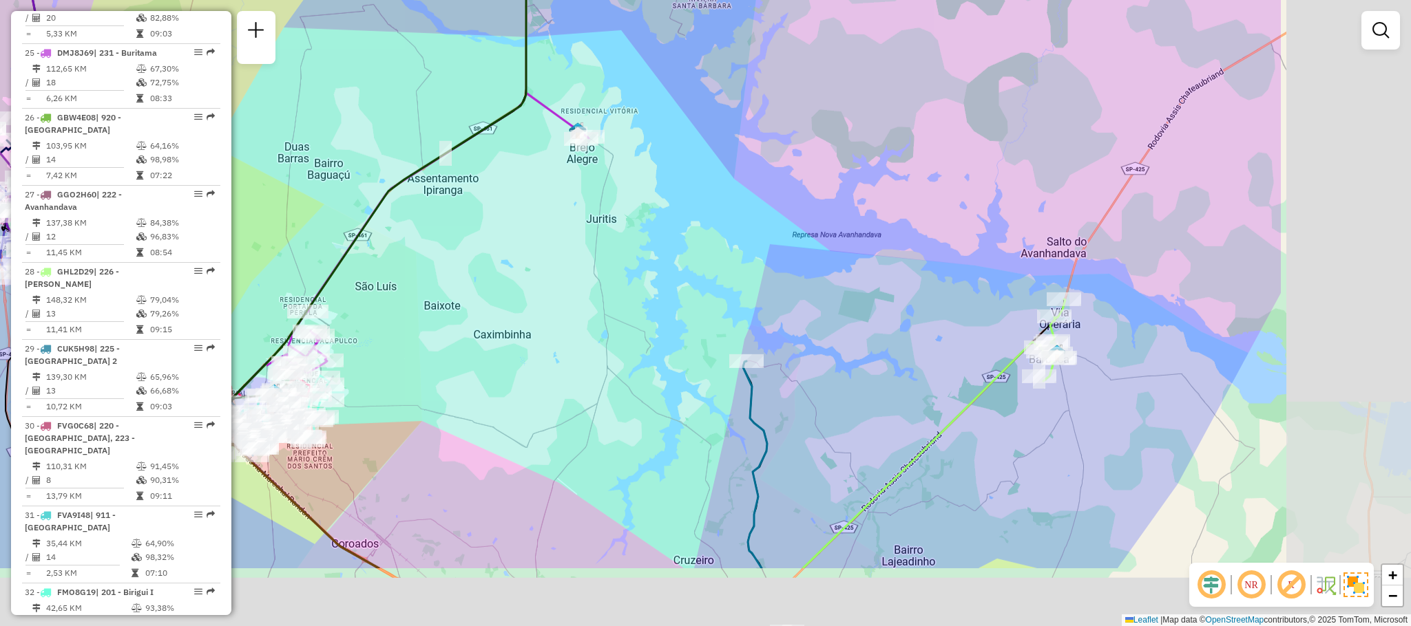
drag, startPoint x: 781, startPoint y: 459, endPoint x: 513, endPoint y: 275, distance: 324.8
click at [513, 275] on div "Janela de atendimento Grade de atendimento Capacidade Transportadoras Veículos …" at bounding box center [705, 313] width 1411 height 626
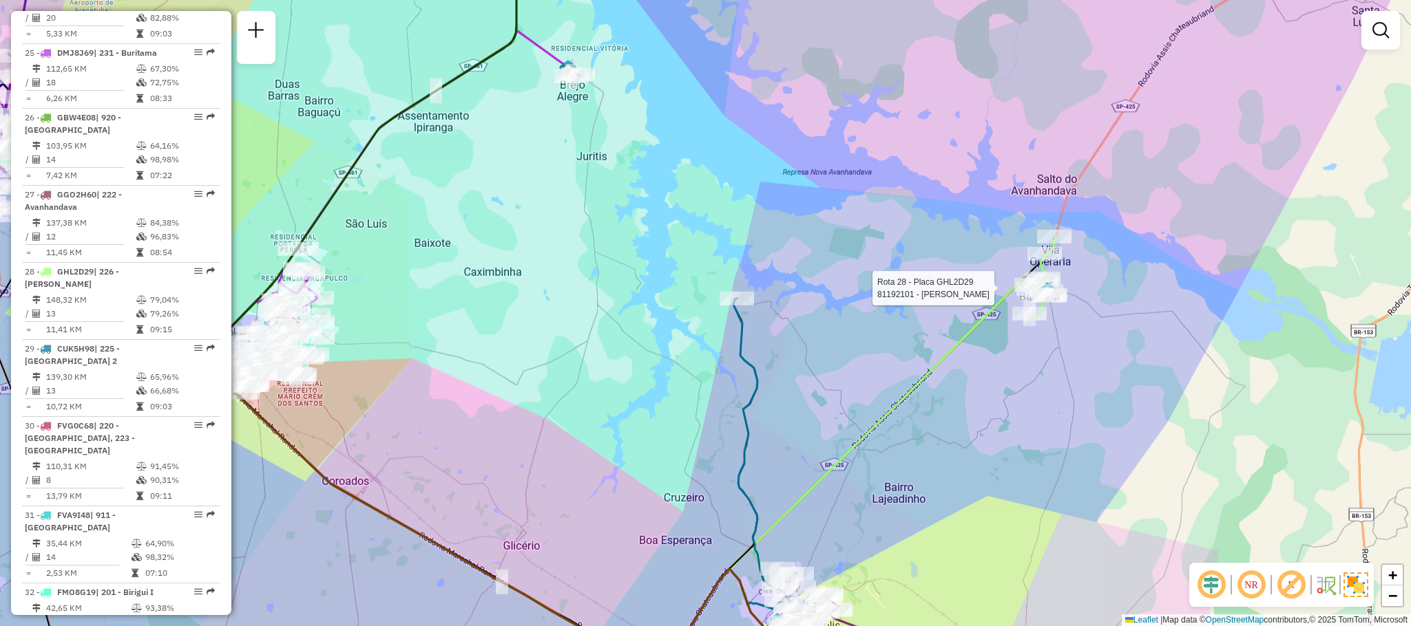
select select "**********"
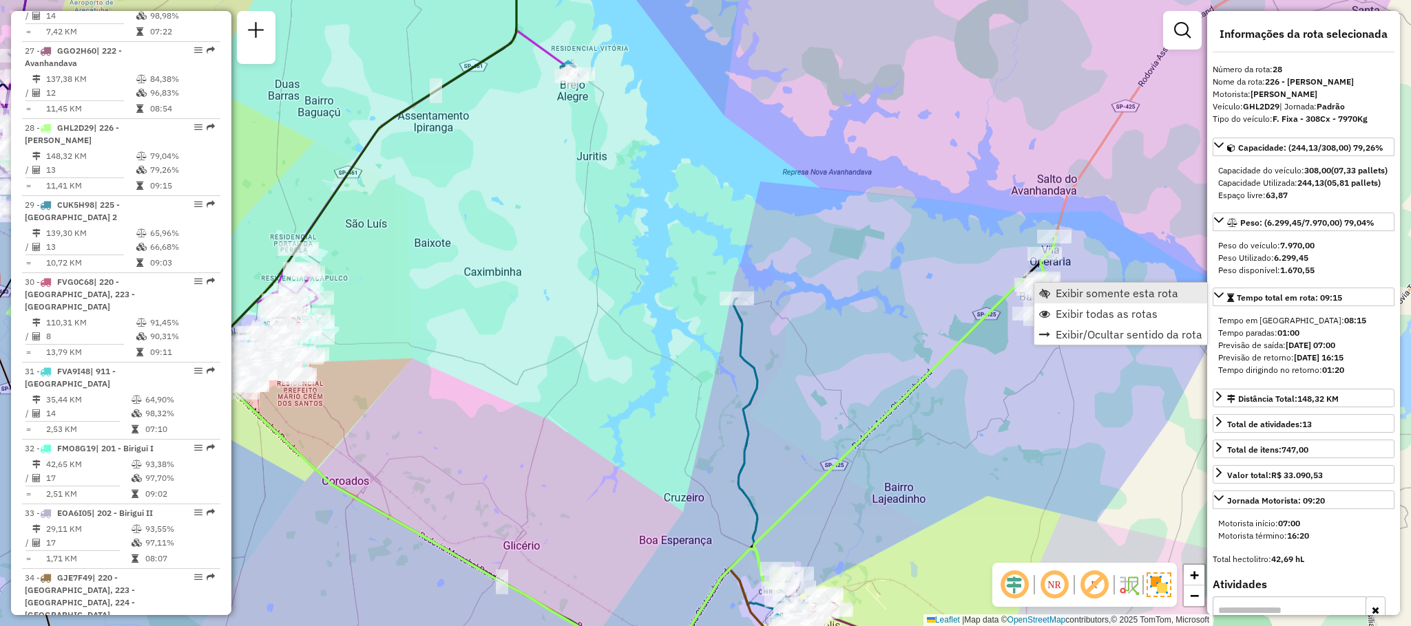
scroll to position [2601, 0]
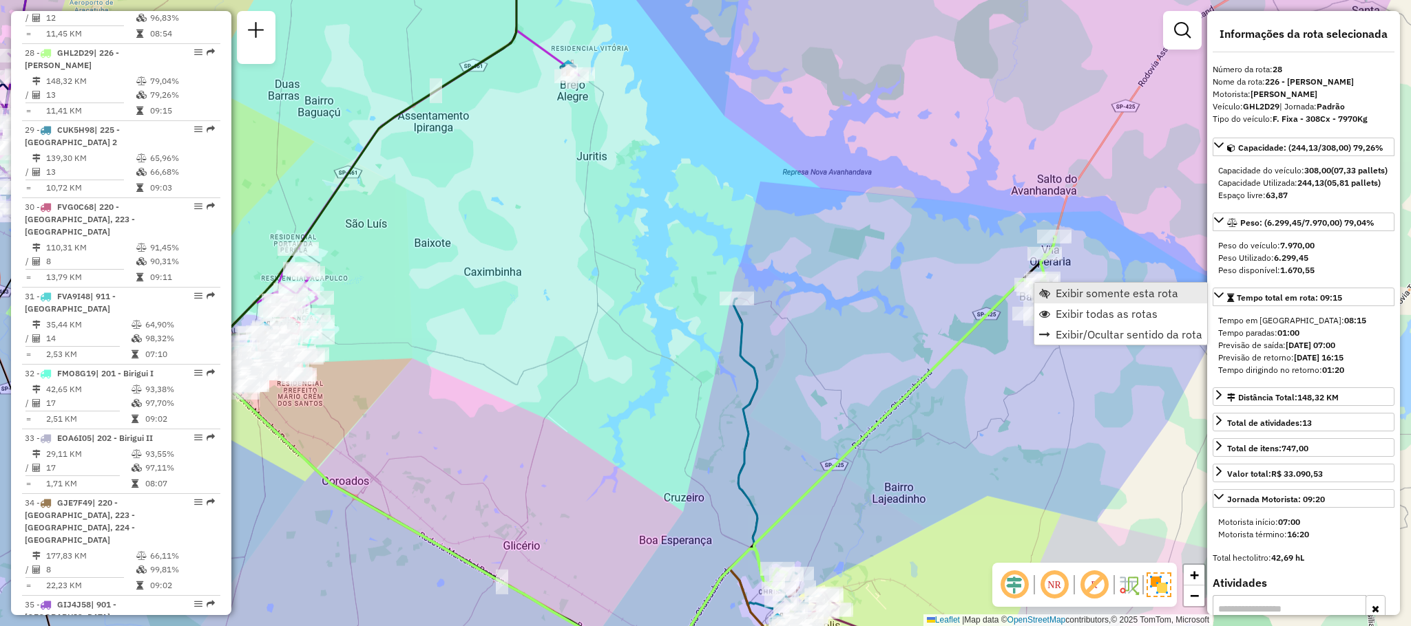
click at [1066, 291] on span "Exibir somente esta rota" at bounding box center [1116, 293] width 123 height 11
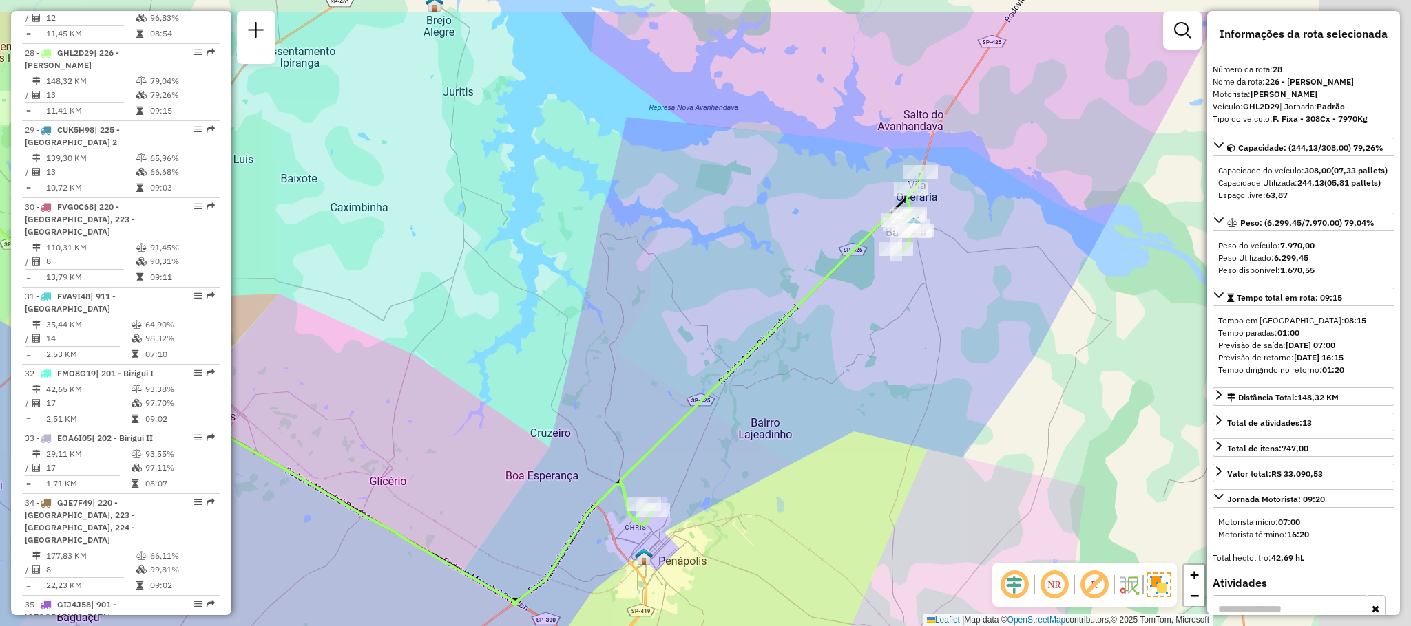
drag, startPoint x: 835, startPoint y: 267, endPoint x: 569, endPoint y: 341, distance: 276.6
click at [569, 341] on div "Janela de atendimento Grade de atendimento Capacidade Transportadoras Veículos …" at bounding box center [705, 313] width 1411 height 626
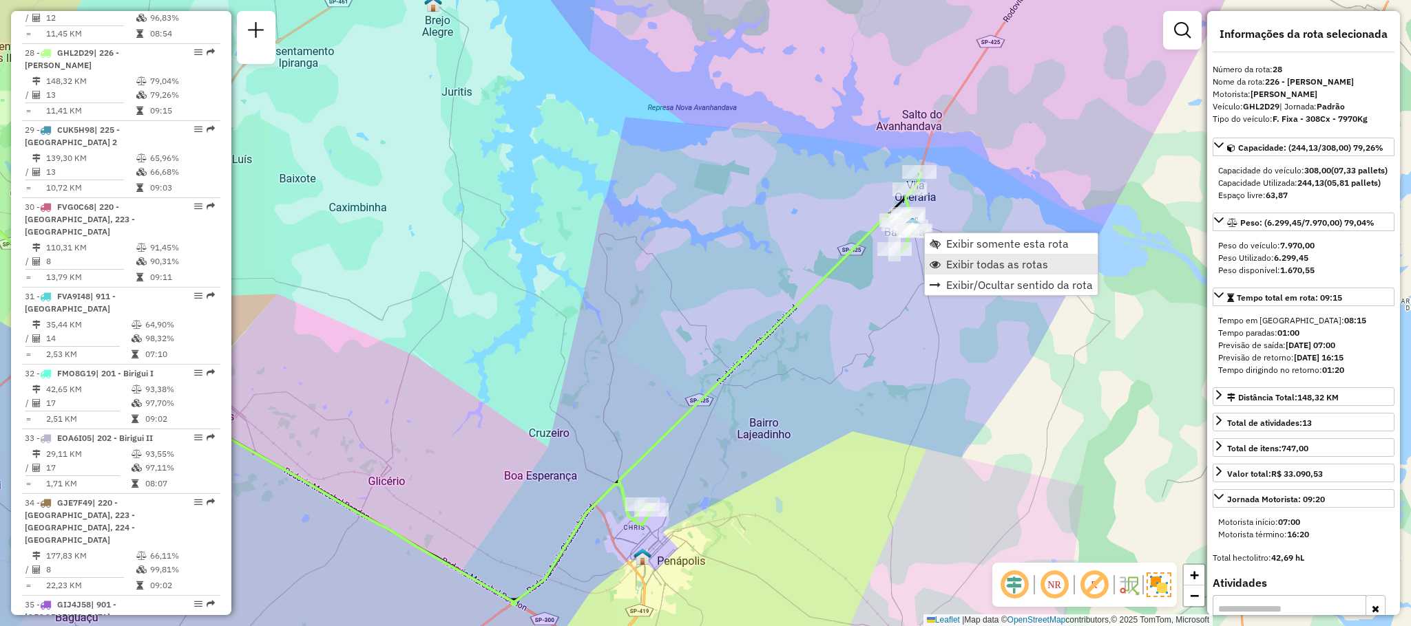
click at [956, 269] on span "Exibir todas as rotas" at bounding box center [997, 264] width 102 height 11
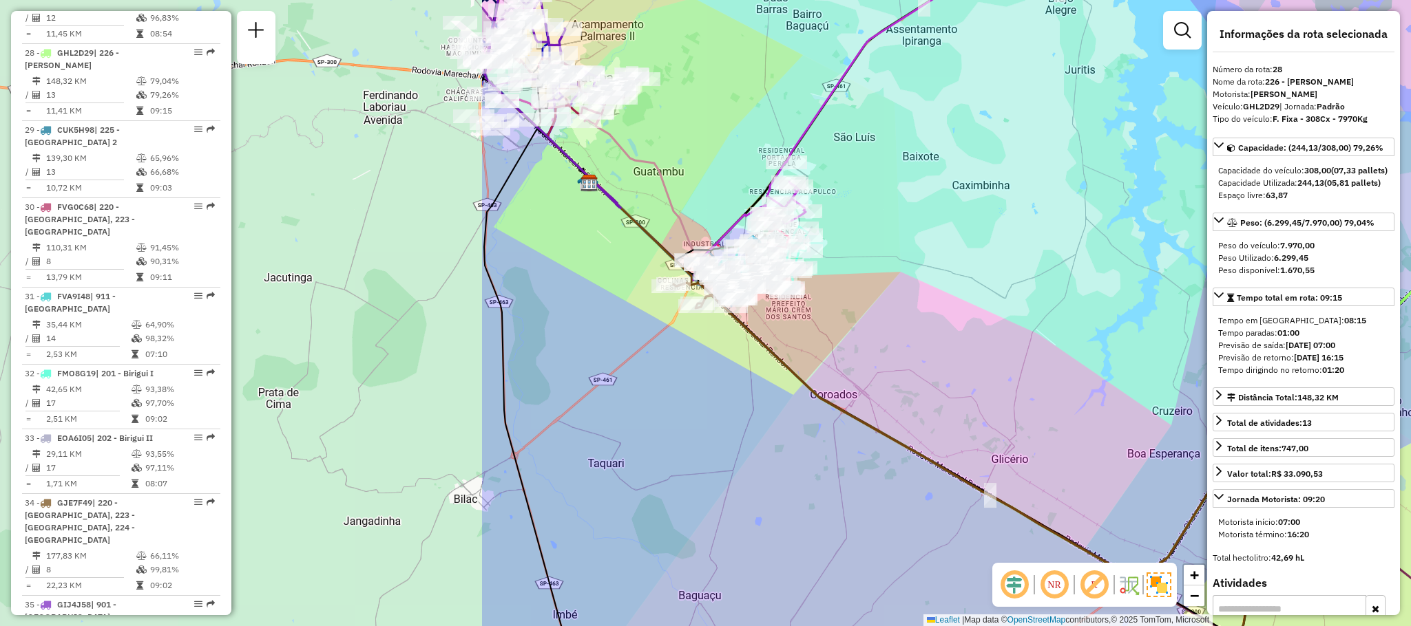
drag, startPoint x: 643, startPoint y: 407, endPoint x: 1159, endPoint y: 389, distance: 516.0
click at [1159, 389] on div "Janela de atendimento Grade de atendimento Capacidade Transportadoras Veículos …" at bounding box center [705, 313] width 1411 height 626
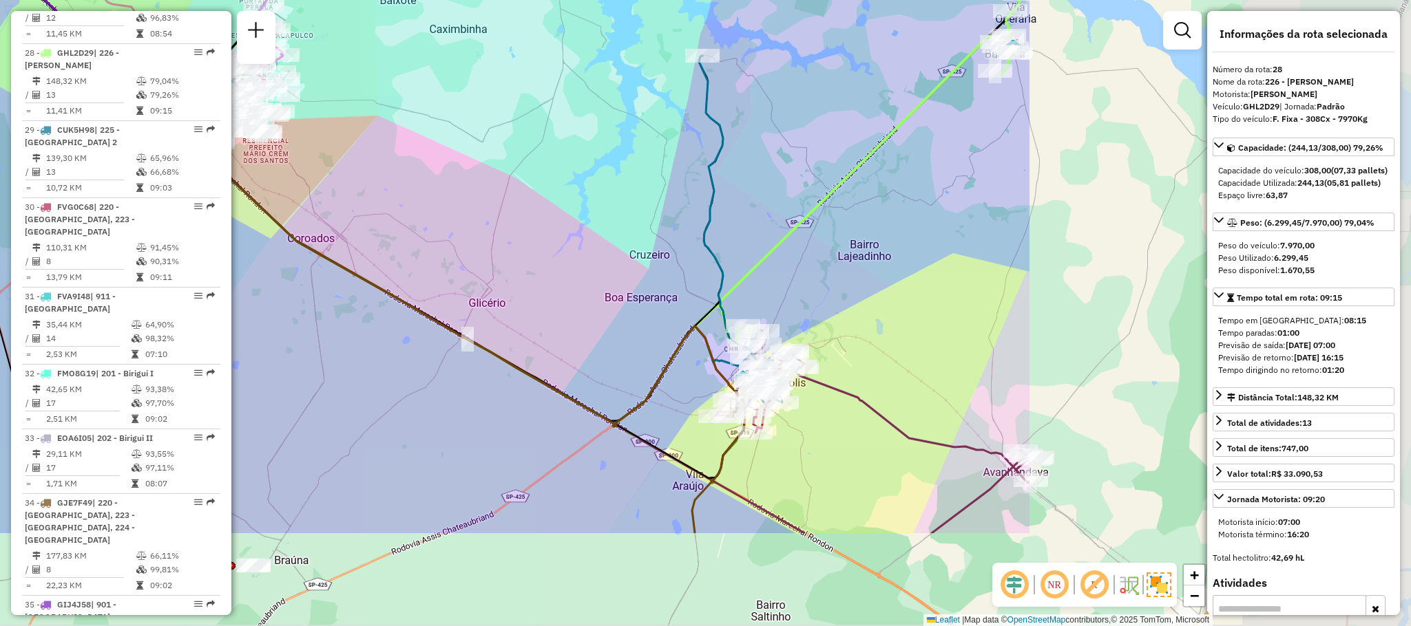
drag, startPoint x: 940, startPoint y: 294, endPoint x: 419, endPoint y: 139, distance: 543.0
click at [419, 139] on div "Janela de atendimento Grade de atendimento Capacidade Transportadoras Veículos …" at bounding box center [705, 313] width 1411 height 626
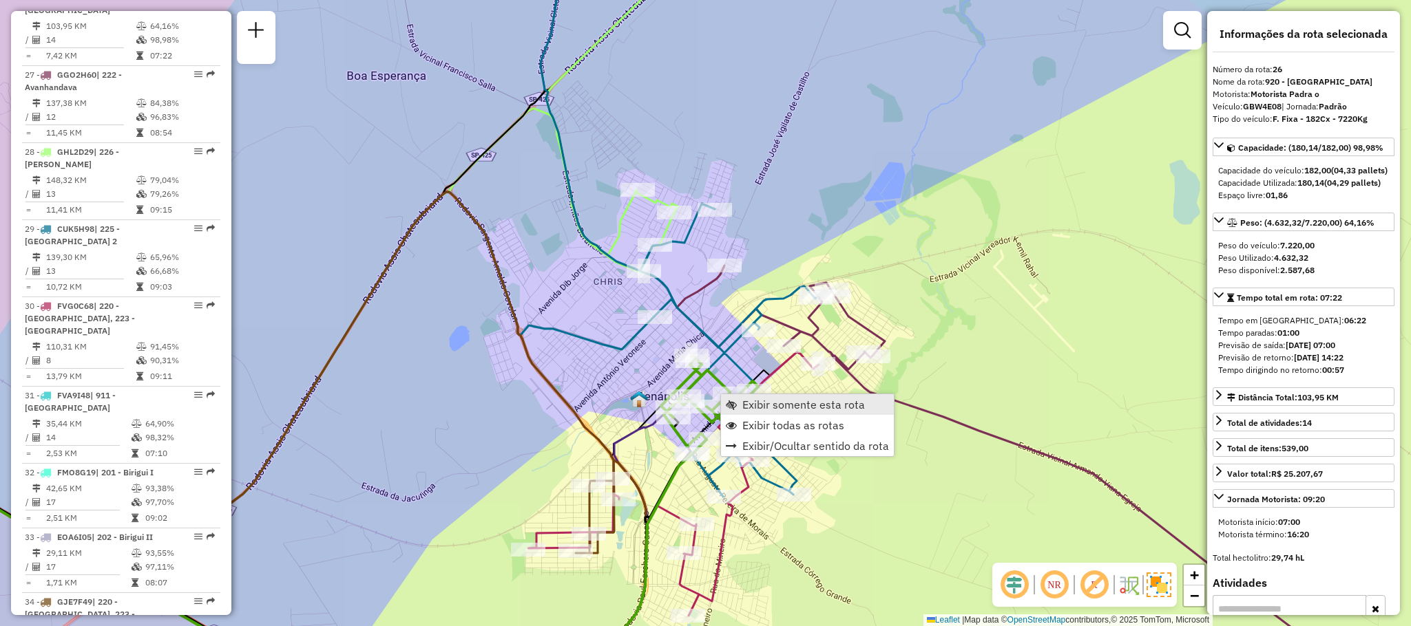
scroll to position [2447, 0]
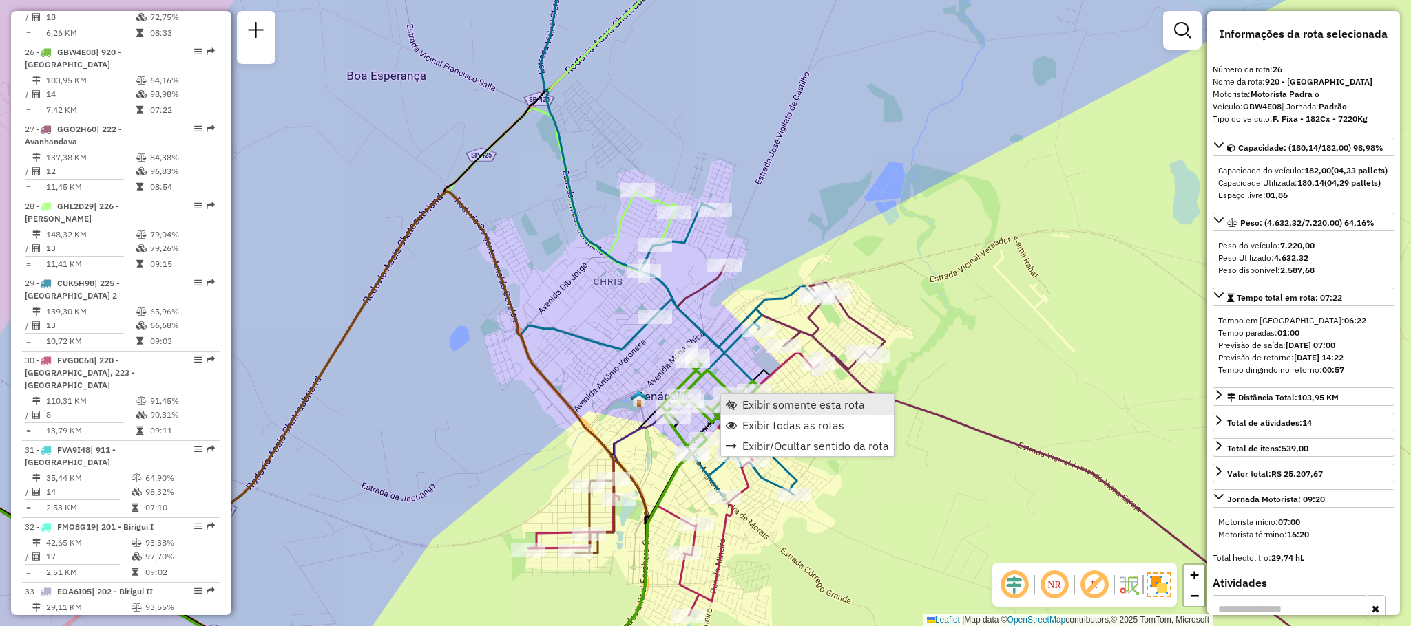
click at [775, 403] on span "Exibir somente esta rota" at bounding box center [803, 404] width 123 height 11
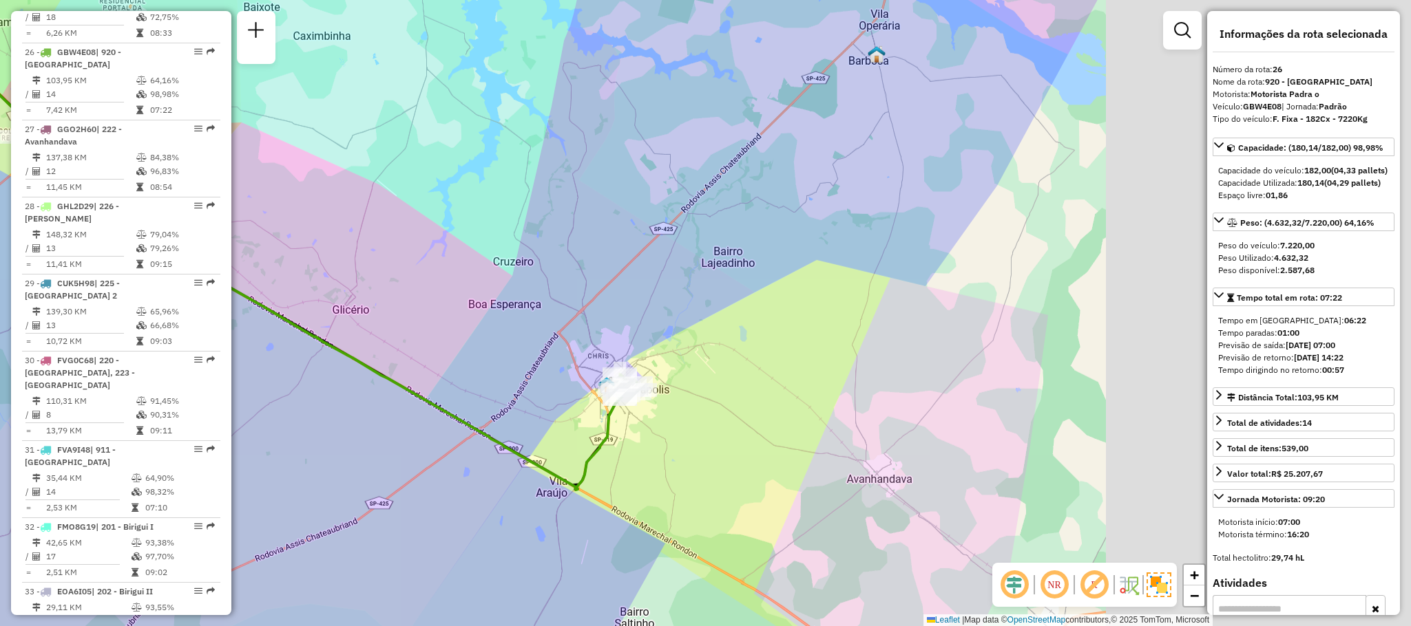
drag, startPoint x: 983, startPoint y: 414, endPoint x: 558, endPoint y: 355, distance: 429.5
click at [558, 355] on div "Janela de atendimento Grade de atendimento Capacidade Transportadoras Veículos …" at bounding box center [705, 313] width 1411 height 626
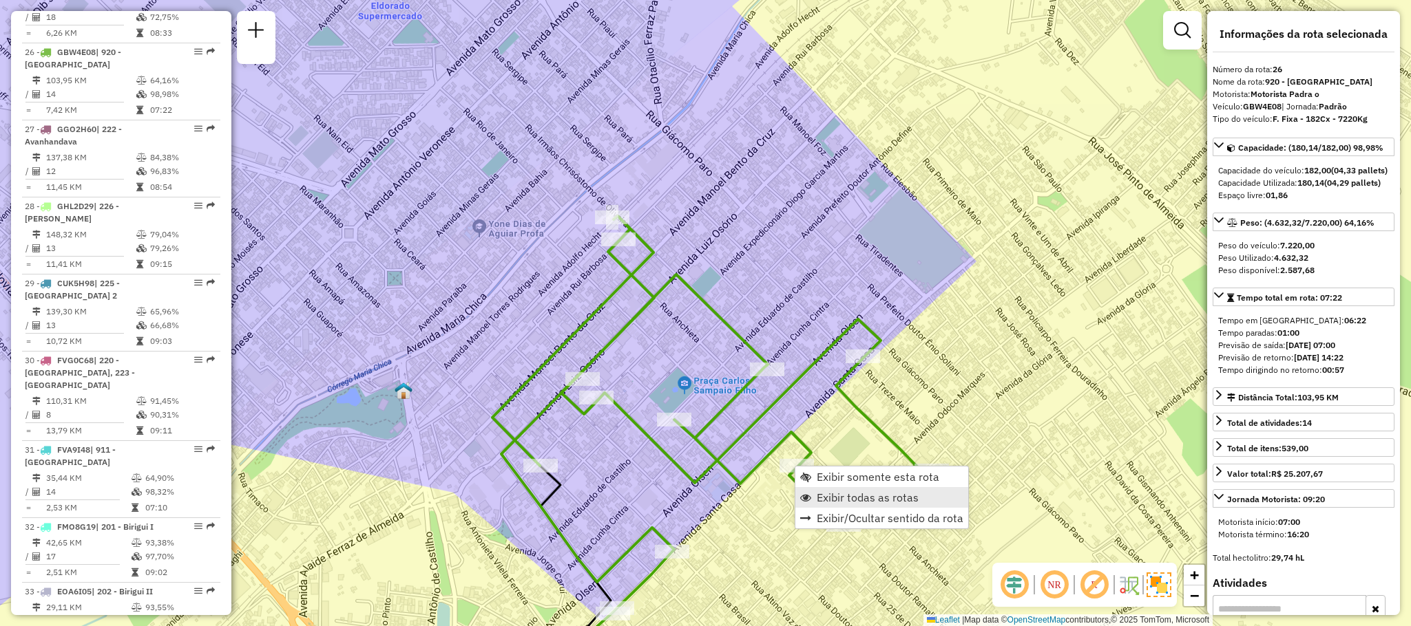
click at [814, 494] on link "Exibir todas as rotas" at bounding box center [881, 497] width 173 height 21
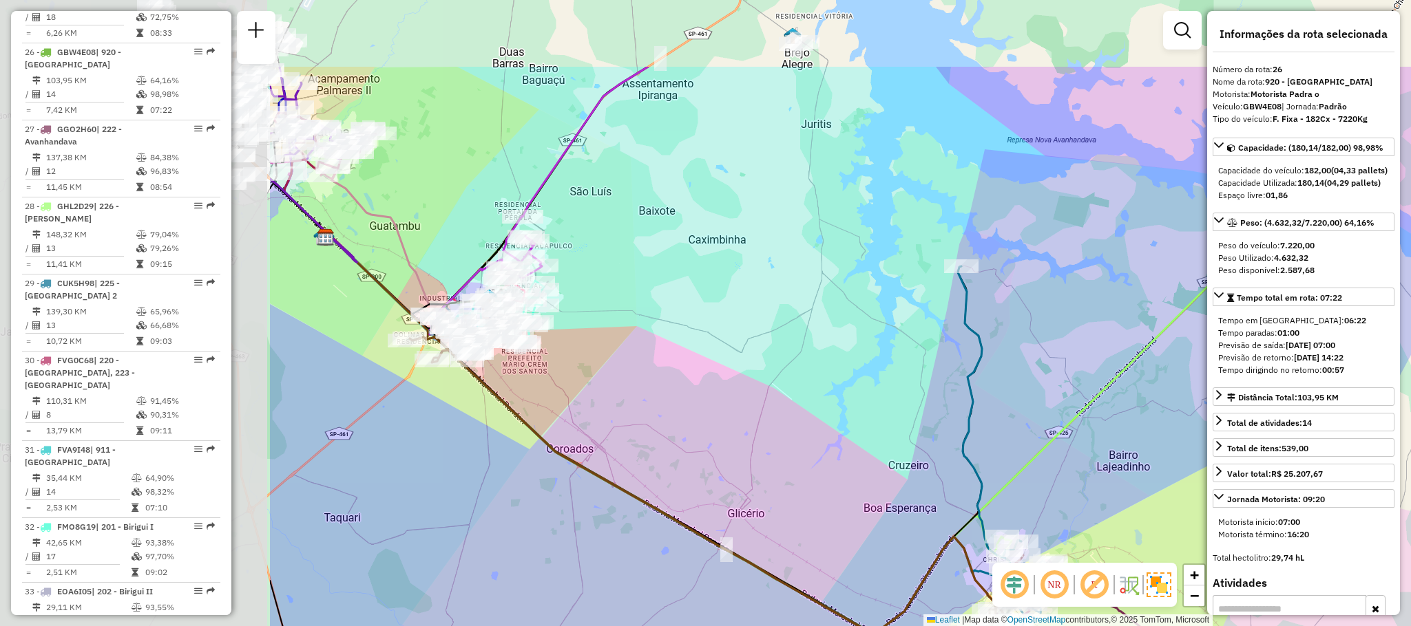
drag, startPoint x: 521, startPoint y: 390, endPoint x: 887, endPoint y: 504, distance: 382.8
click at [887, 504] on div "Janela de atendimento Grade de atendimento Capacidade Transportadoras Veículos …" at bounding box center [705, 313] width 1411 height 626
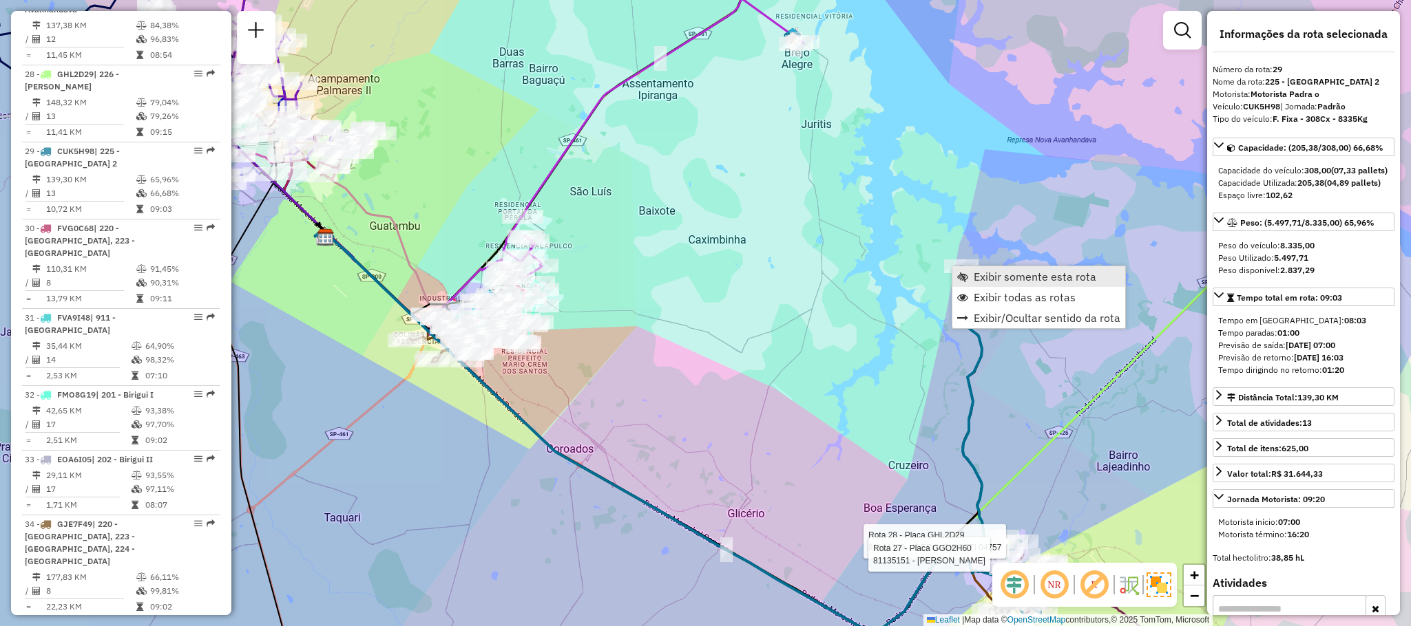
scroll to position [2666, 0]
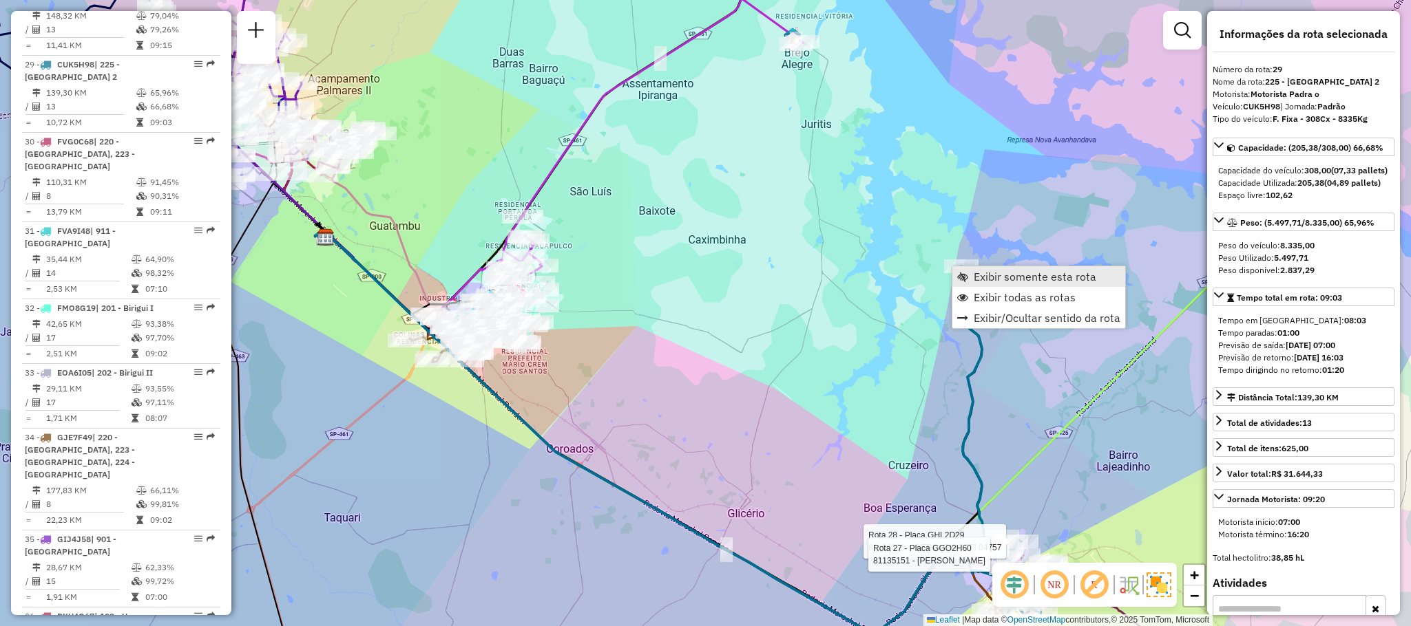
click at [977, 273] on span "Exibir somente esta rota" at bounding box center [1034, 276] width 123 height 11
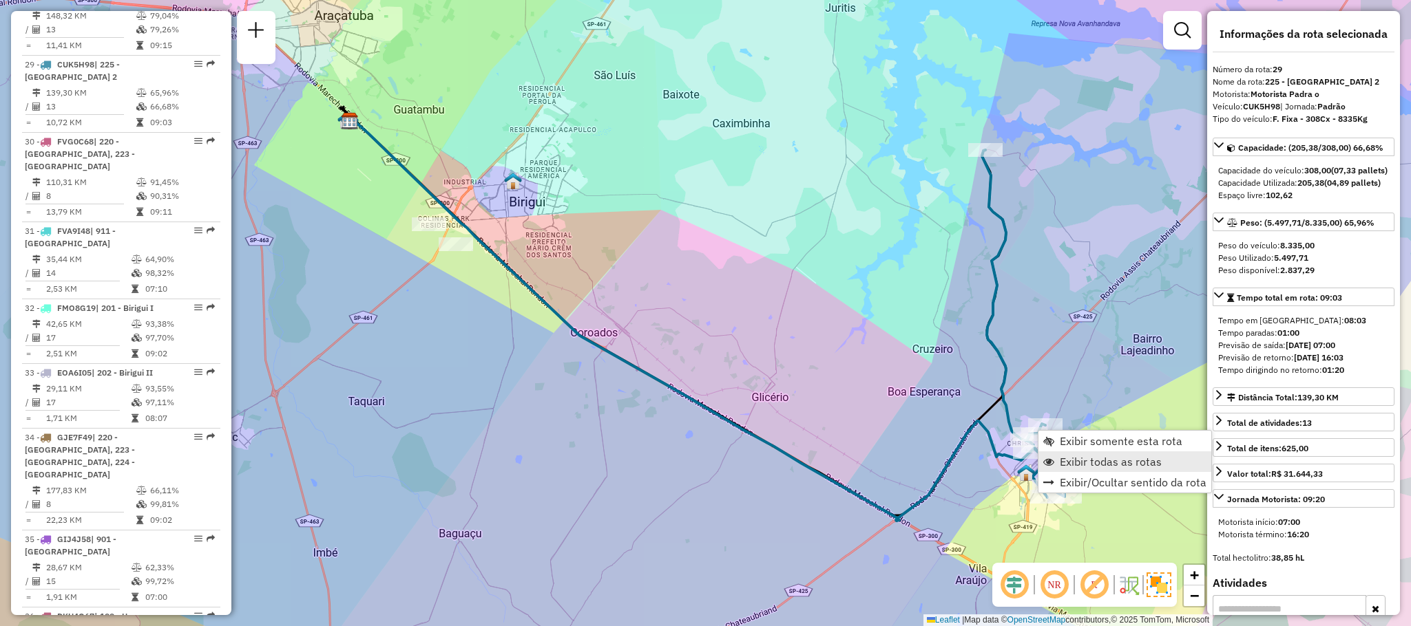
click at [1086, 459] on span "Exibir todas as rotas" at bounding box center [1111, 461] width 102 height 11
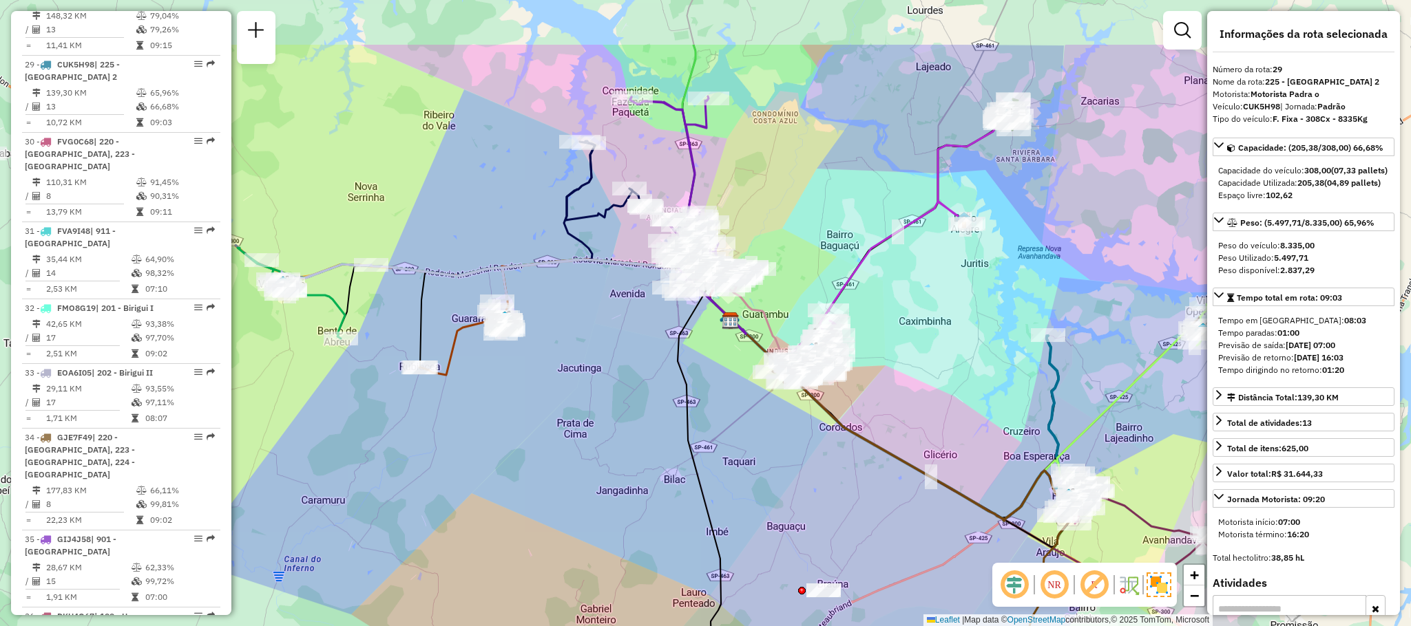
drag, startPoint x: 562, startPoint y: 333, endPoint x: 738, endPoint y: 389, distance: 184.9
click at [738, 389] on div "Janela de atendimento Grade de atendimento Capacidade Transportadoras Veículos …" at bounding box center [705, 313] width 1411 height 626
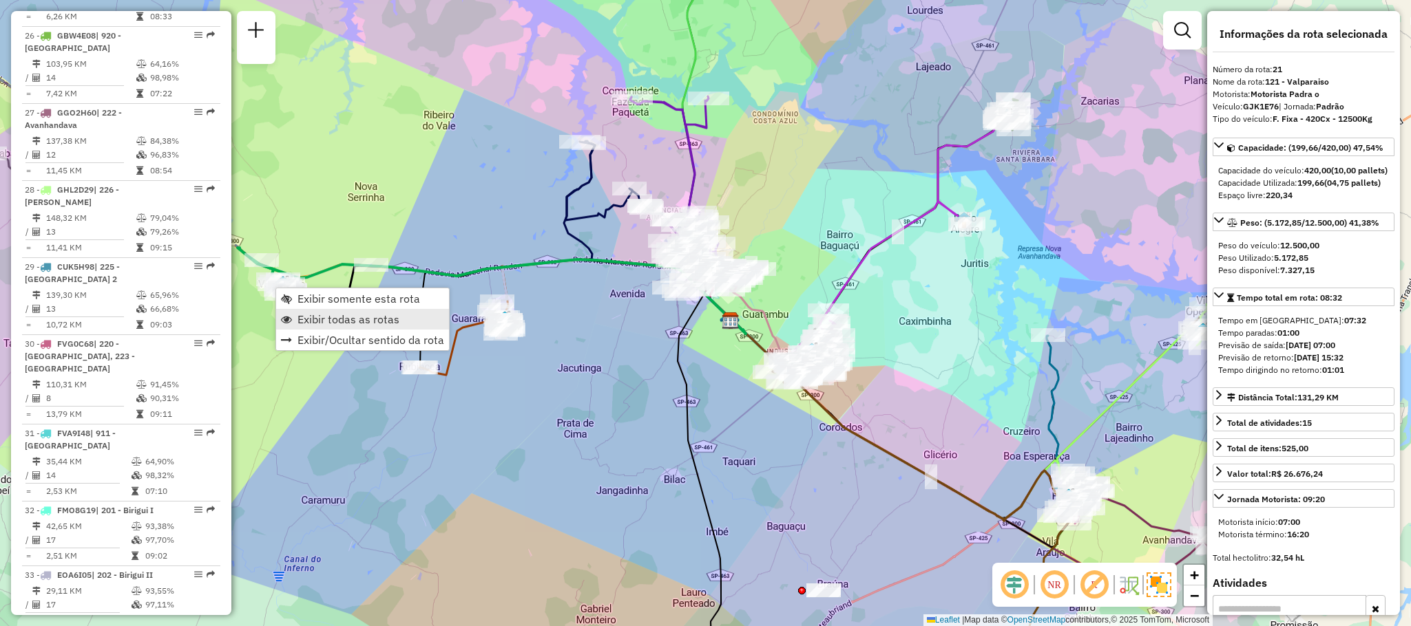
scroll to position [2085, 0]
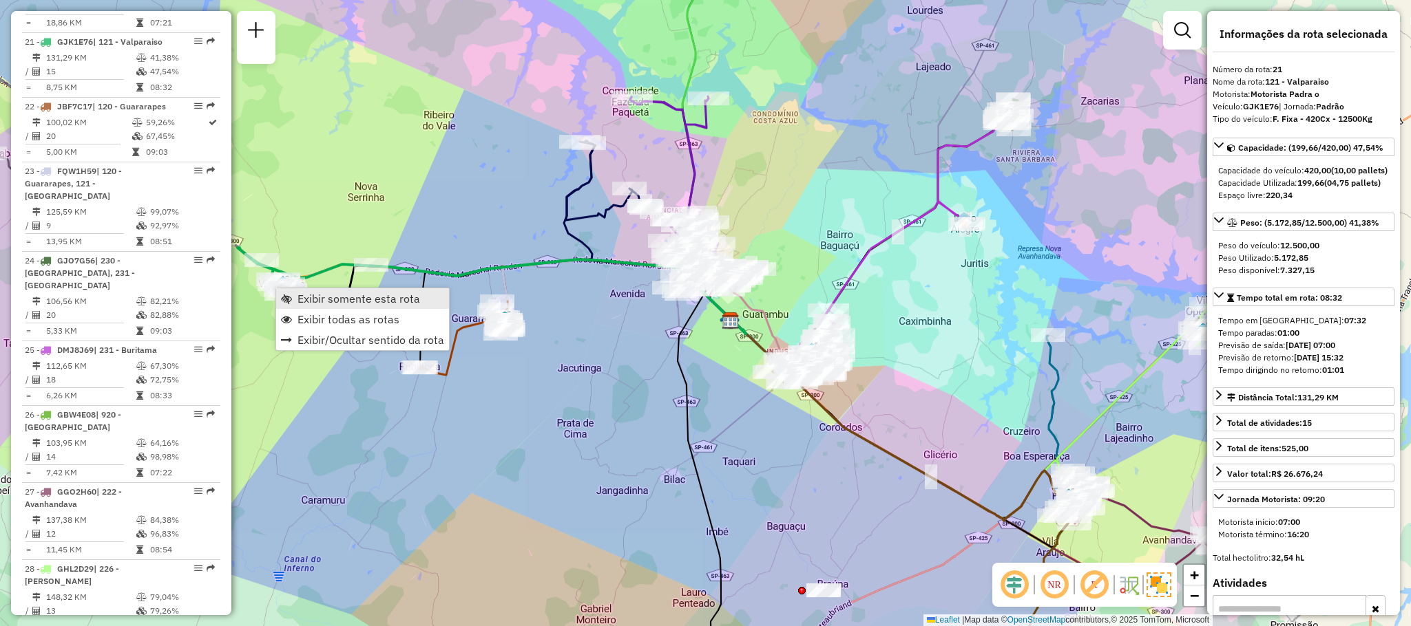
click at [379, 298] on span "Exibir somente esta rota" at bounding box center [358, 298] width 123 height 11
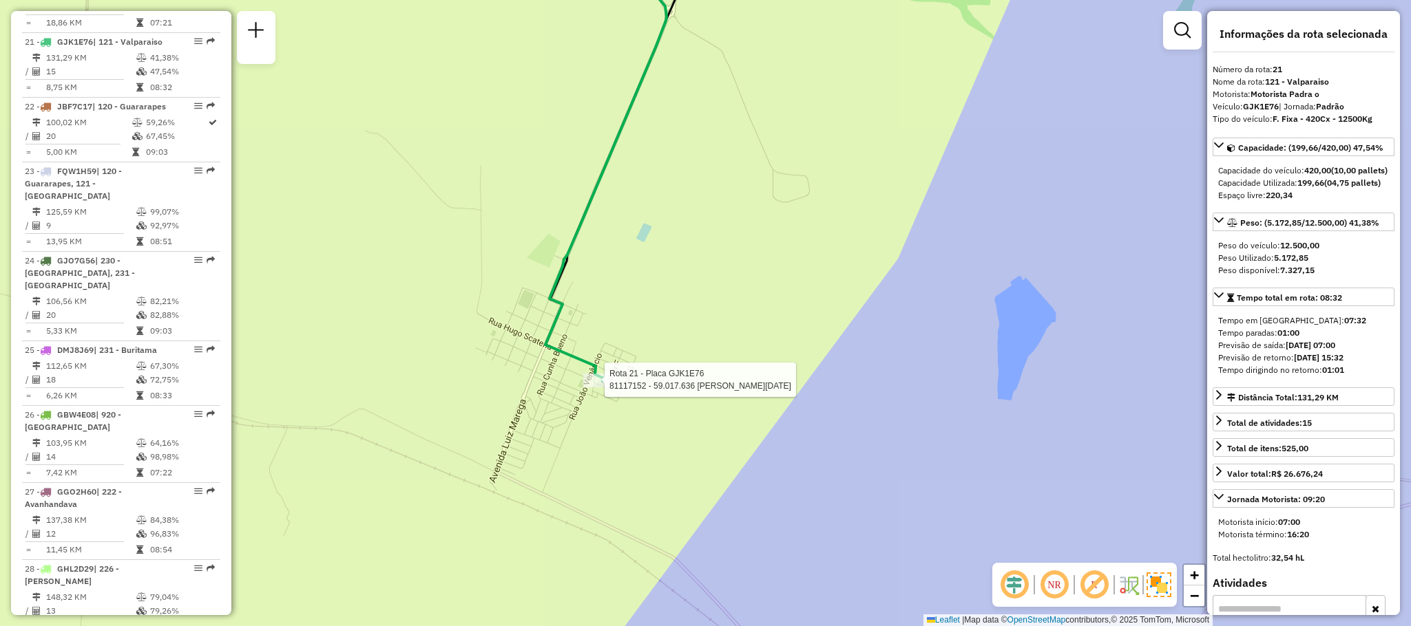
click at [589, 388] on div at bounding box center [600, 381] width 34 height 14
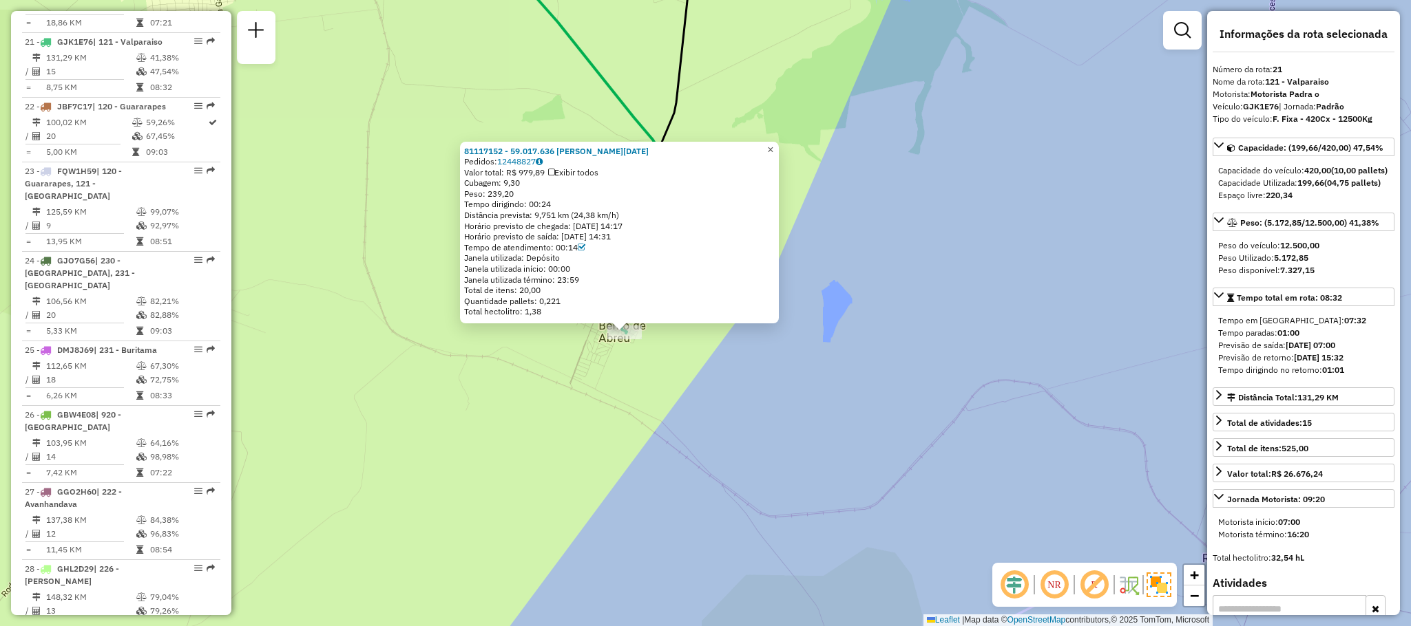
click at [773, 143] on link "×" at bounding box center [770, 150] width 17 height 17
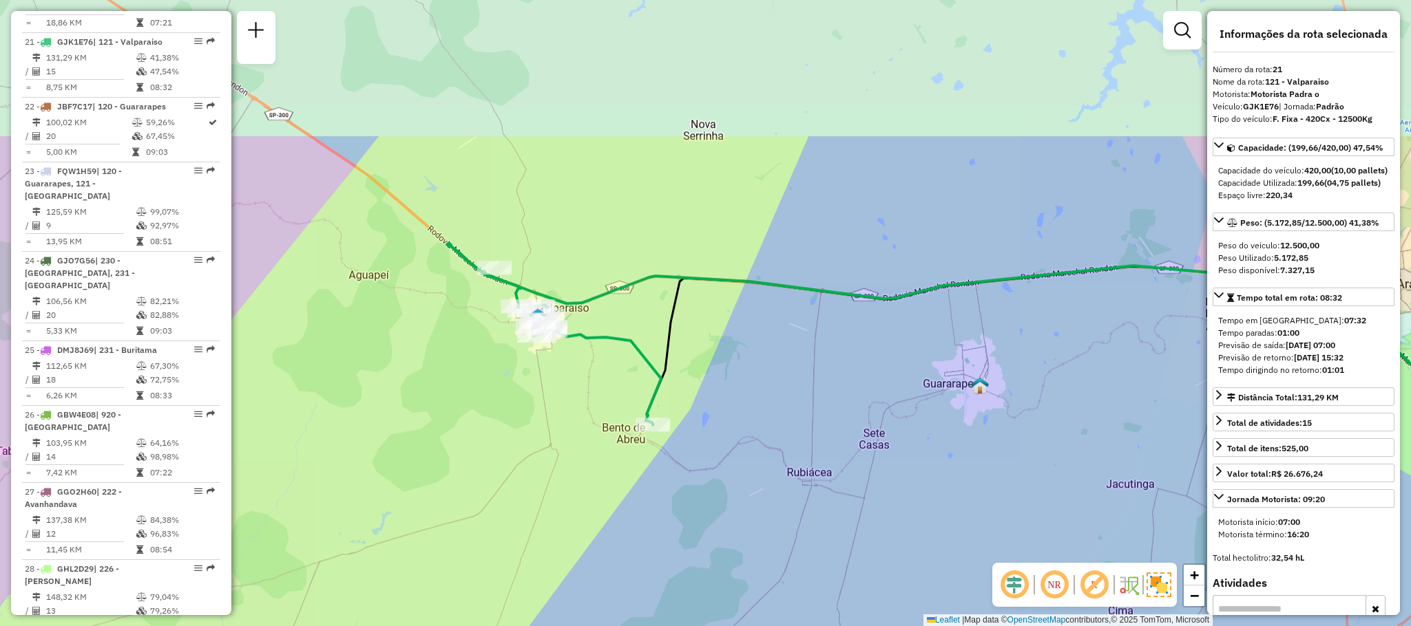
drag, startPoint x: 545, startPoint y: 184, endPoint x: 562, endPoint y: 383, distance: 199.7
click at [562, 383] on div "Janela de atendimento Grade de atendimento Capacidade Transportadoras Veículos …" at bounding box center [705, 313] width 1411 height 626
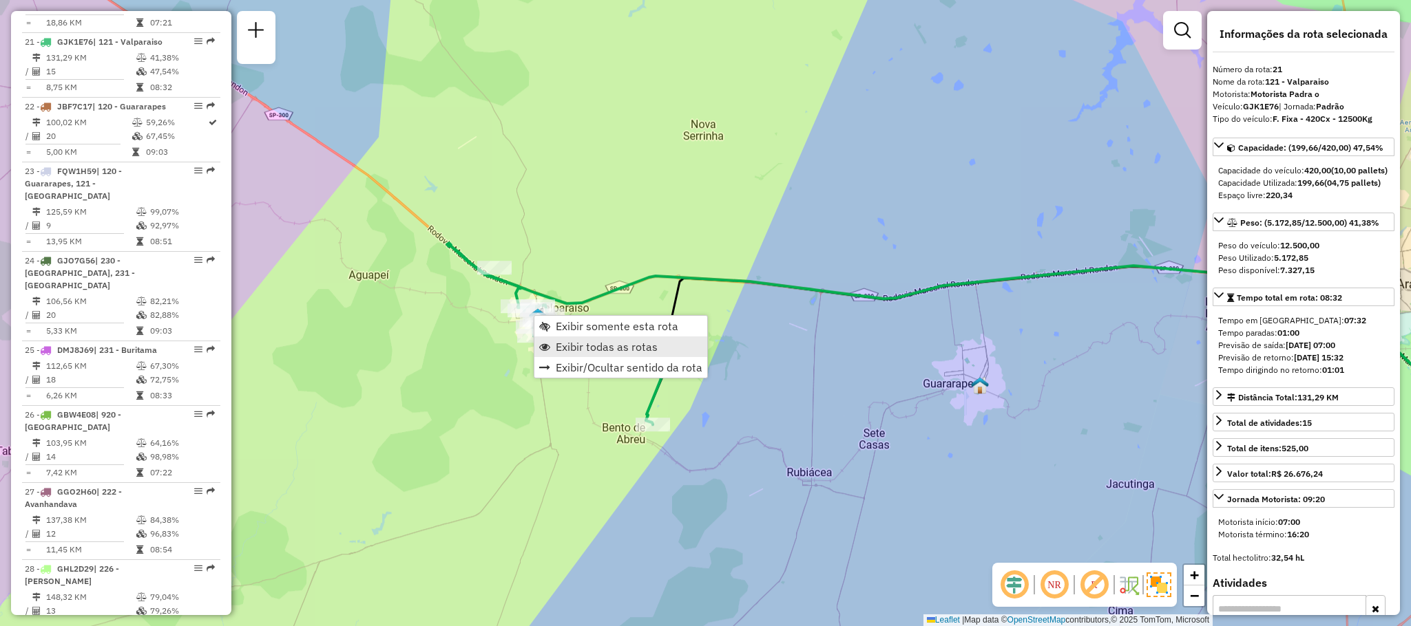
click at [620, 354] on link "Exibir todas as rotas" at bounding box center [620, 347] width 173 height 21
